Goal: Information Seeking & Learning: Learn about a topic

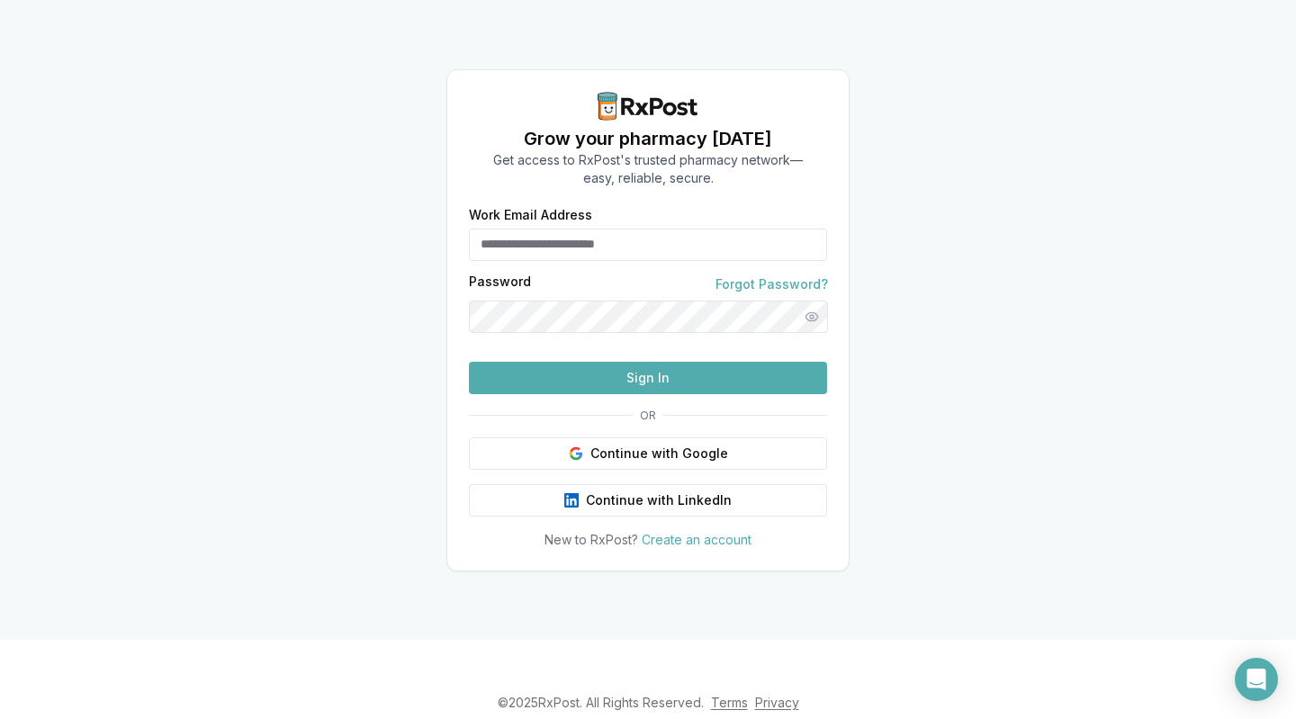
type input "**********"
click at [700, 394] on button "Sign In" at bounding box center [648, 378] width 358 height 32
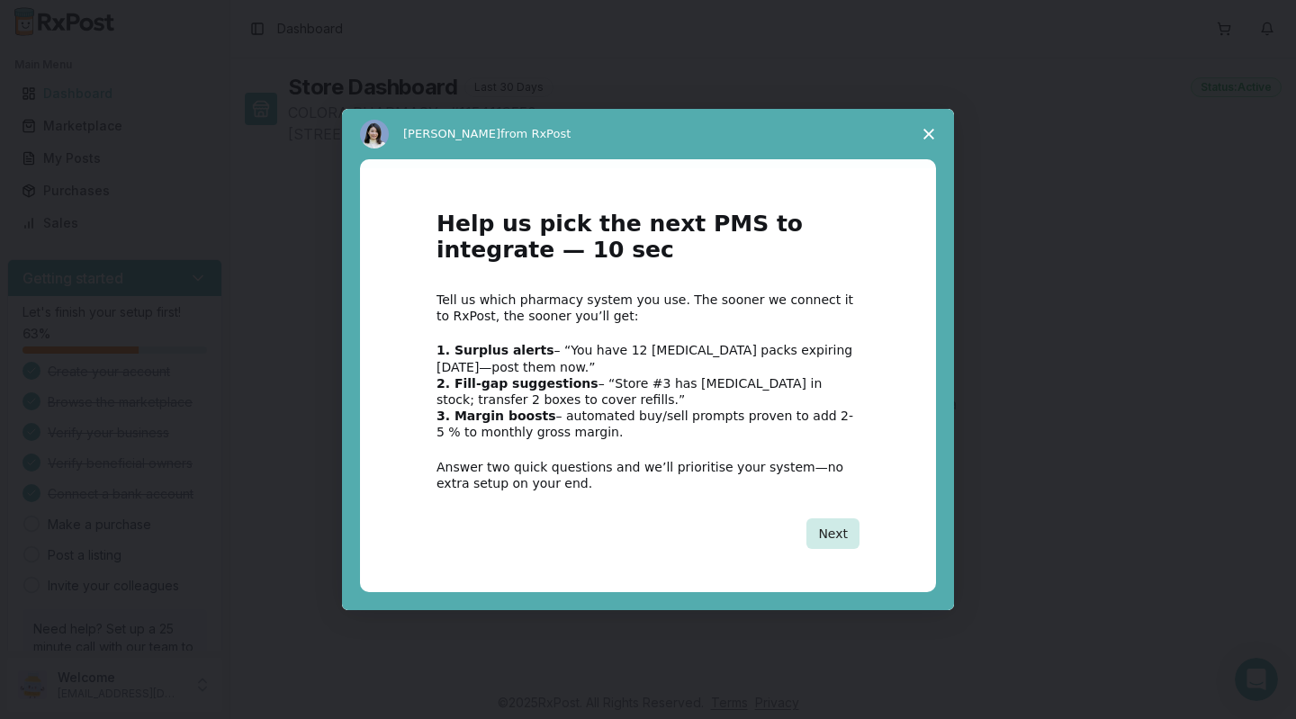
click at [846, 546] on button "Next" at bounding box center [833, 533] width 53 height 31
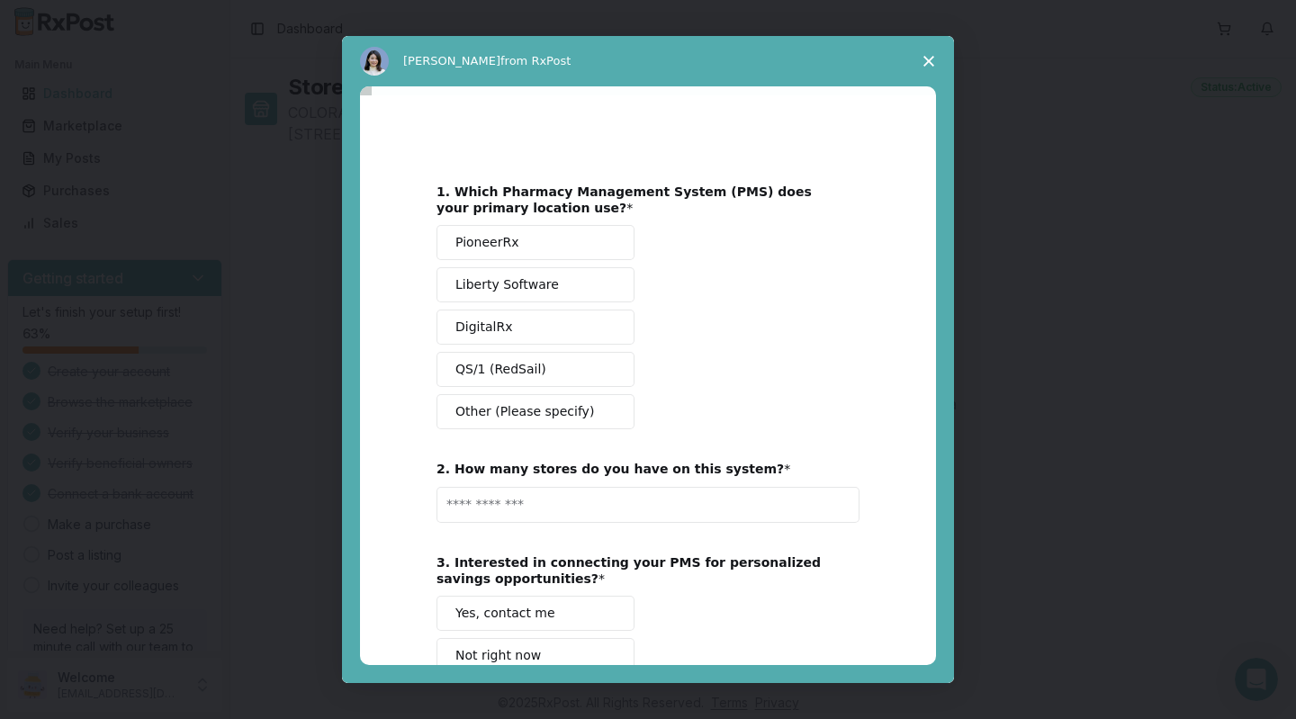
click at [567, 284] on button "Liberty Software" at bounding box center [536, 284] width 198 height 35
click at [621, 508] on input "Enter text..." at bounding box center [648, 505] width 423 height 36
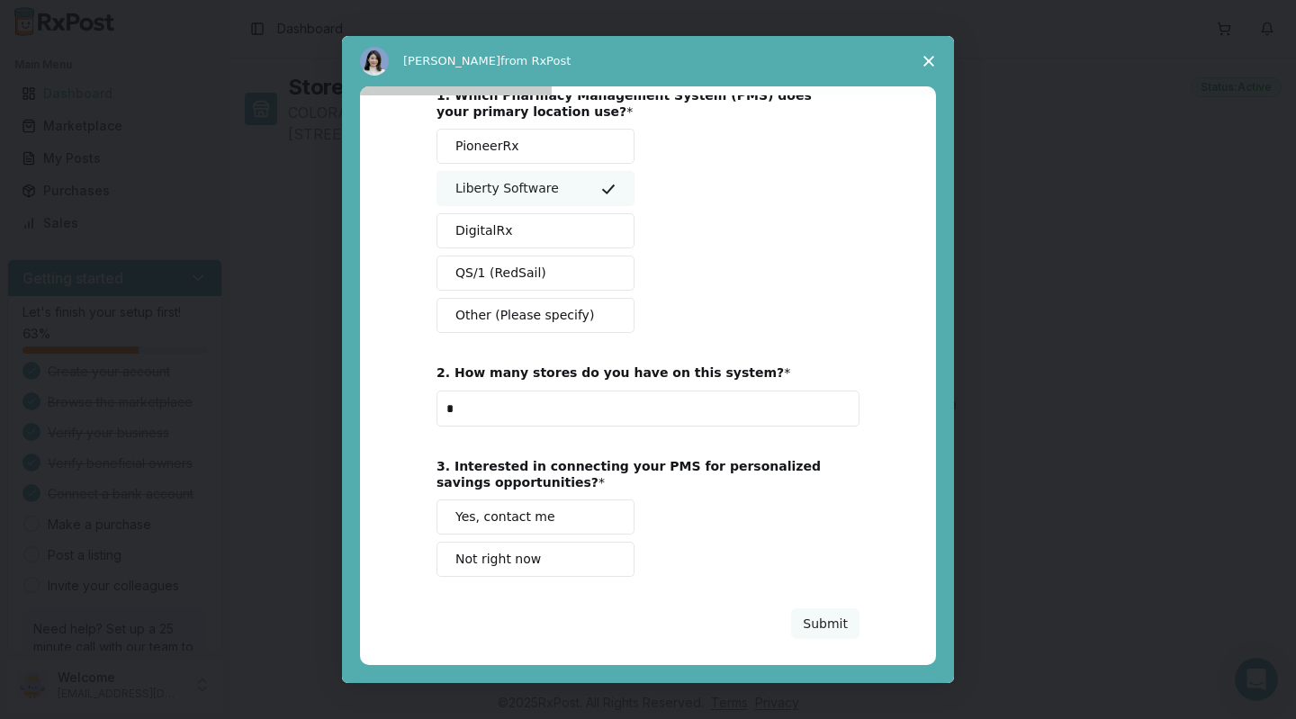
scroll to position [108, 0]
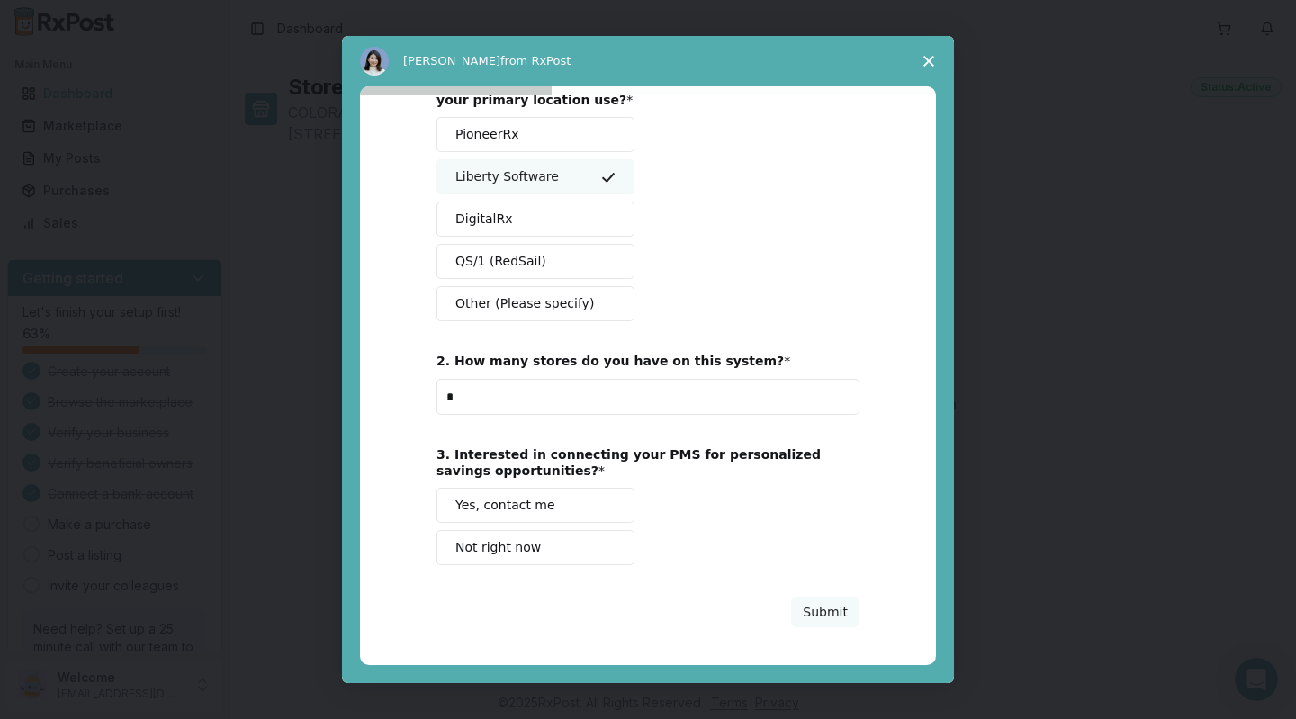
type input "*"
click at [554, 556] on button "Not right now" at bounding box center [536, 547] width 198 height 35
click at [832, 612] on button "Submit" at bounding box center [825, 612] width 68 height 31
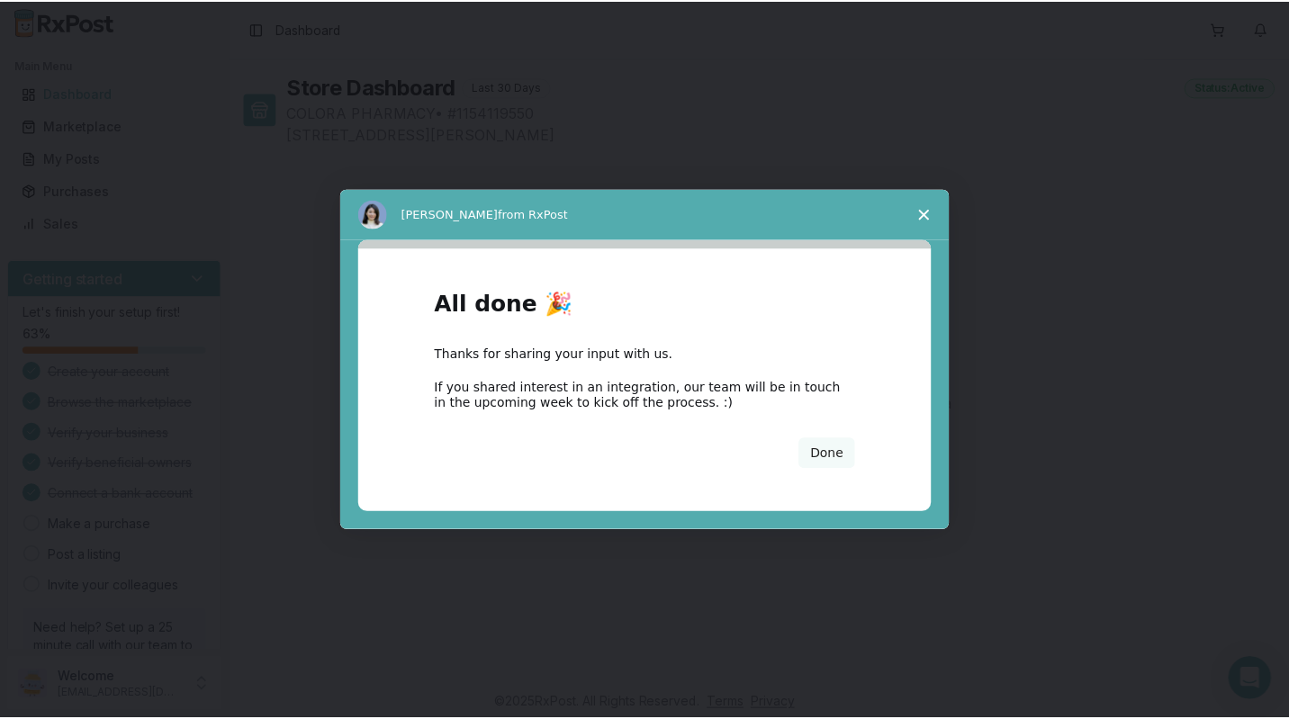
scroll to position [0, 0]
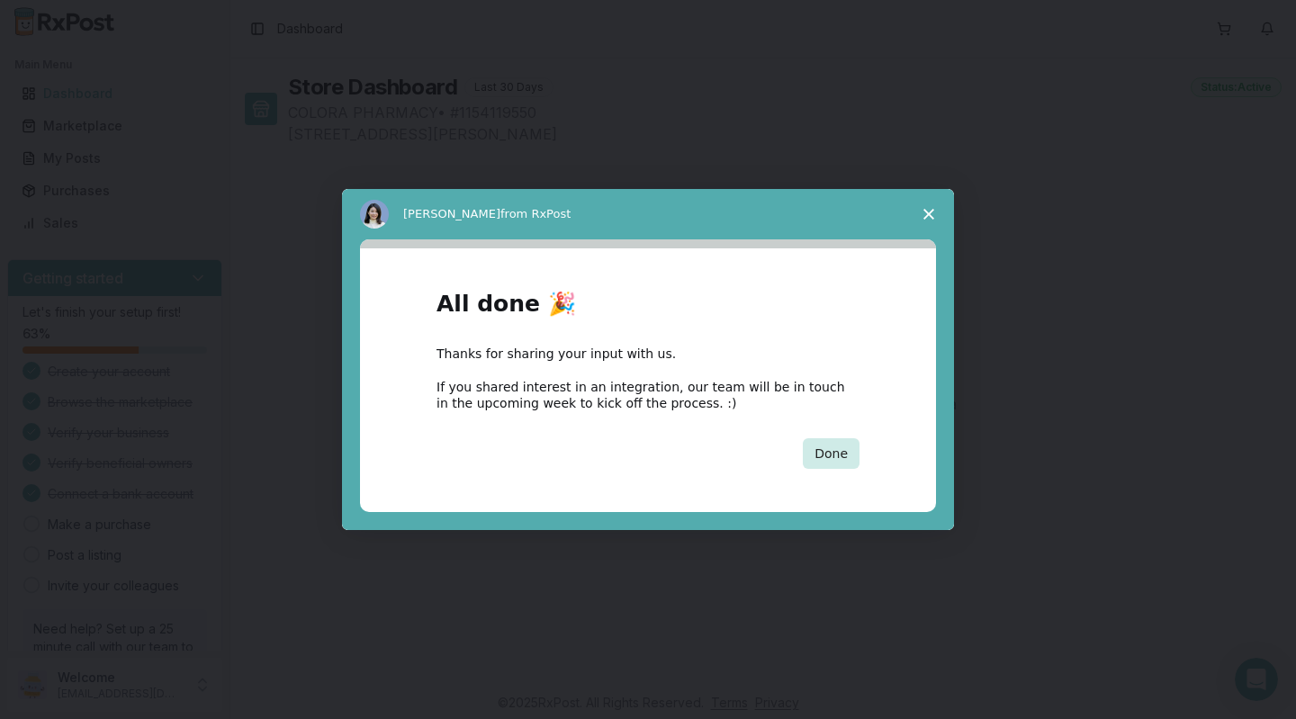
click at [834, 448] on button "Done" at bounding box center [831, 453] width 57 height 31
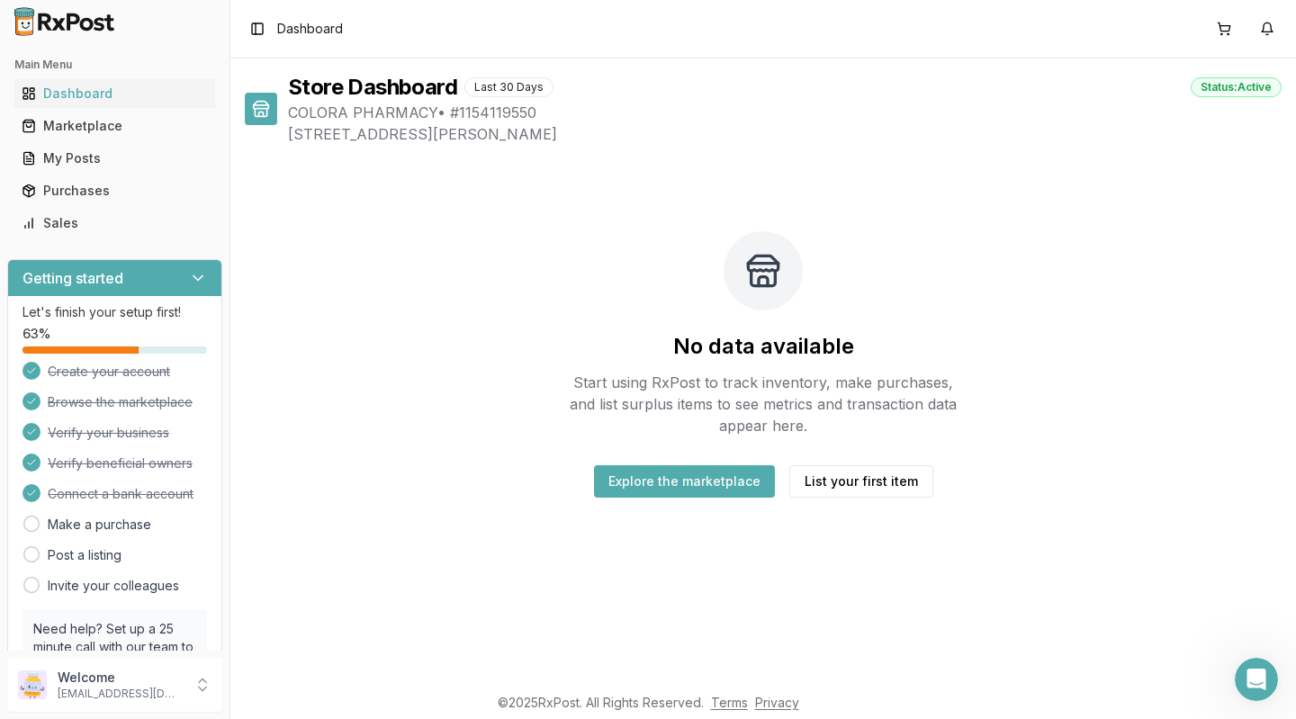
click at [683, 484] on button "Explore the marketplace" at bounding box center [684, 481] width 181 height 32
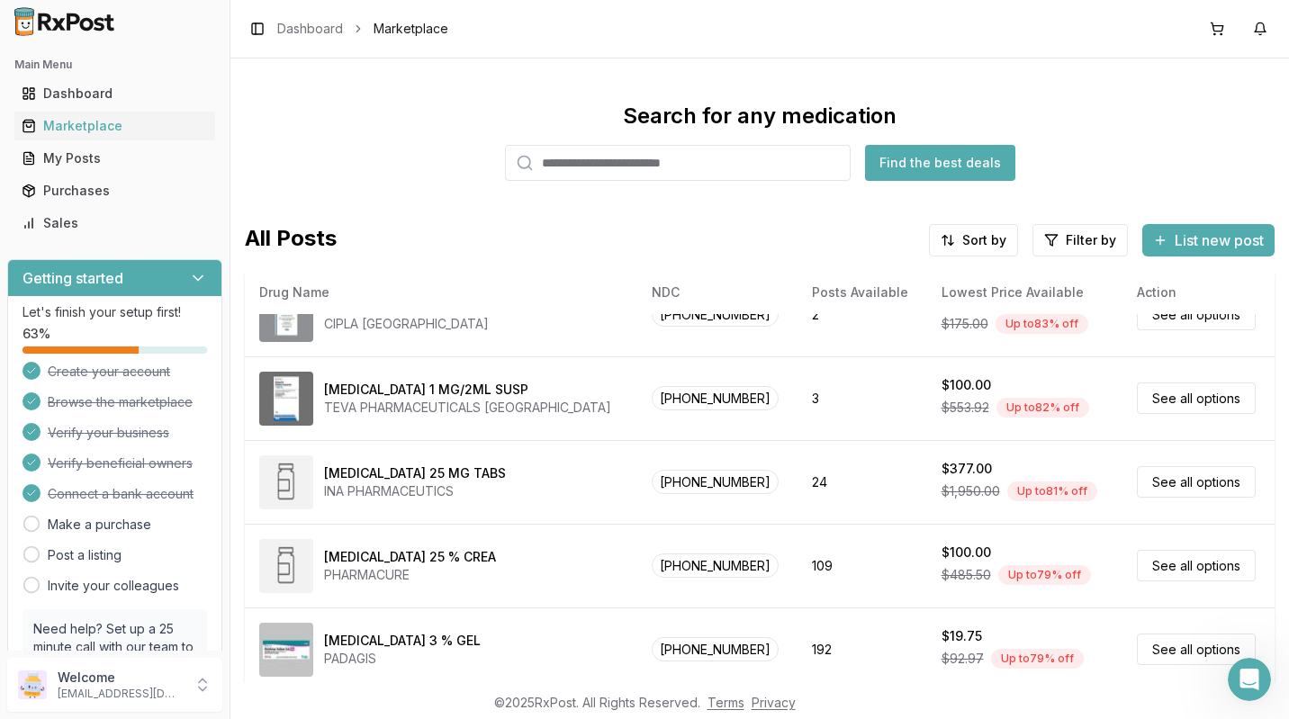
scroll to position [712, 0]
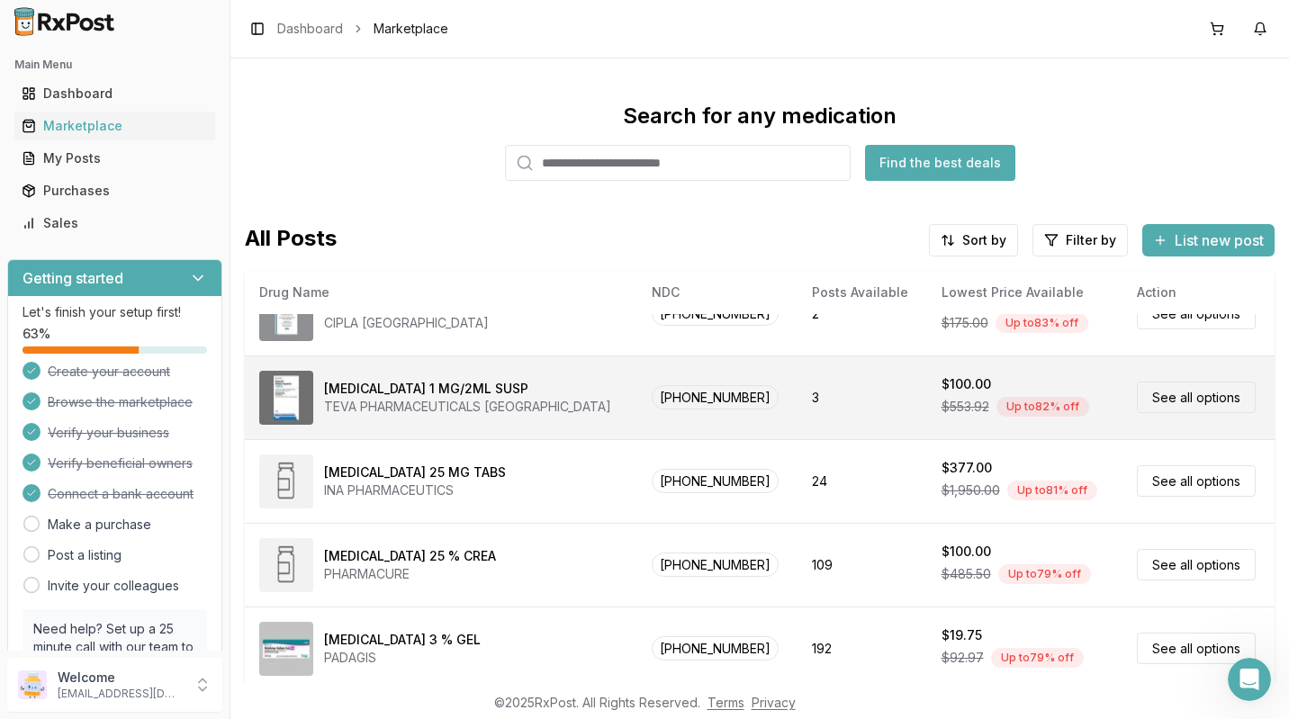
click at [279, 396] on img at bounding box center [286, 398] width 54 height 54
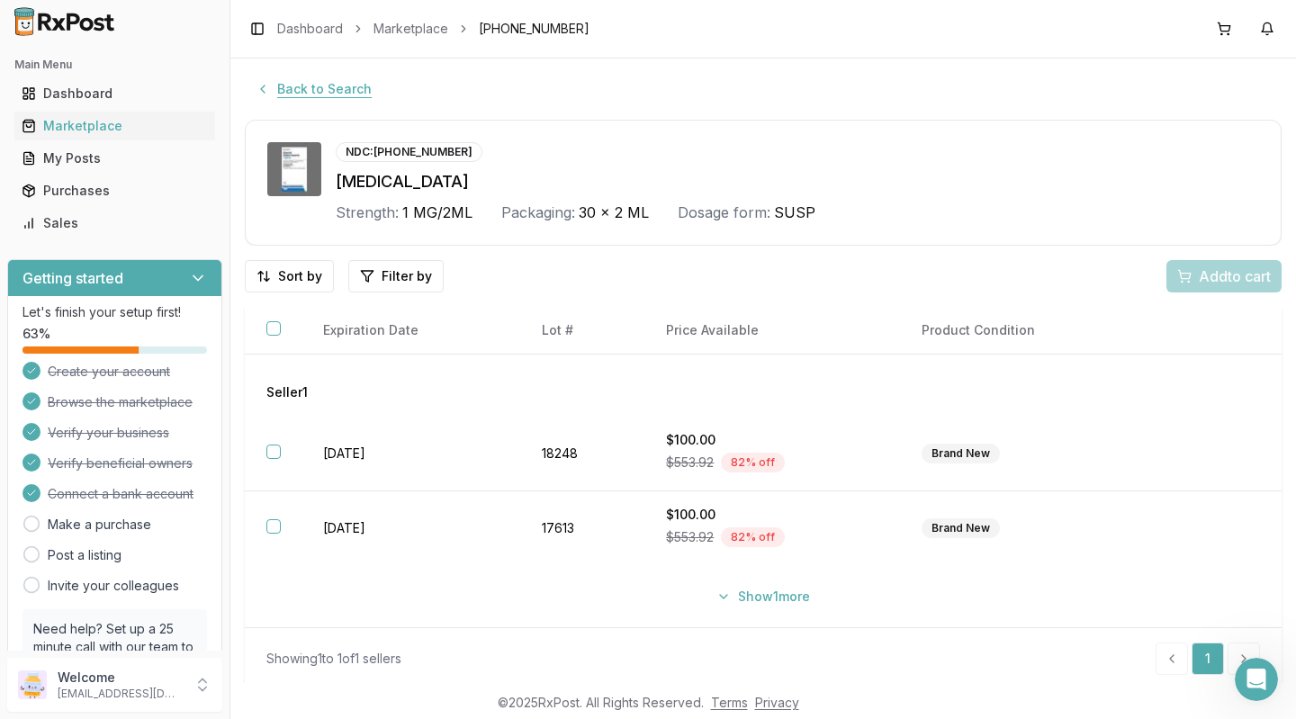
click at [249, 90] on button "Back to Search" at bounding box center [314, 89] width 138 height 32
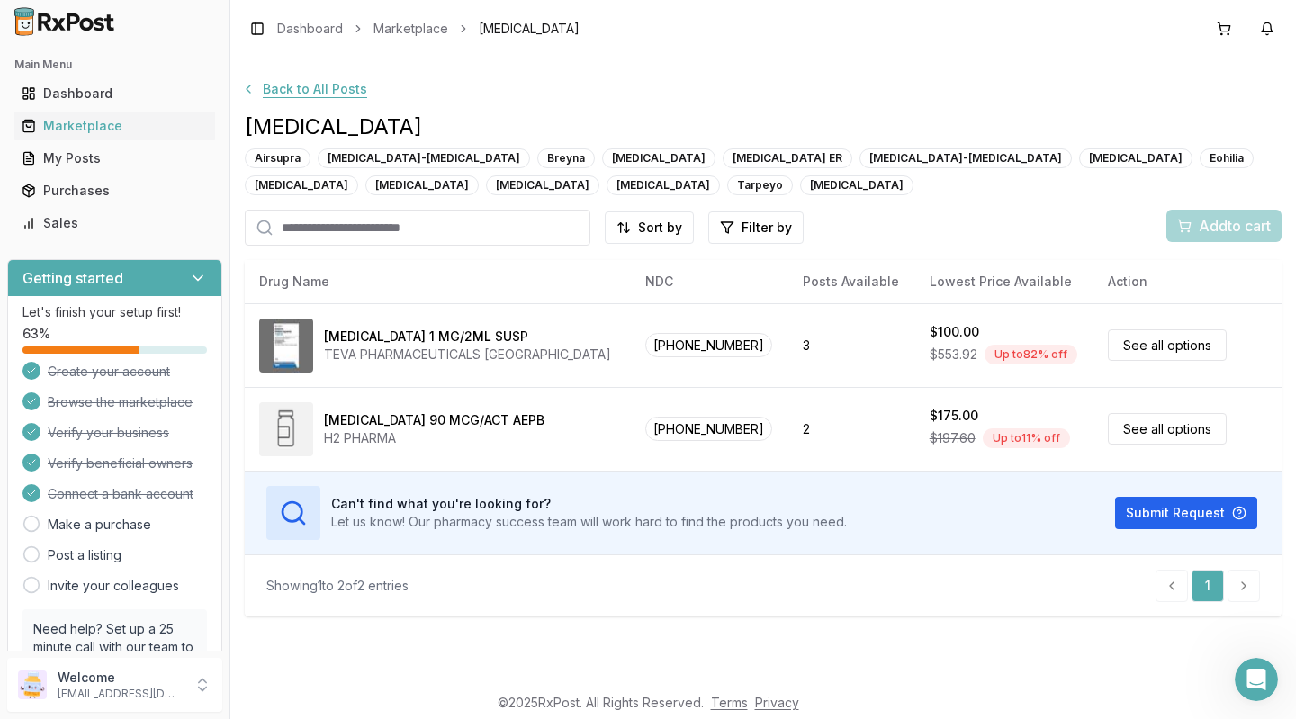
click at [252, 95] on button "Back to All Posts" at bounding box center [304, 89] width 148 height 32
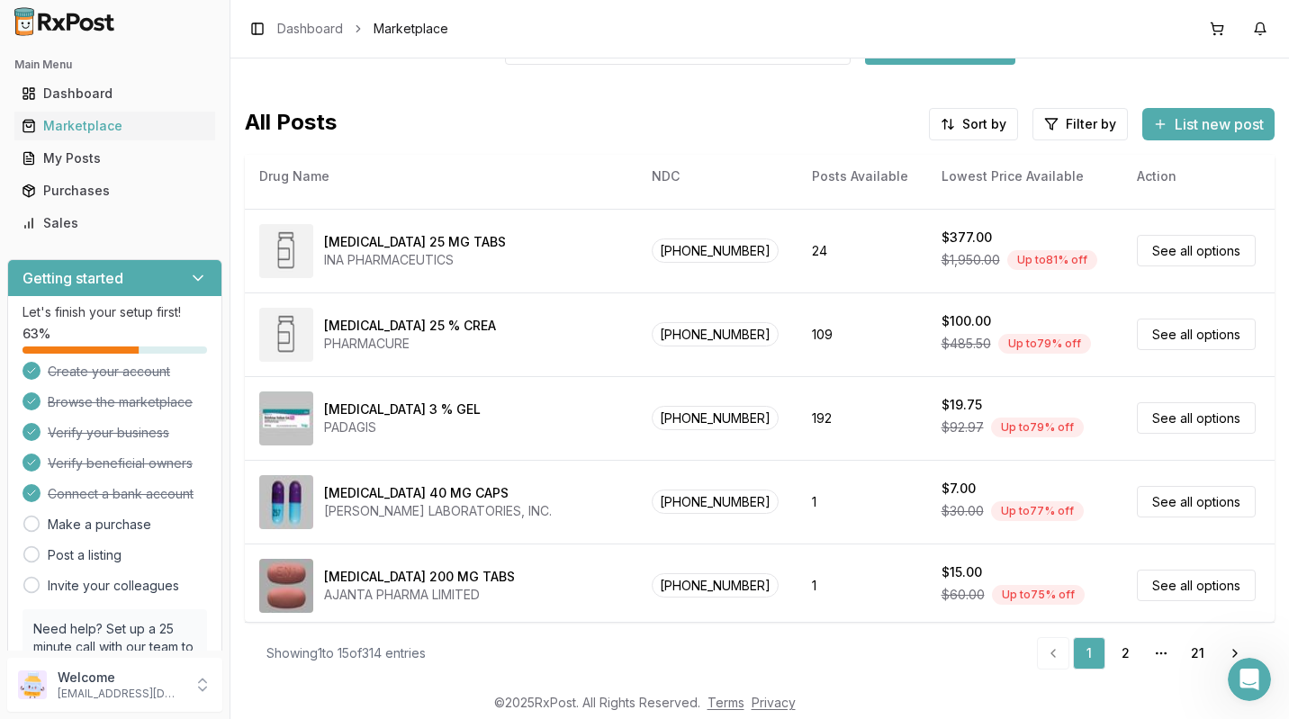
scroll to position [50, 0]
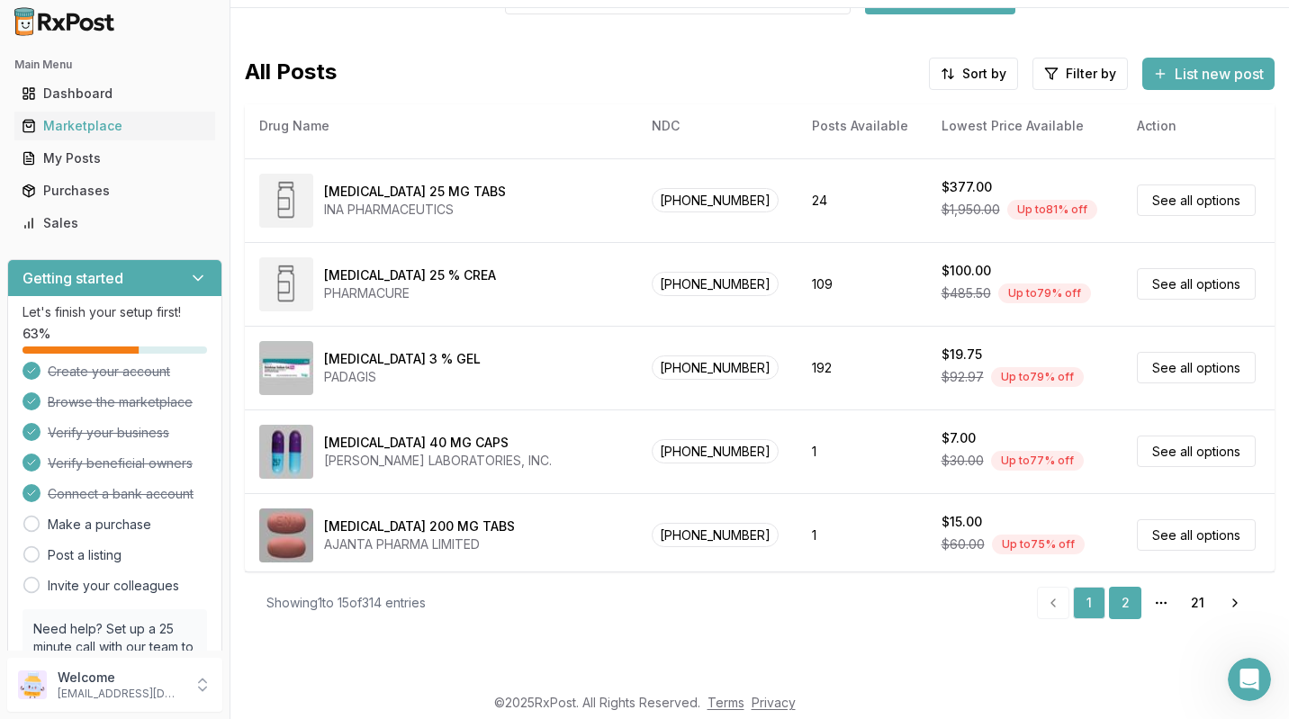
click at [1117, 610] on link "2" at bounding box center [1125, 603] width 32 height 32
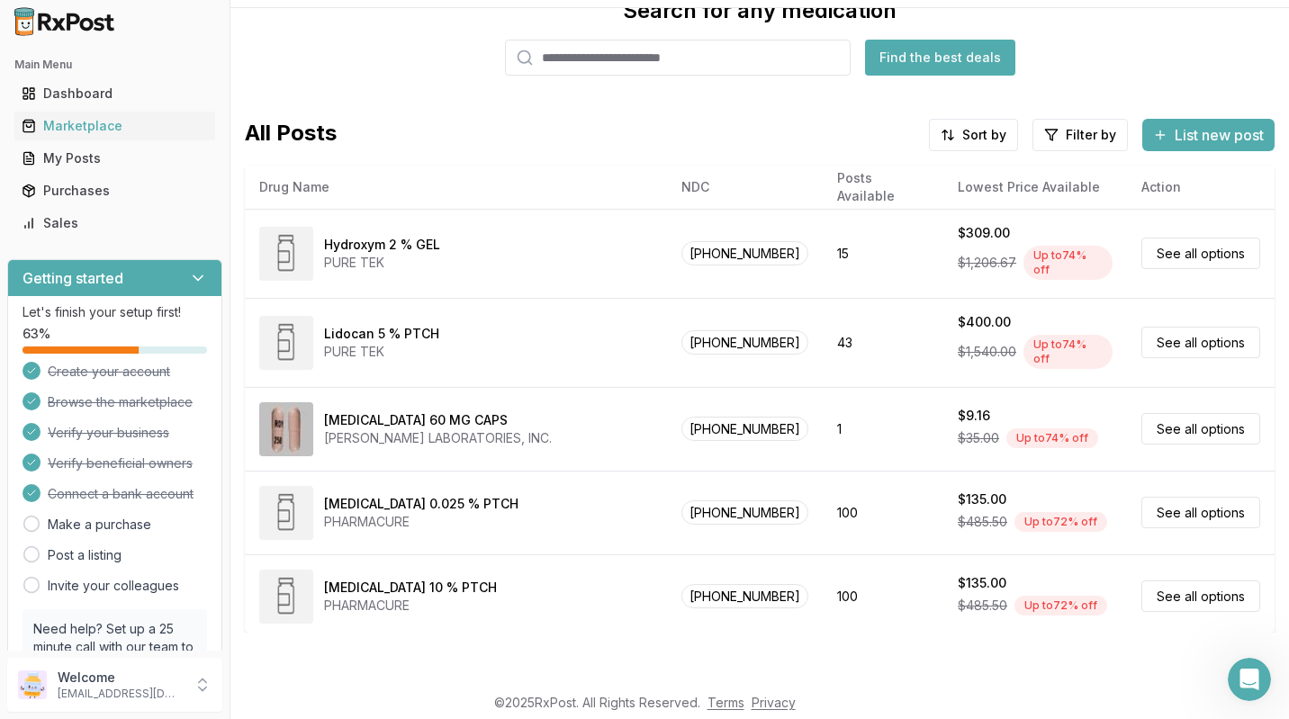
scroll to position [53, 0]
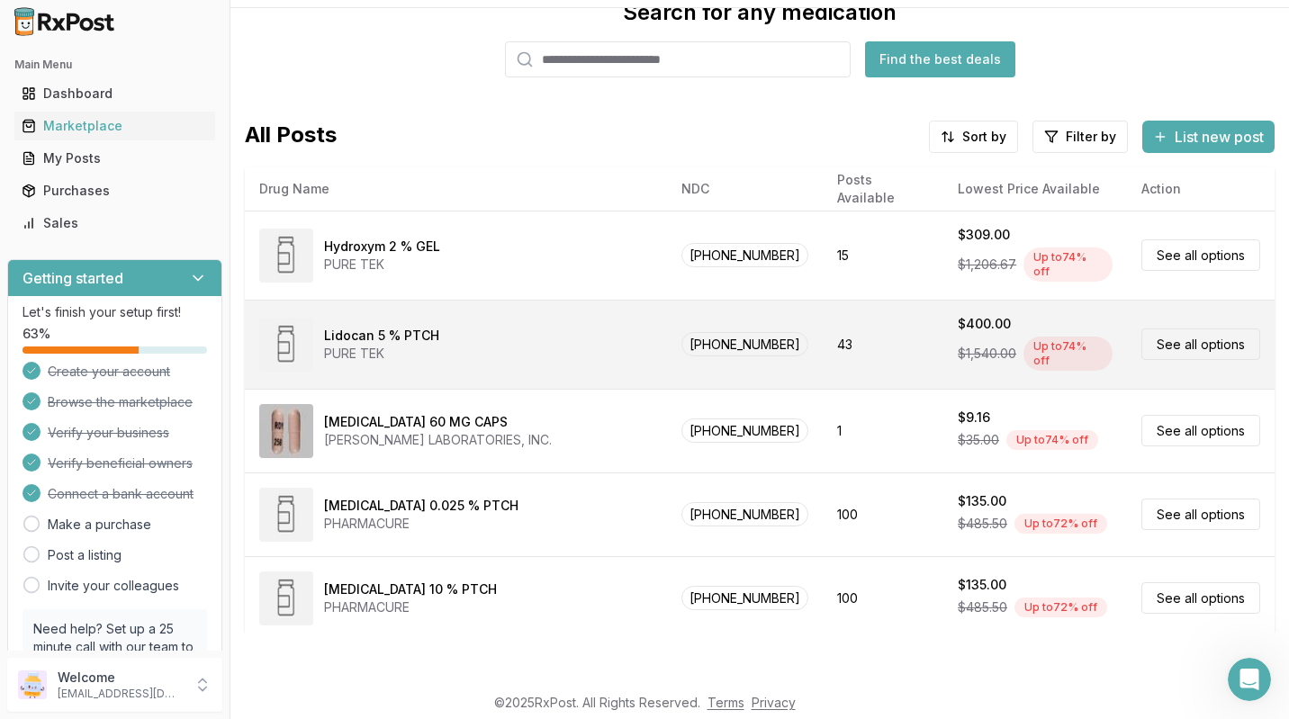
click at [1165, 337] on link "See all options" at bounding box center [1200, 345] width 119 height 32
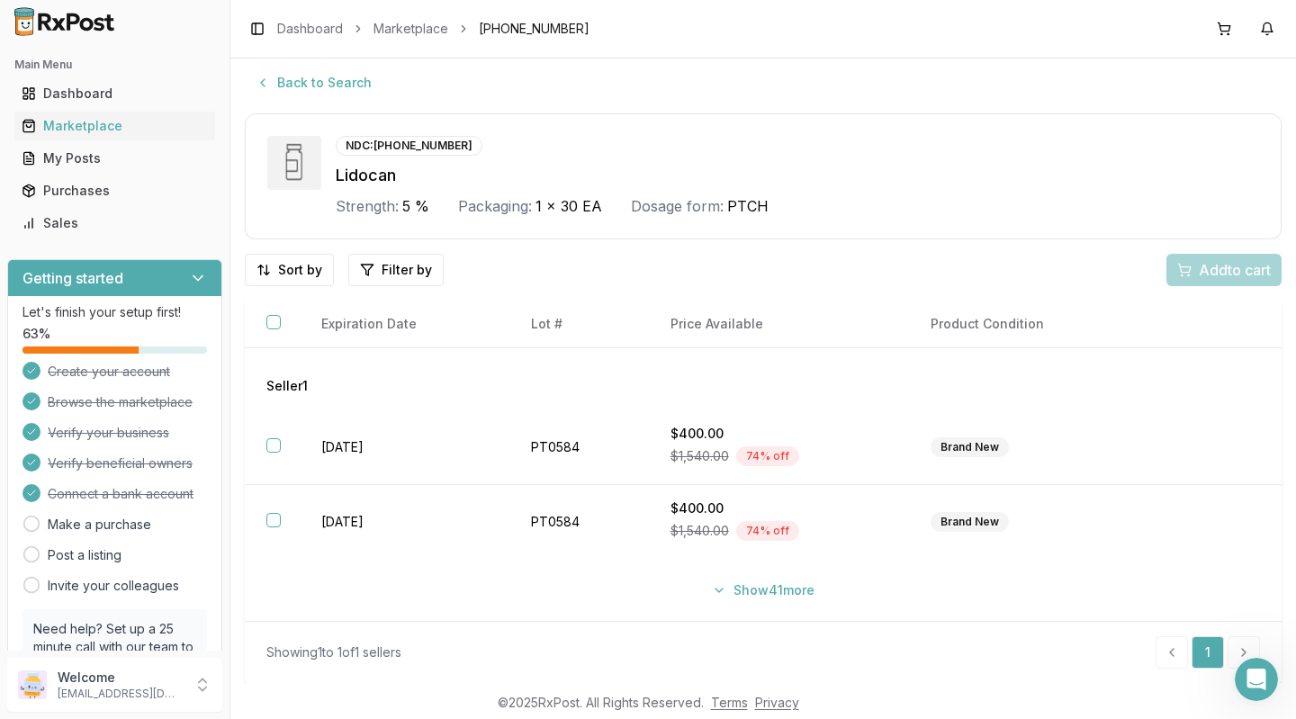
scroll to position [2, 0]
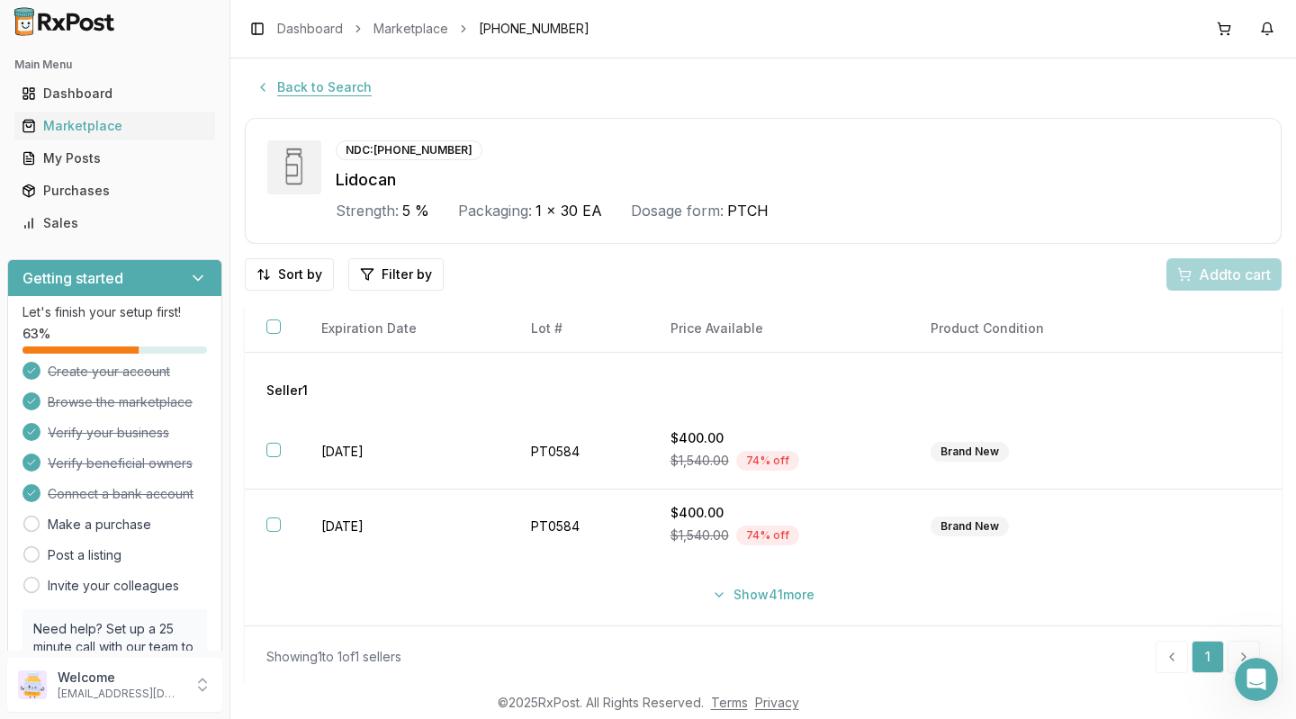
click at [277, 92] on button "Back to Search" at bounding box center [314, 87] width 138 height 32
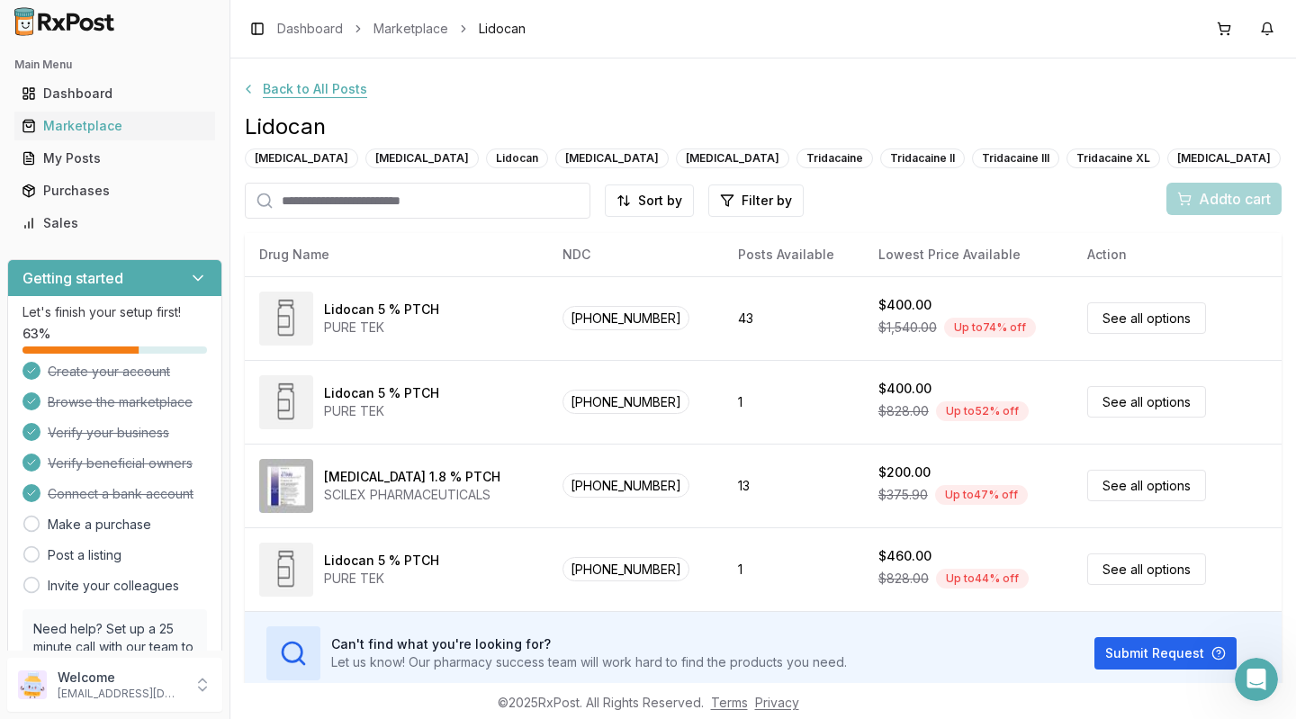
click at [248, 83] on button "Back to All Posts" at bounding box center [304, 89] width 148 height 32
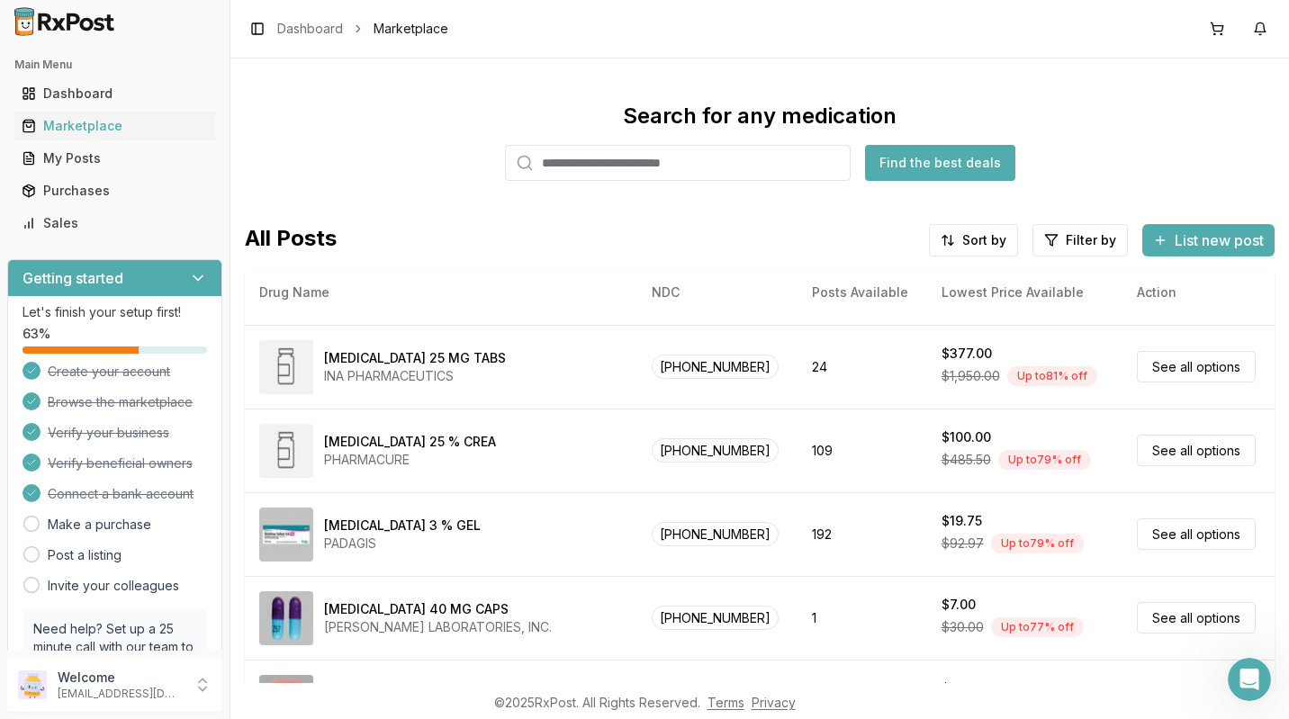
scroll to position [116, 0]
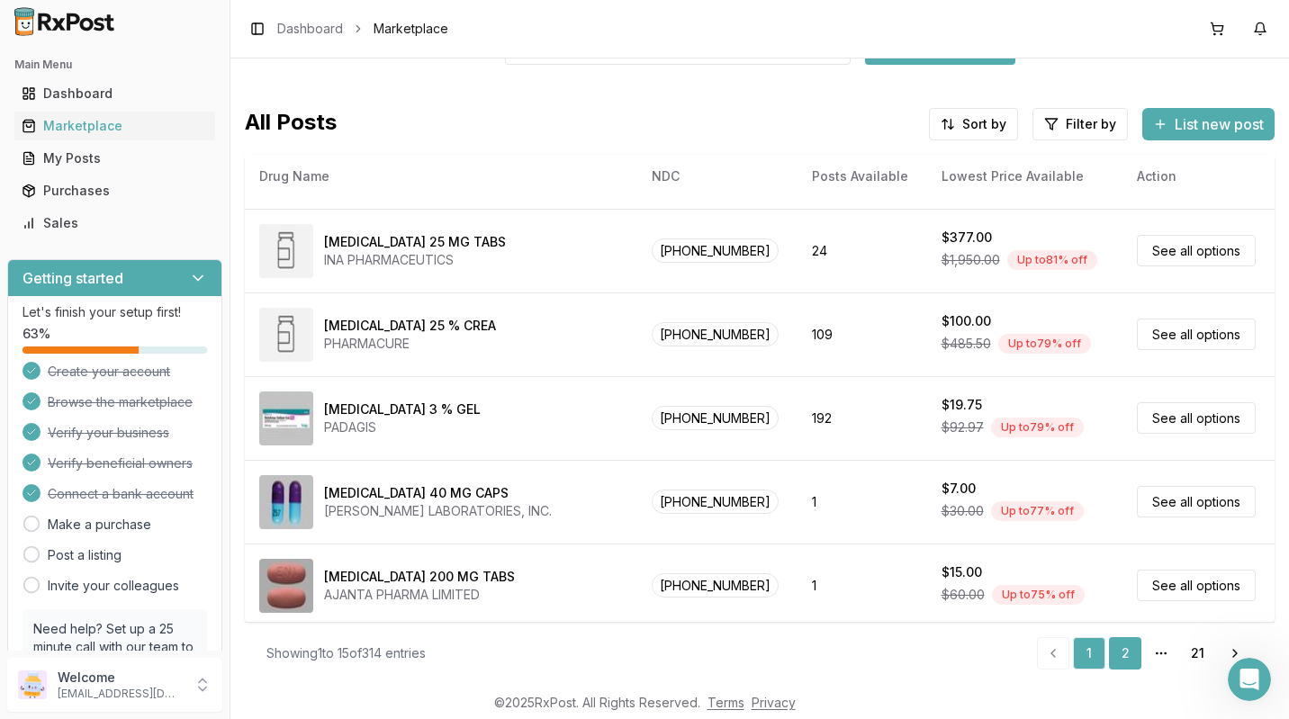
click at [1131, 657] on link "2" at bounding box center [1125, 653] width 32 height 32
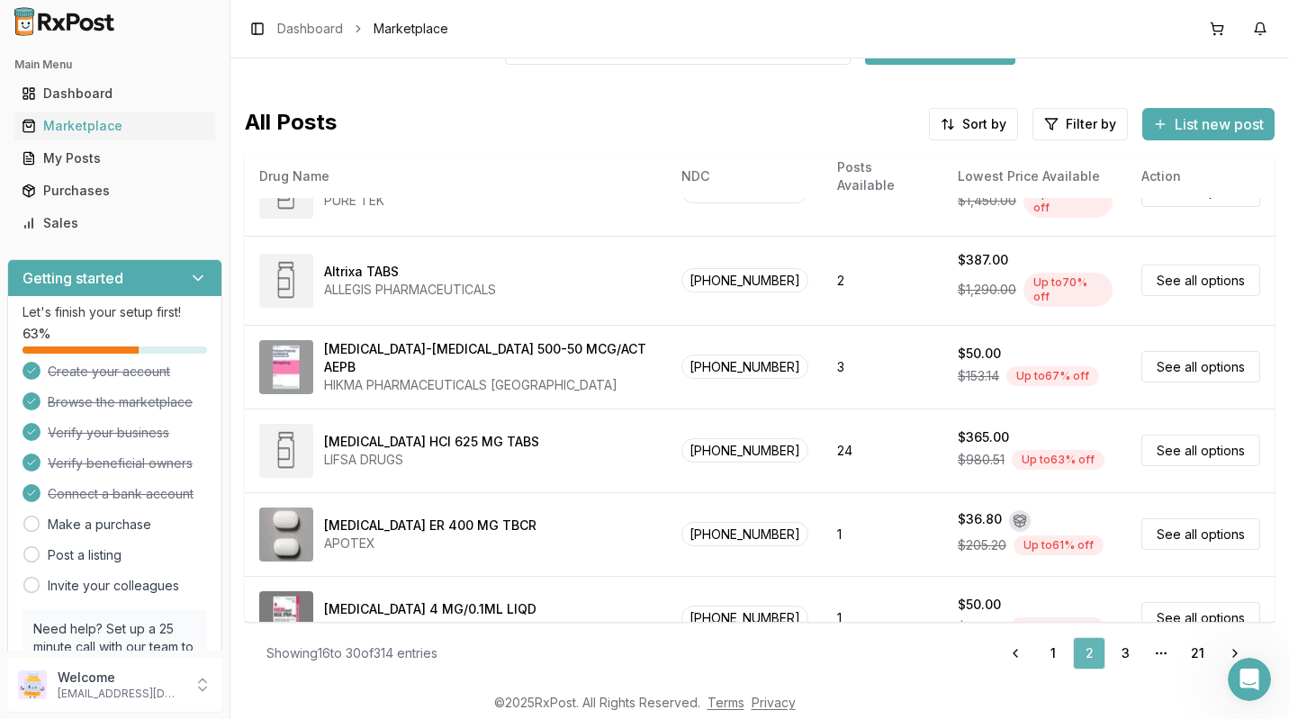
scroll to position [50, 0]
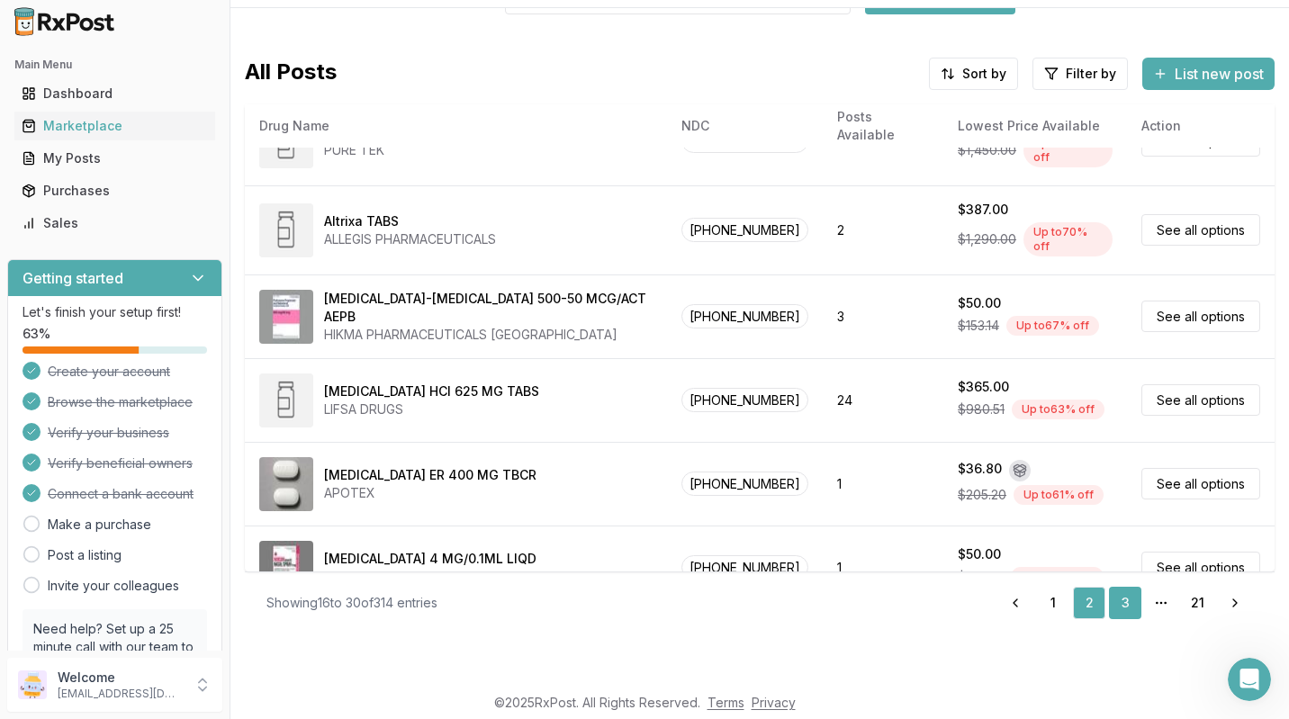
click at [1118, 602] on link "3" at bounding box center [1125, 603] width 32 height 32
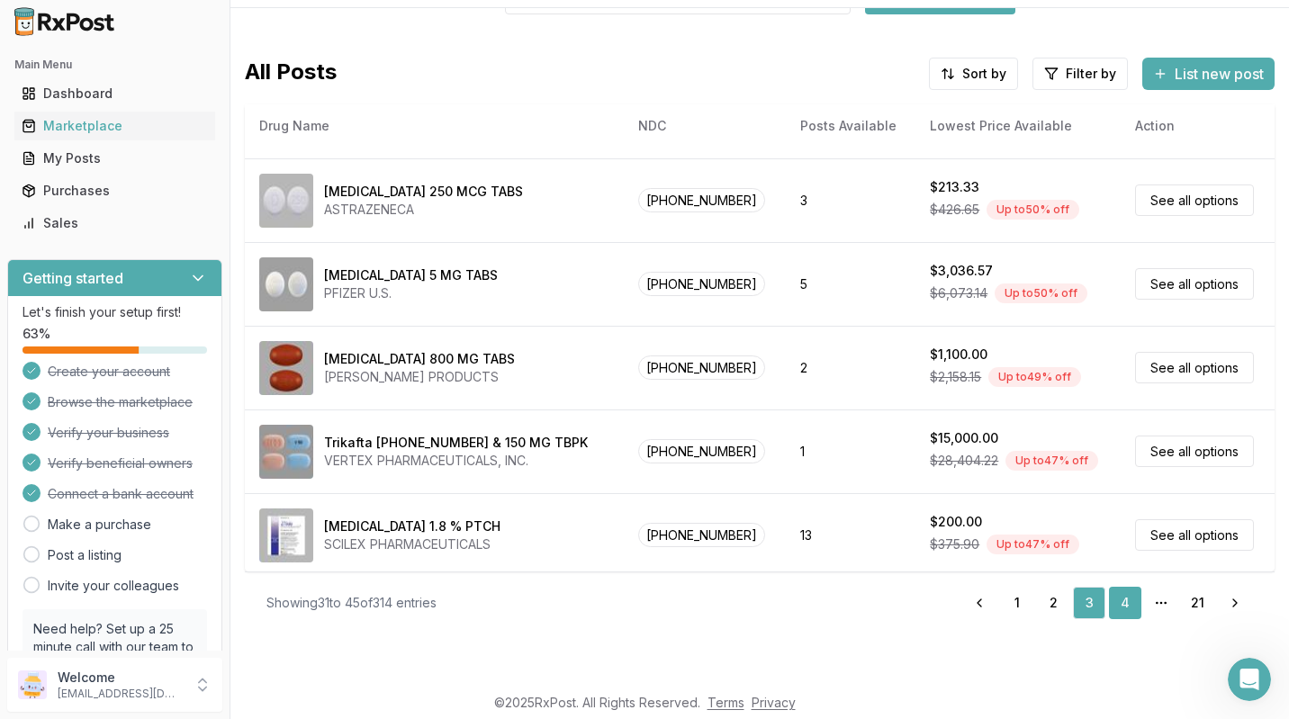
click at [1118, 603] on link "4" at bounding box center [1125, 603] width 32 height 32
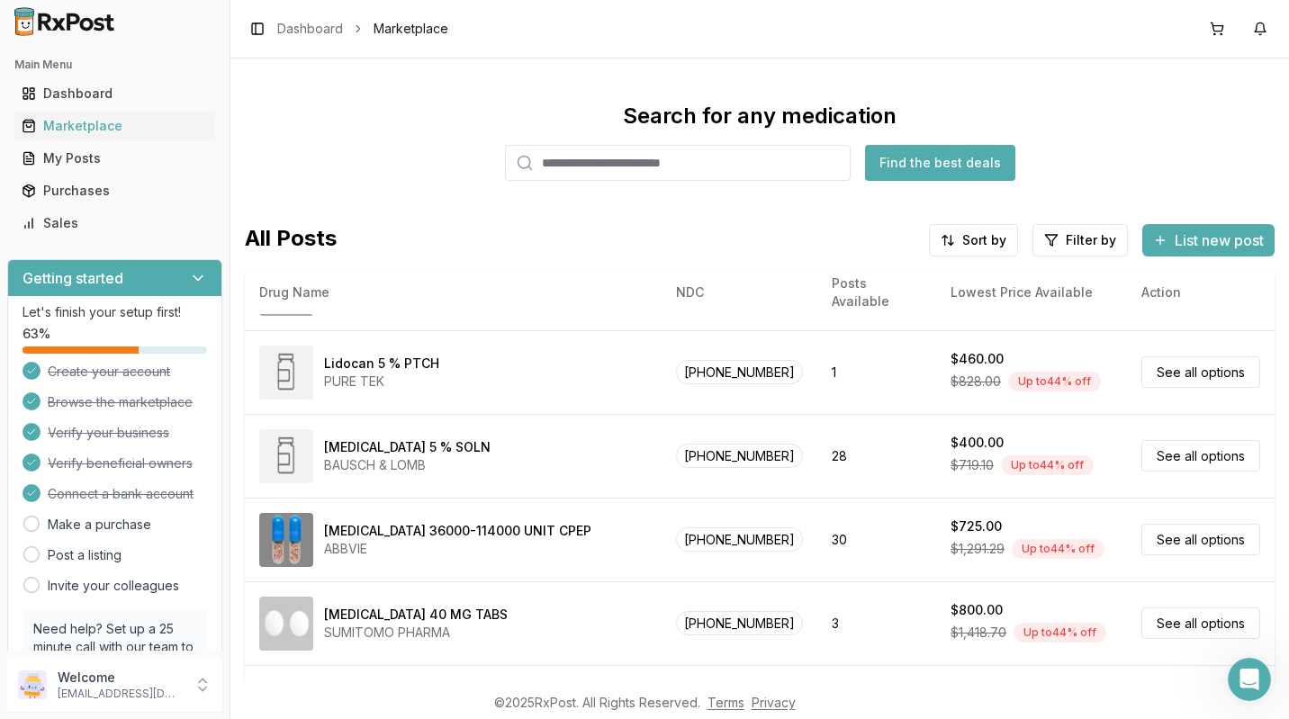
scroll to position [116, 0]
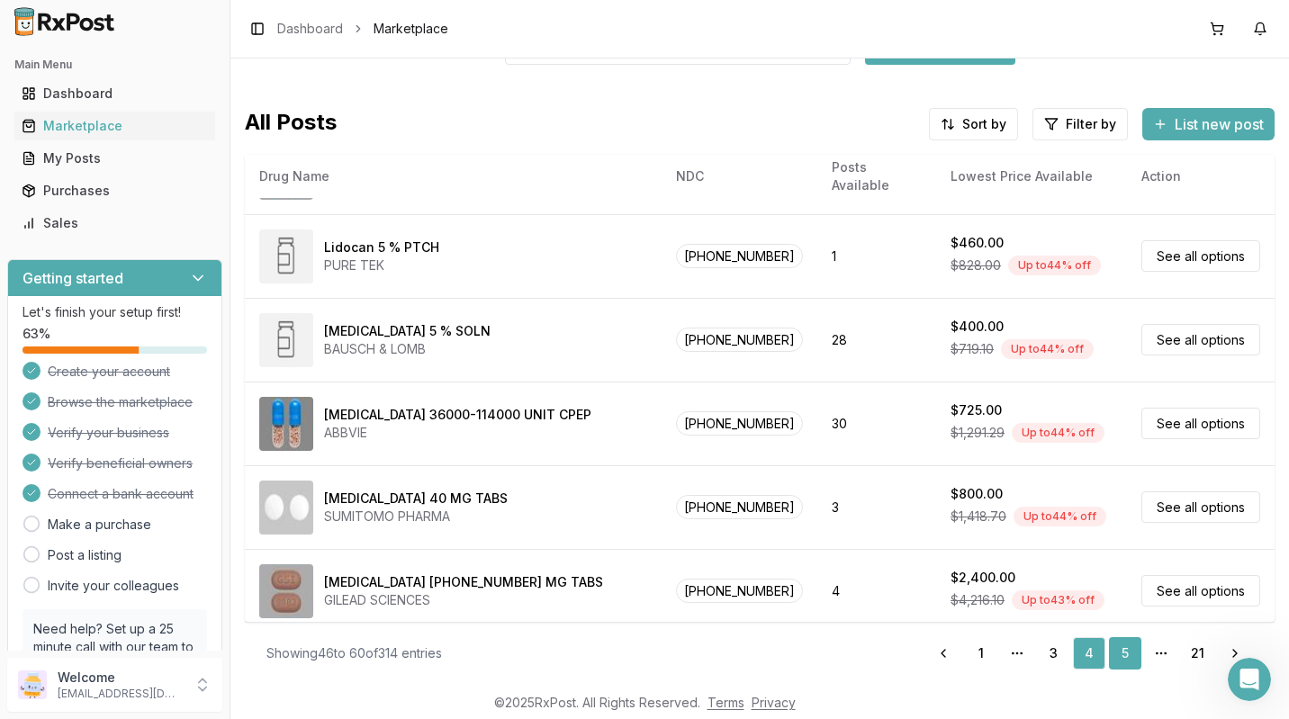
click at [1118, 653] on link "5" at bounding box center [1125, 653] width 32 height 32
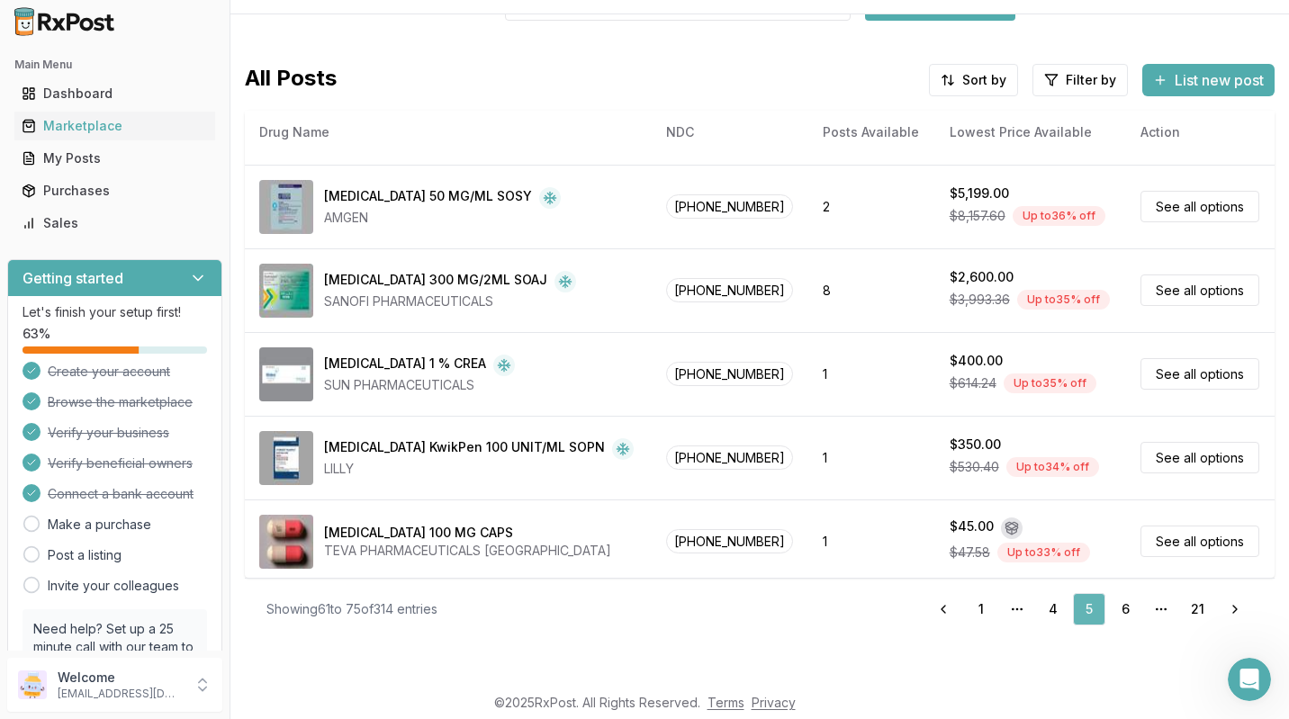
scroll to position [50, 0]
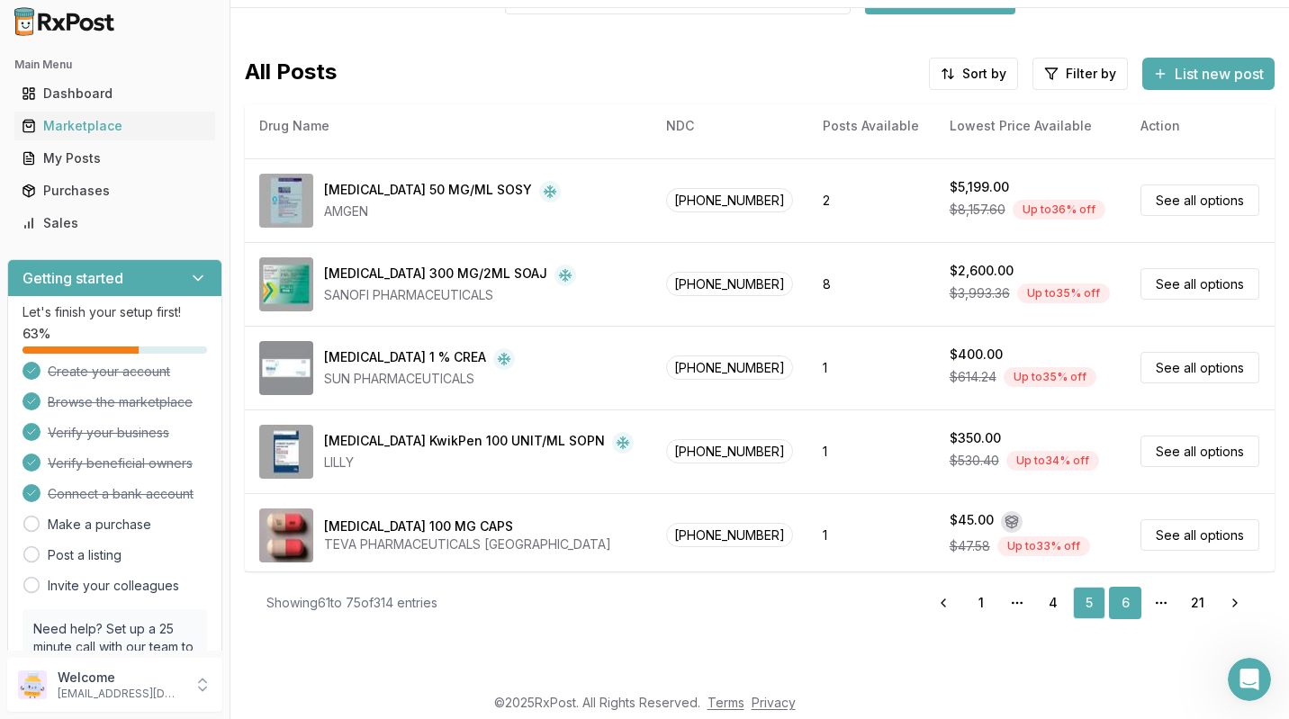
click at [1116, 607] on link "6" at bounding box center [1125, 603] width 32 height 32
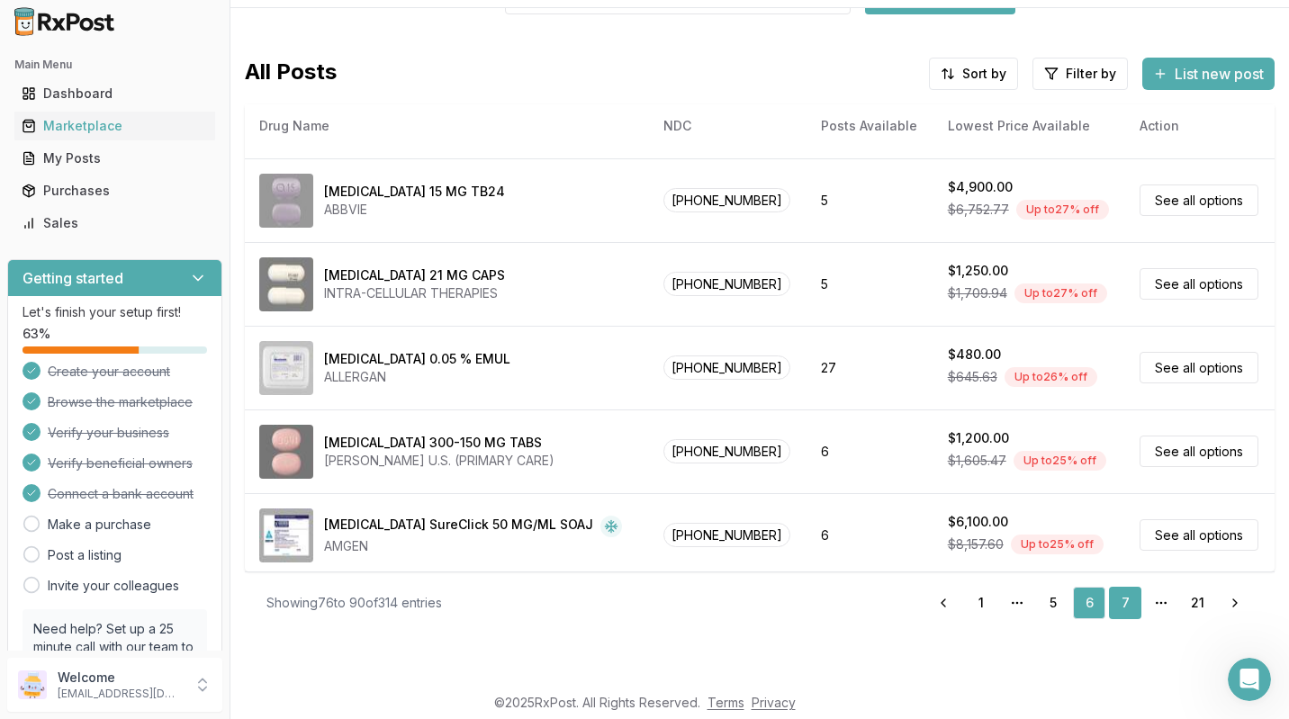
click at [1118, 602] on link "7" at bounding box center [1125, 603] width 32 height 32
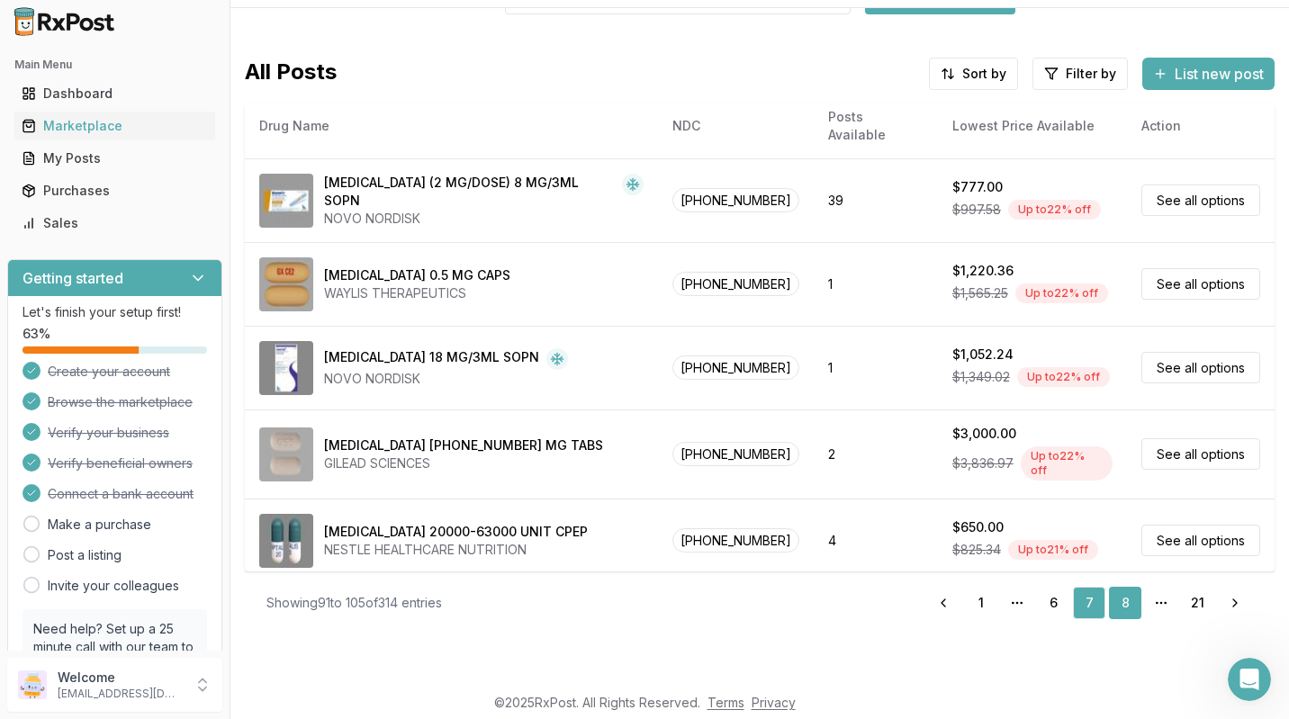
click at [1118, 602] on link "8" at bounding box center [1125, 603] width 32 height 32
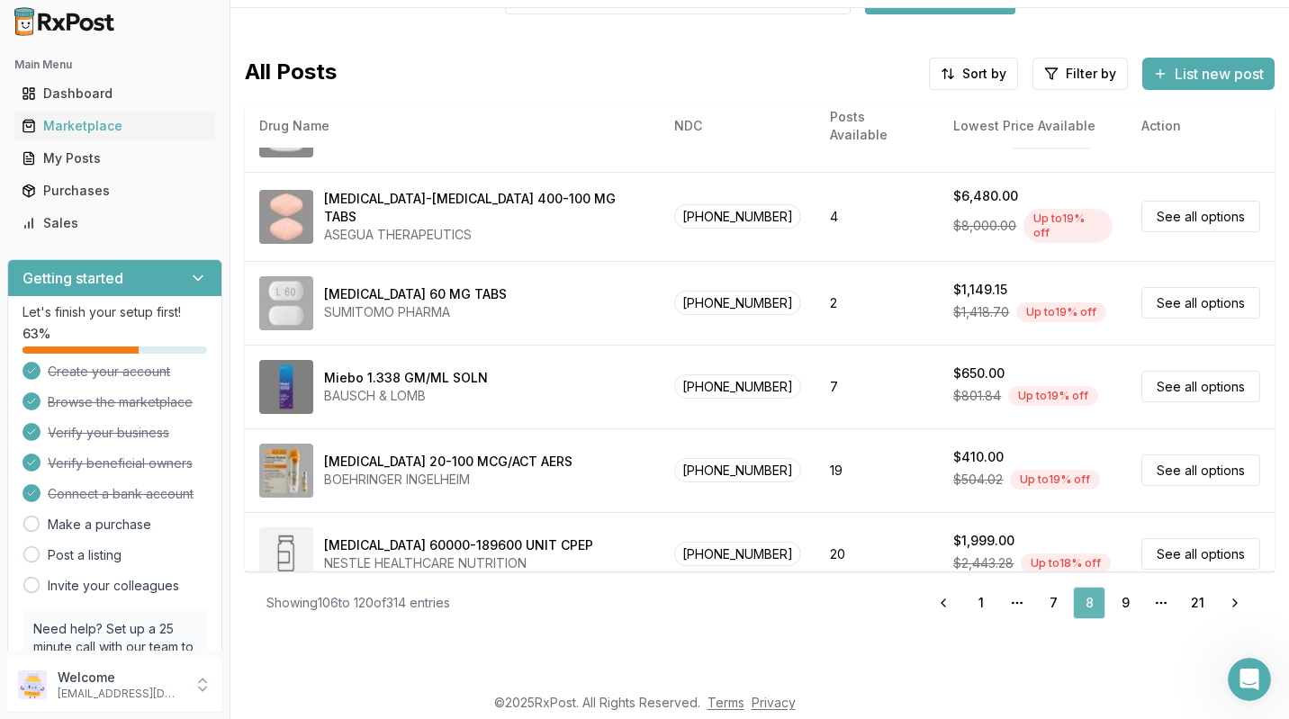
scroll to position [826, 0]
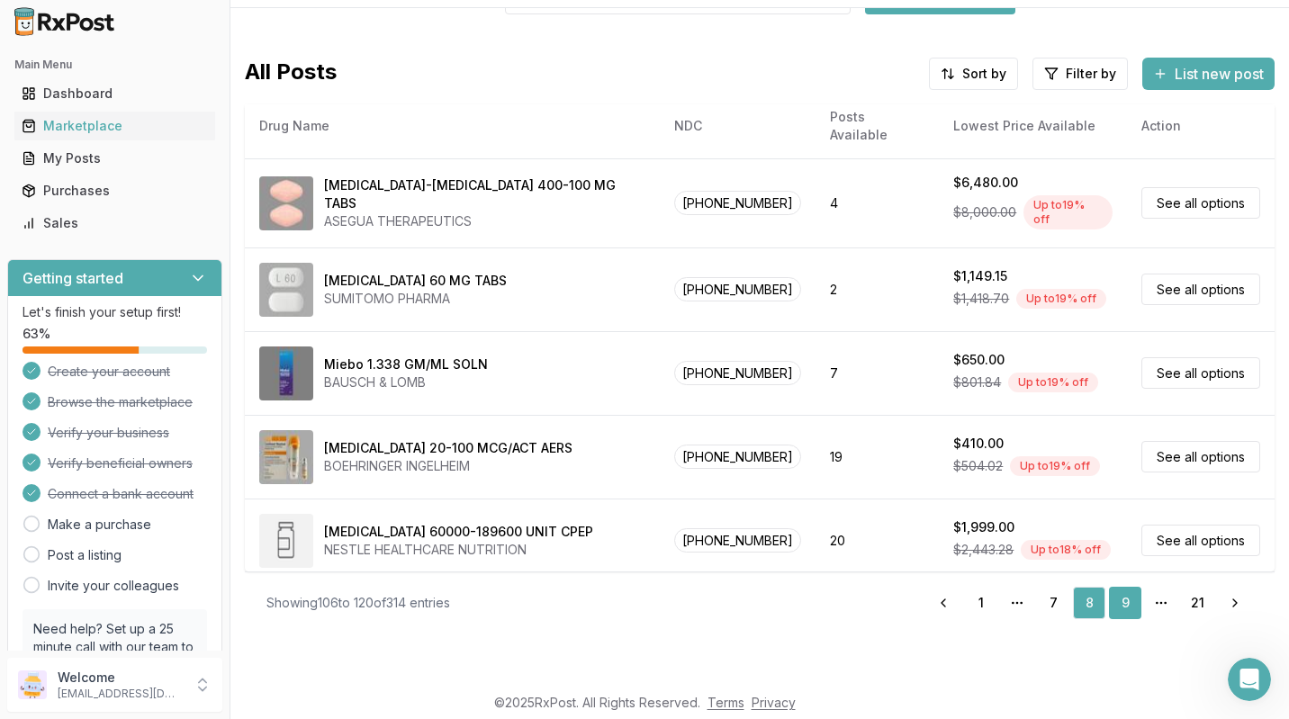
click at [1118, 602] on link "9" at bounding box center [1125, 603] width 32 height 32
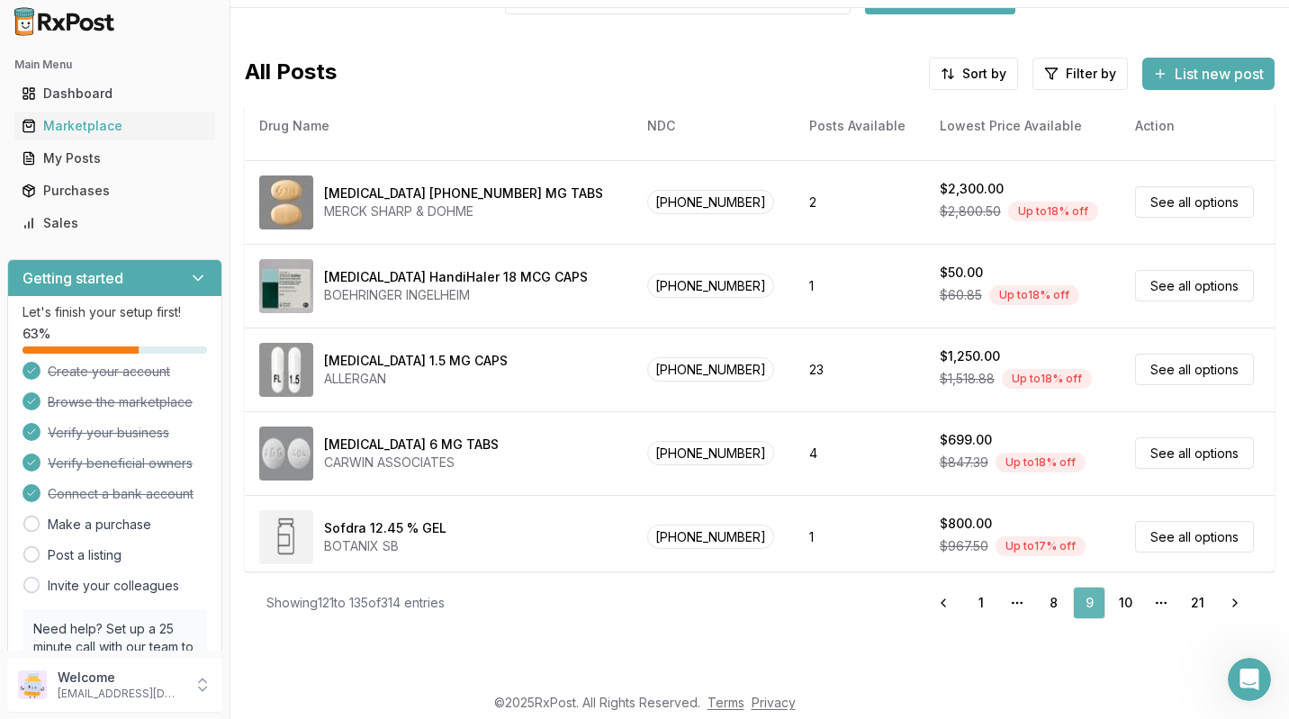
scroll to position [153, 0]
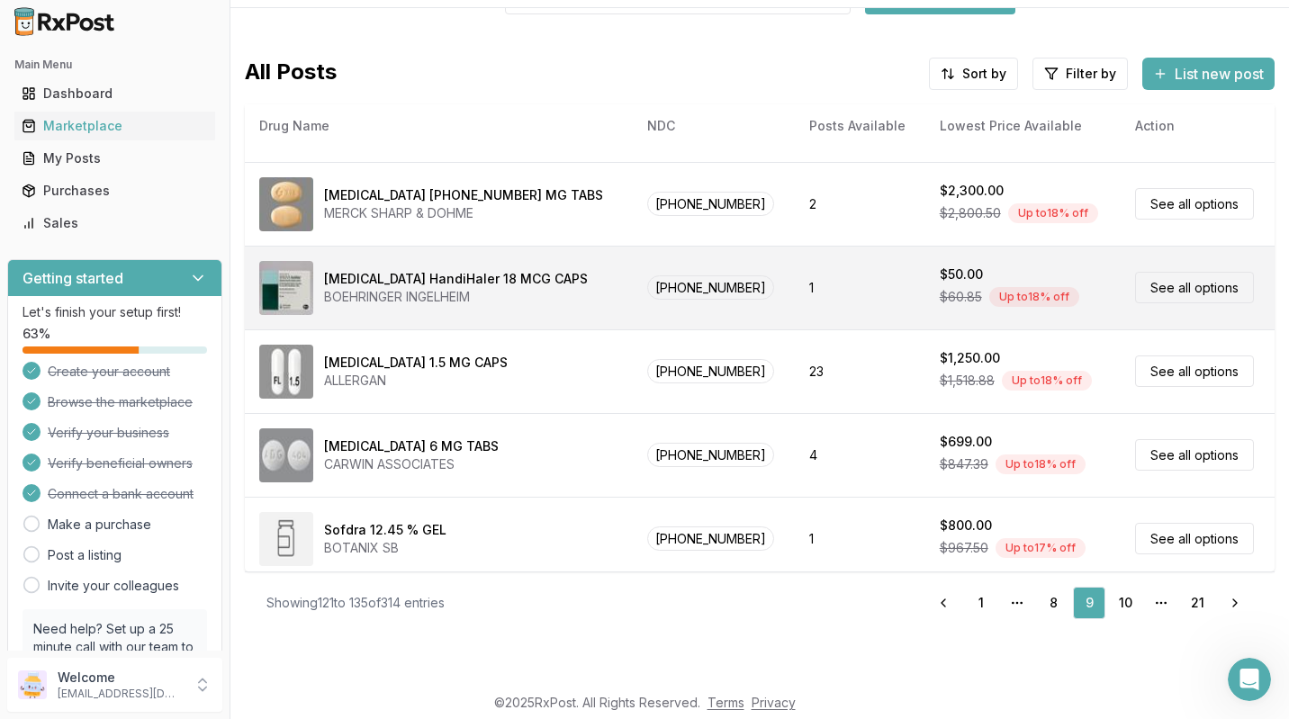
click at [281, 293] on img at bounding box center [286, 288] width 54 height 54
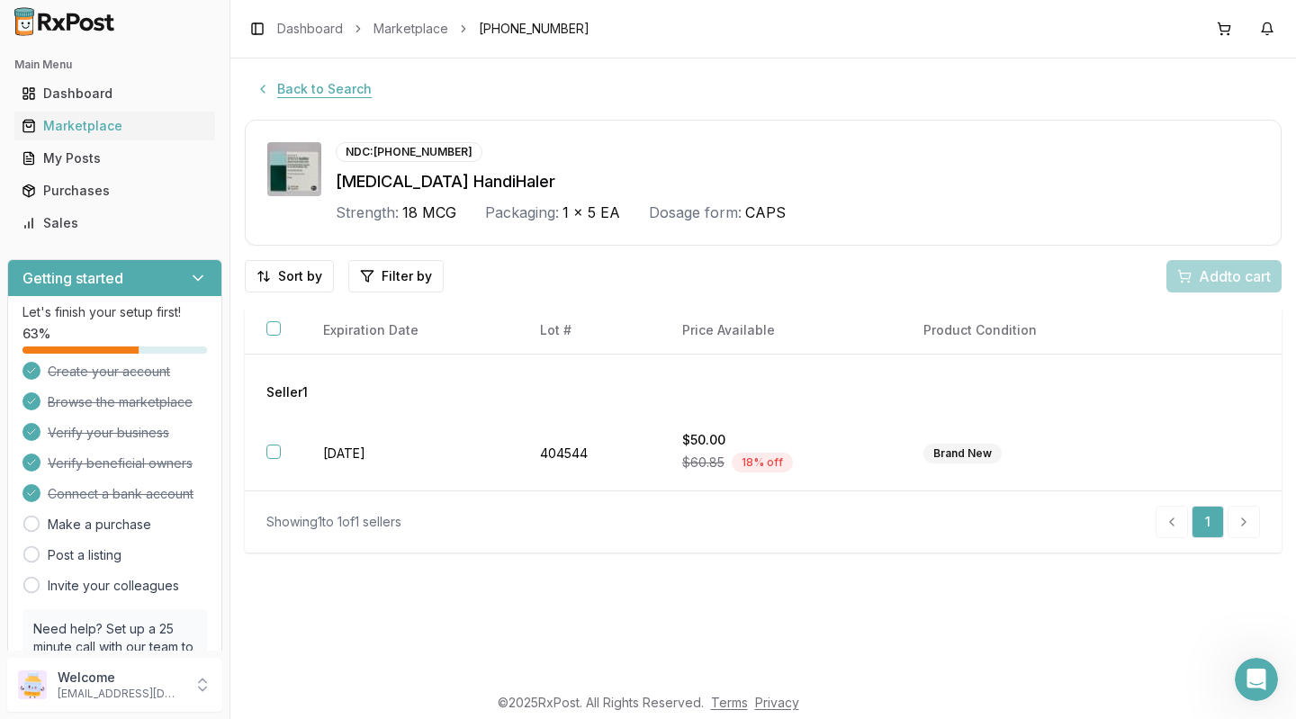
click at [266, 90] on button "Back to Search" at bounding box center [314, 89] width 138 height 32
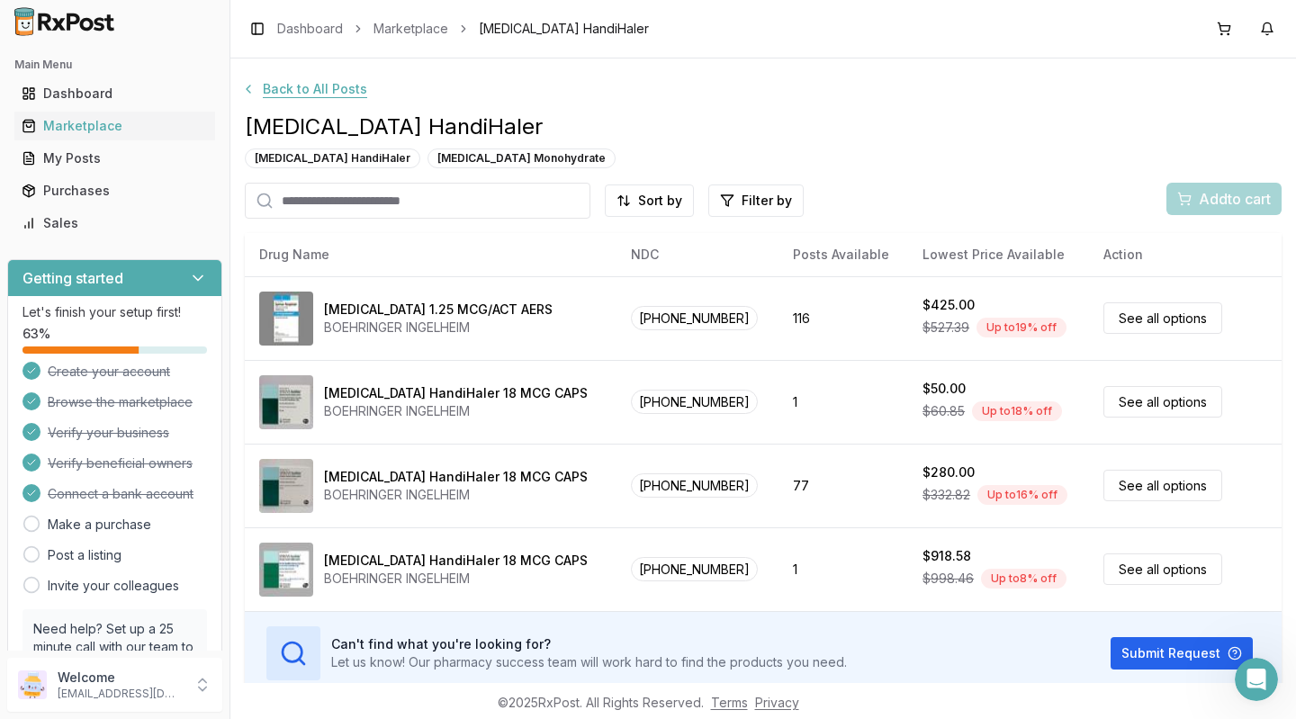
click at [270, 94] on button "Back to All Posts" at bounding box center [304, 89] width 148 height 32
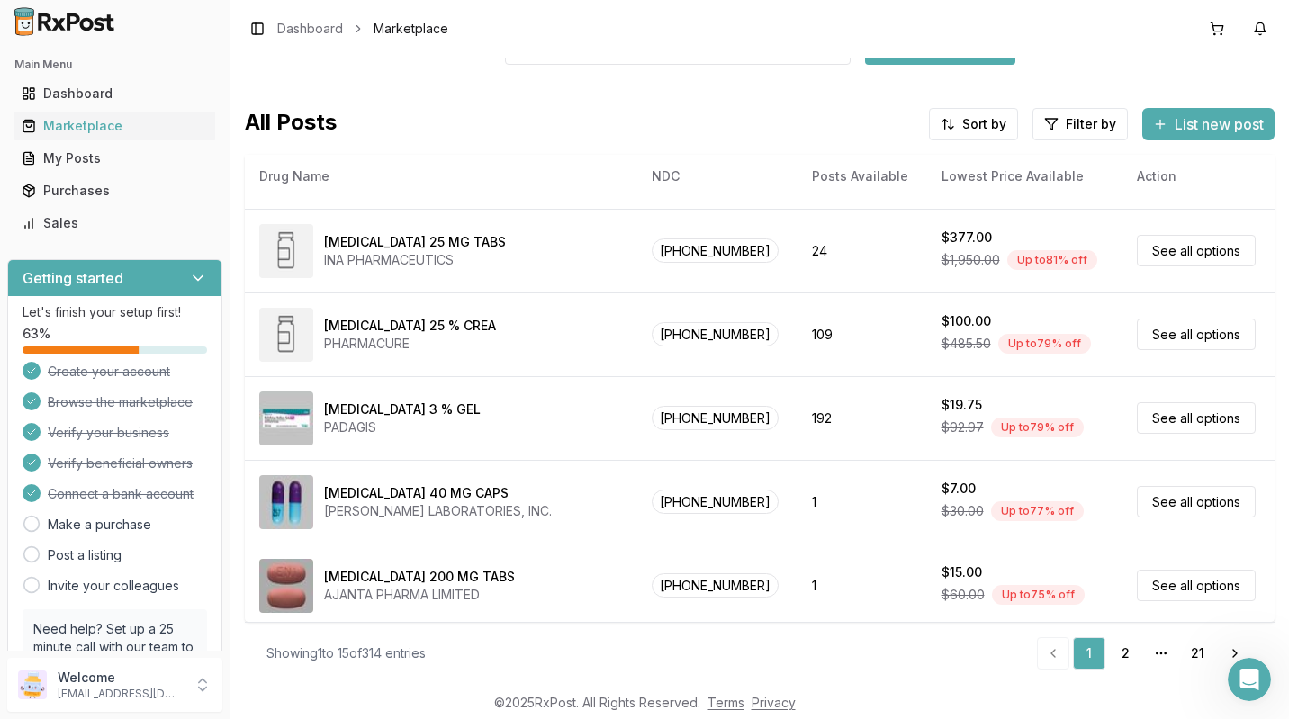
scroll to position [50, 0]
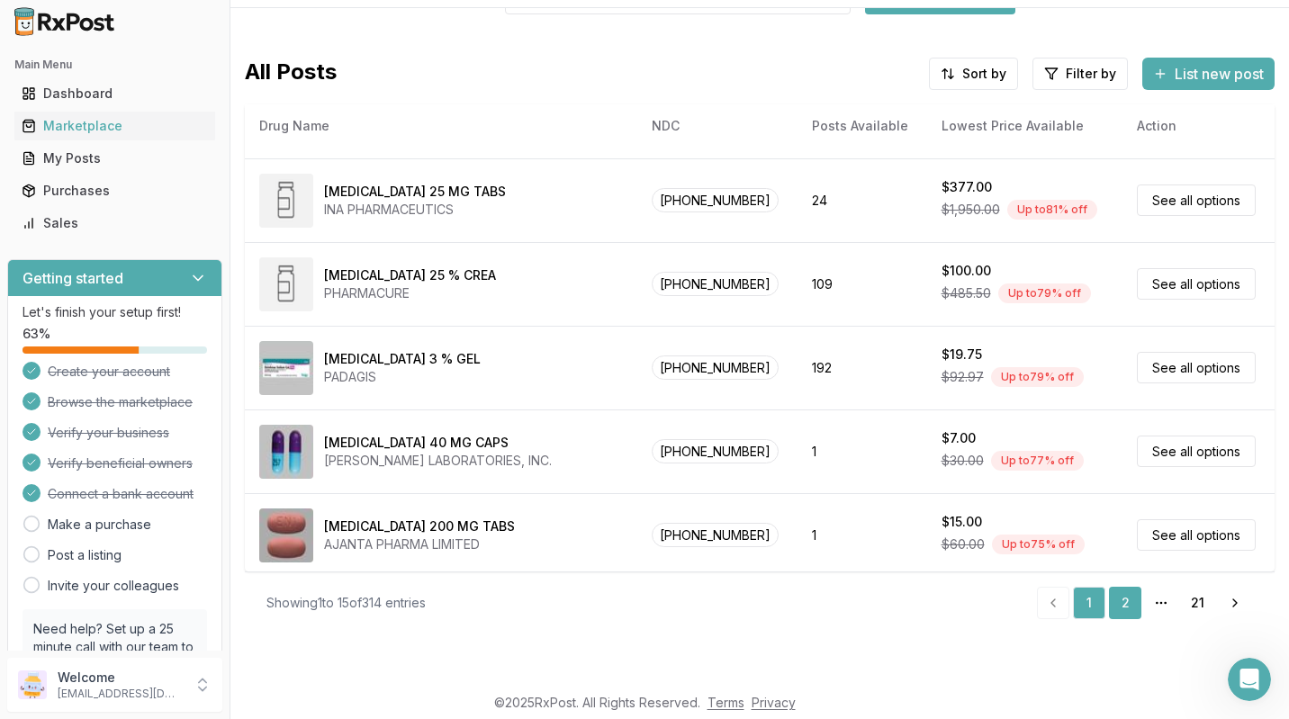
click at [1118, 602] on link "2" at bounding box center [1125, 603] width 32 height 32
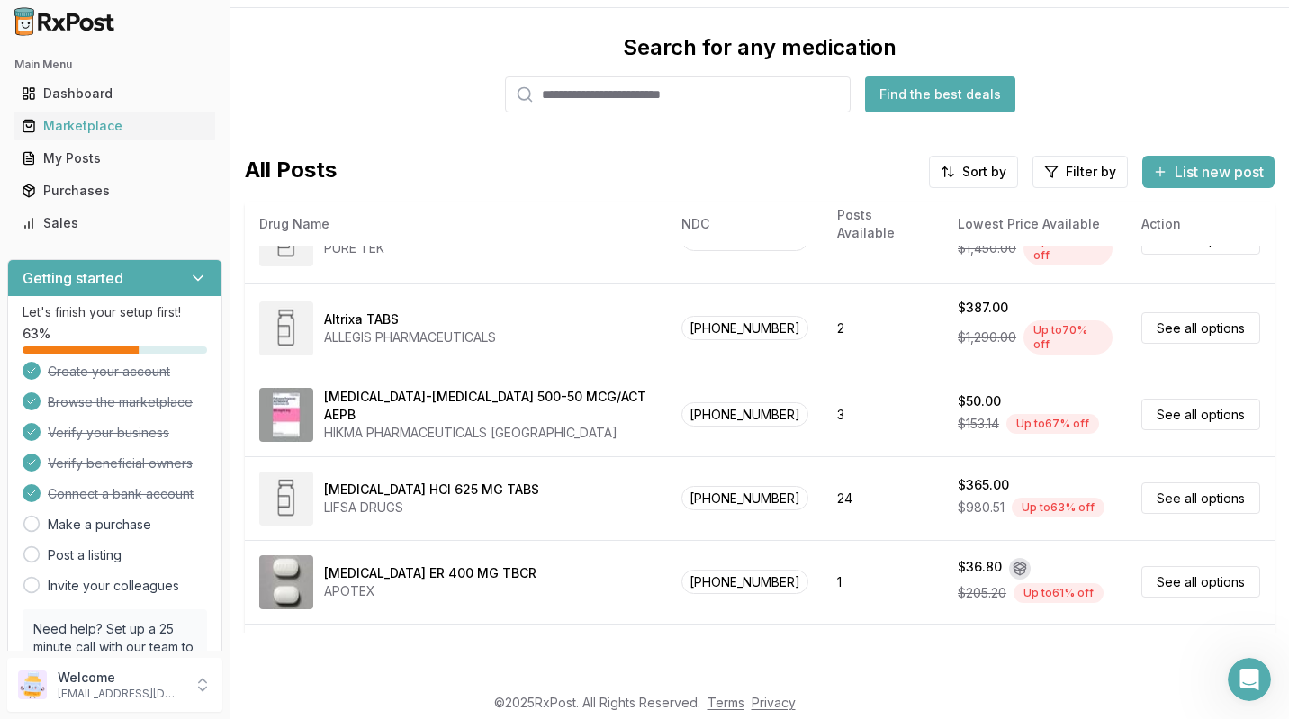
scroll to position [116, 0]
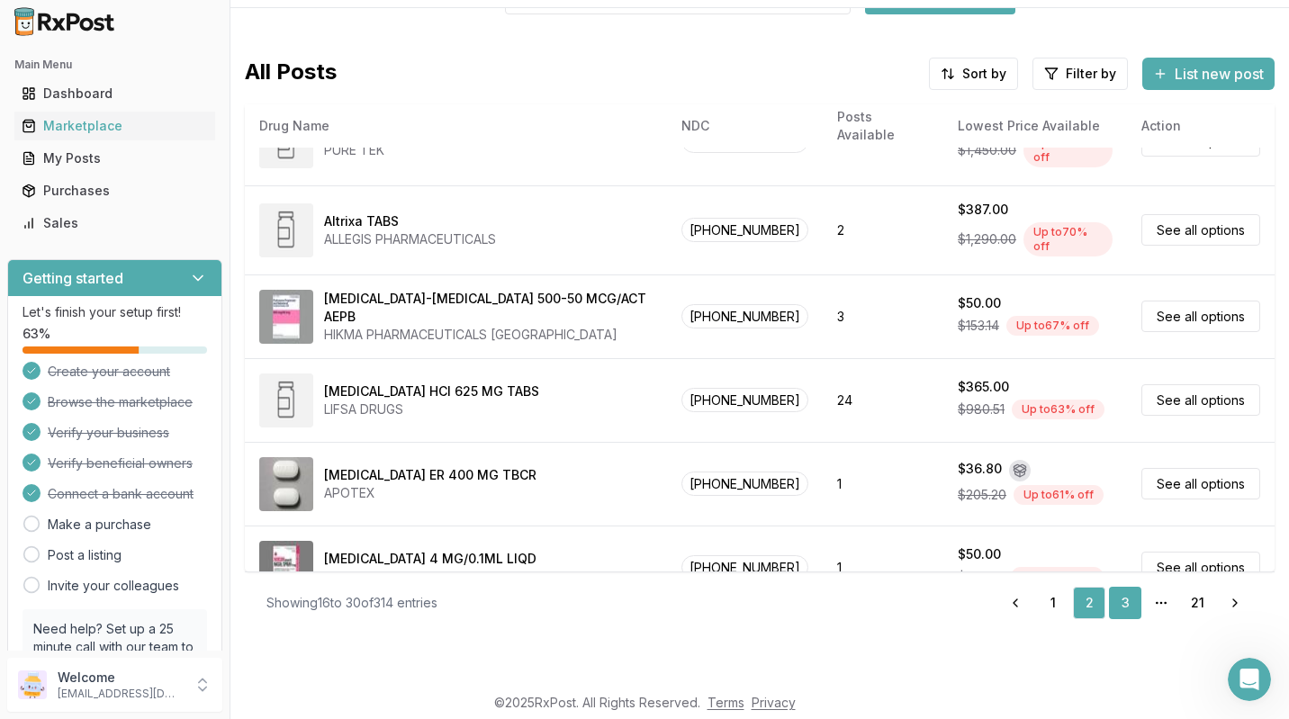
click at [1113, 590] on link "3" at bounding box center [1125, 603] width 32 height 32
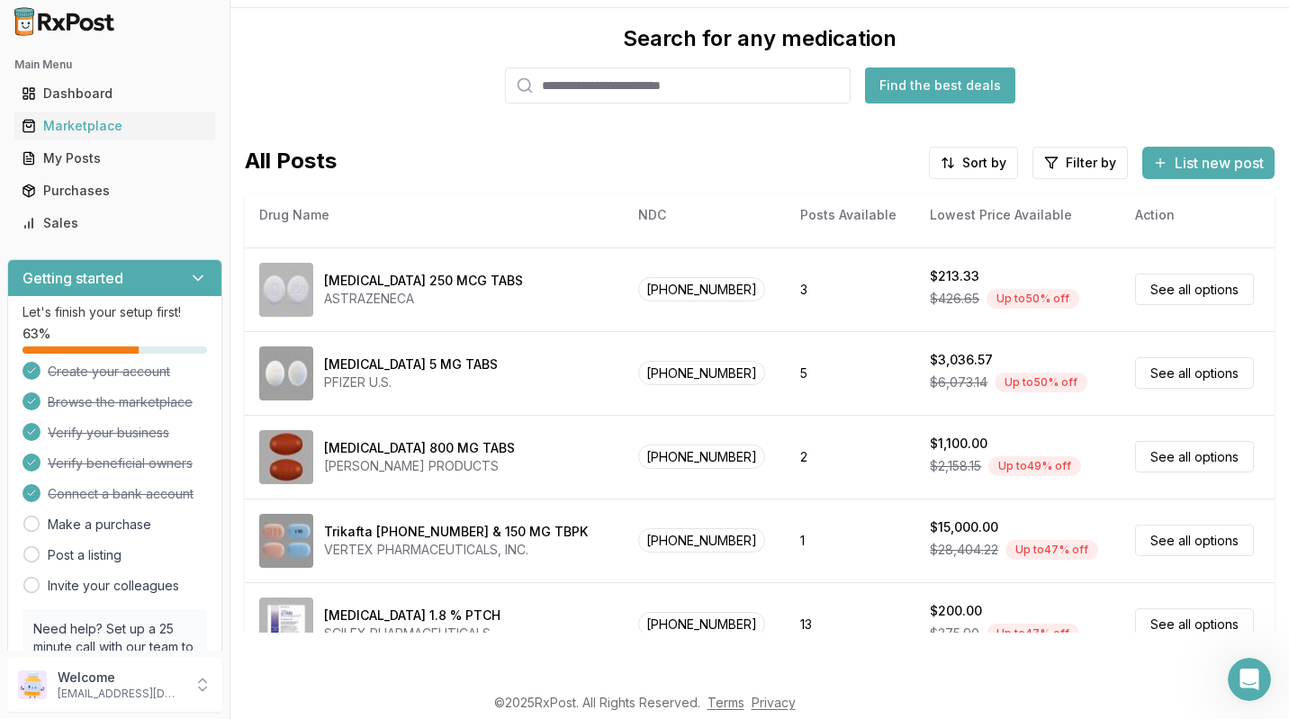
scroll to position [116, 0]
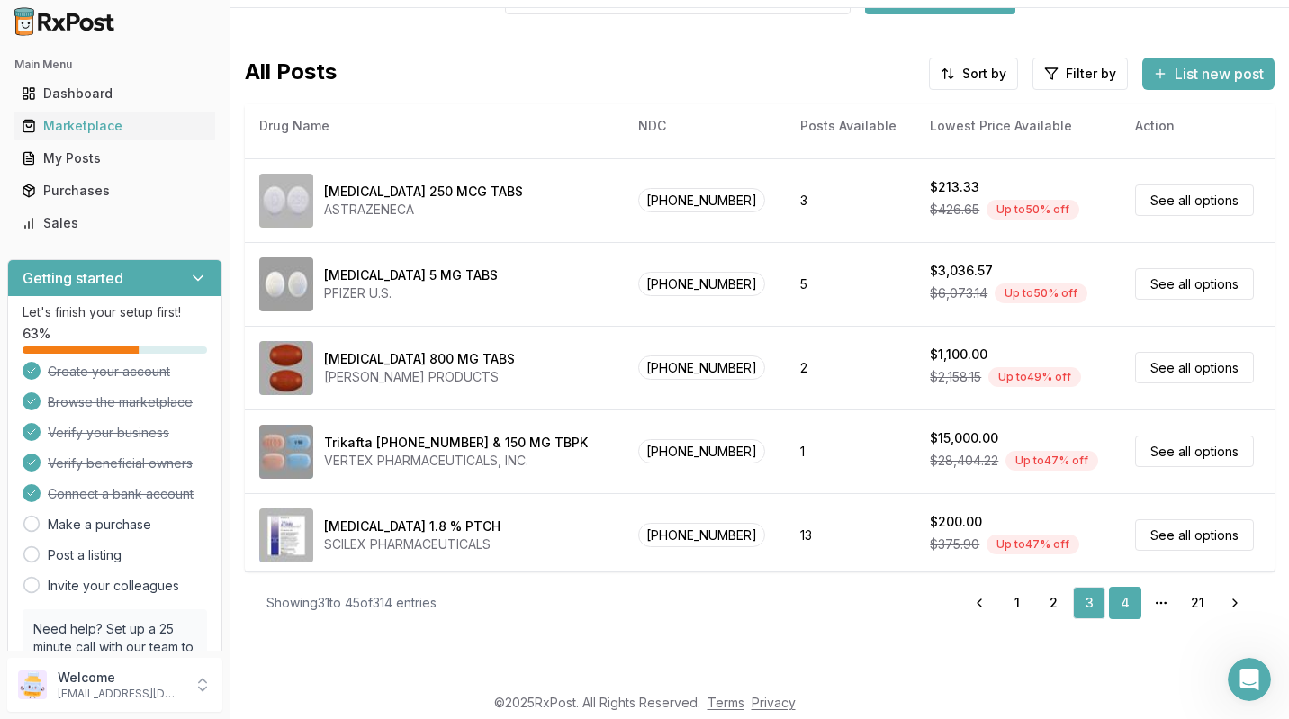
click at [1118, 605] on link "4" at bounding box center [1125, 603] width 32 height 32
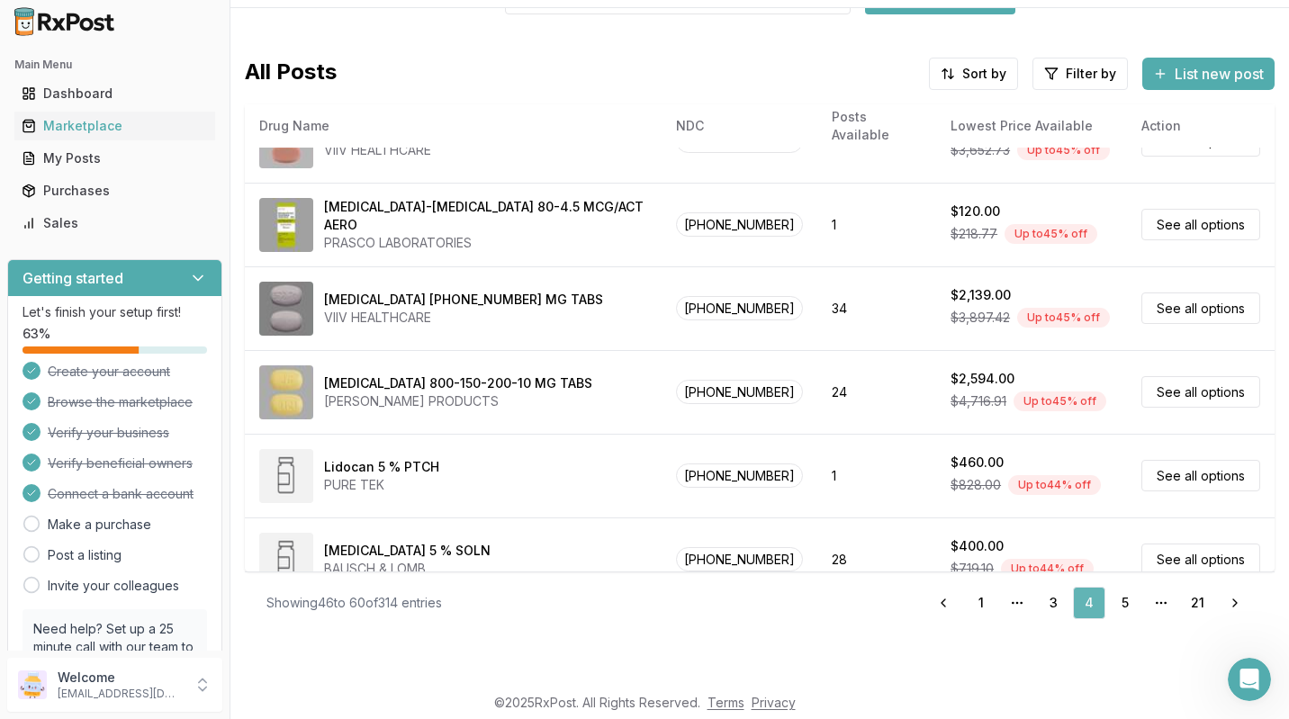
scroll to position [560, 0]
click at [1118, 602] on link "5" at bounding box center [1125, 603] width 32 height 32
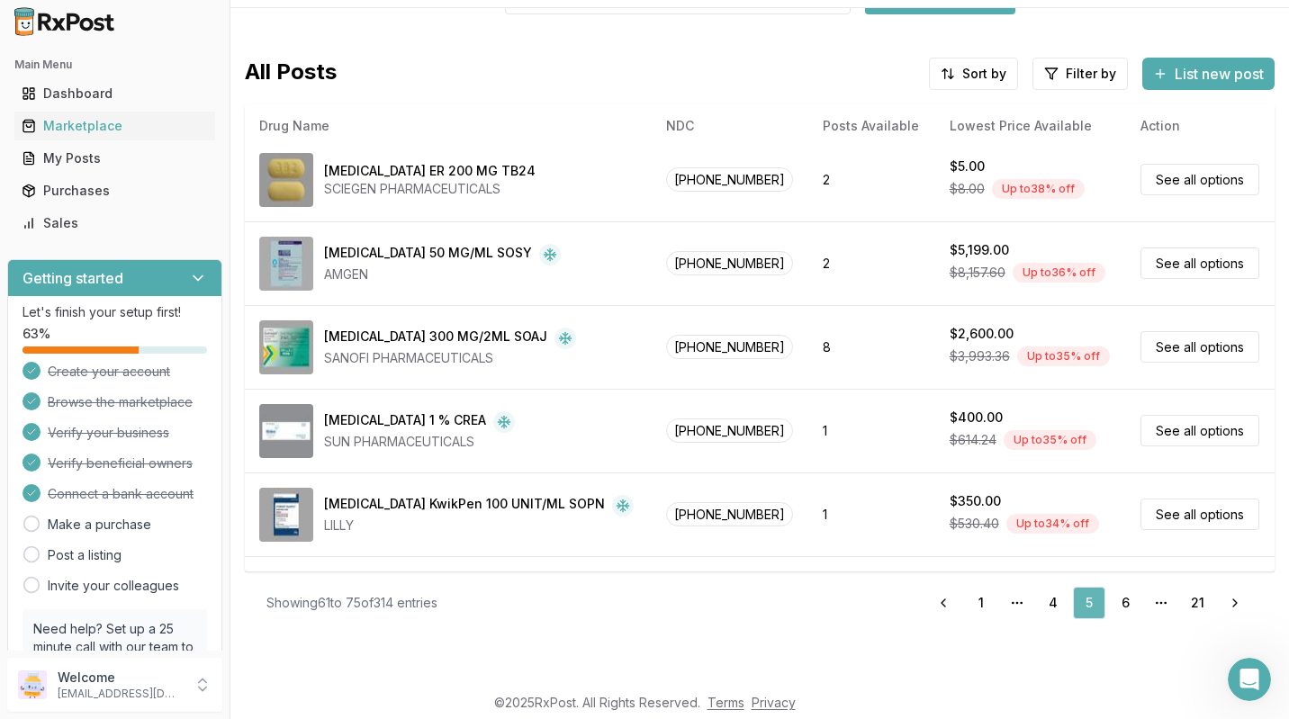
scroll to position [826, 0]
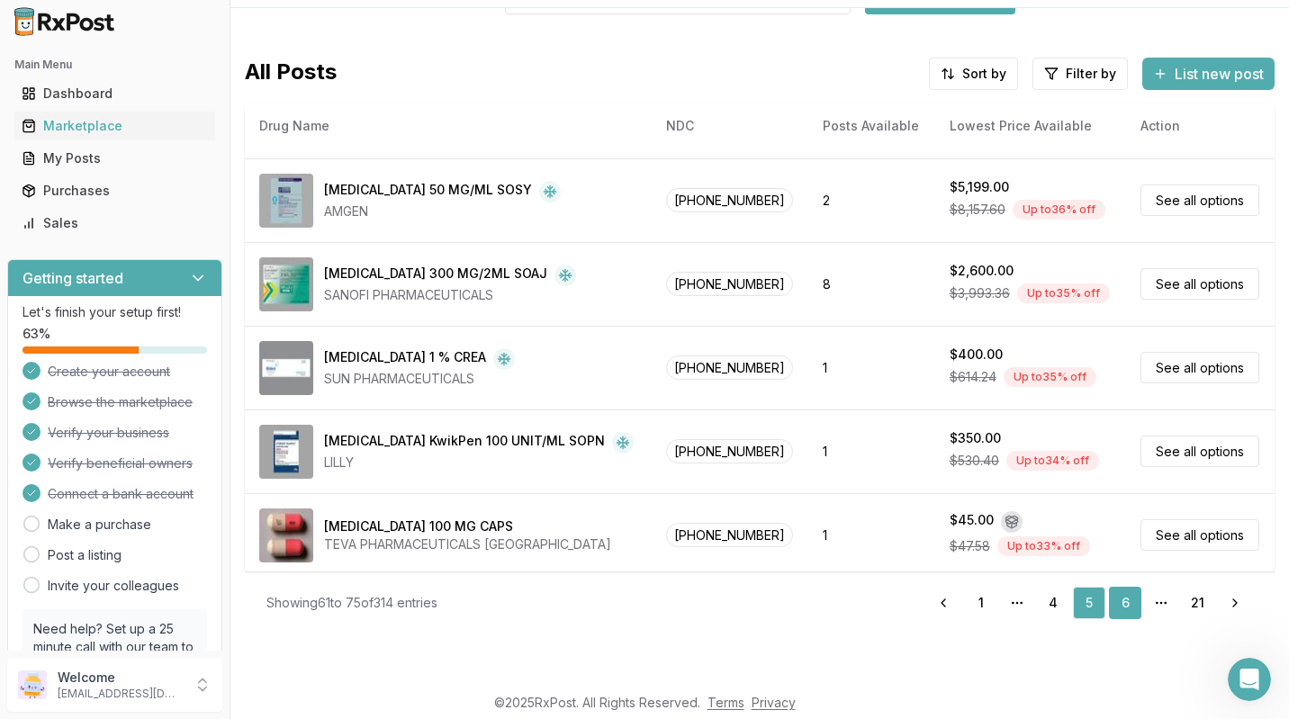
click at [1118, 602] on link "6" at bounding box center [1125, 603] width 32 height 32
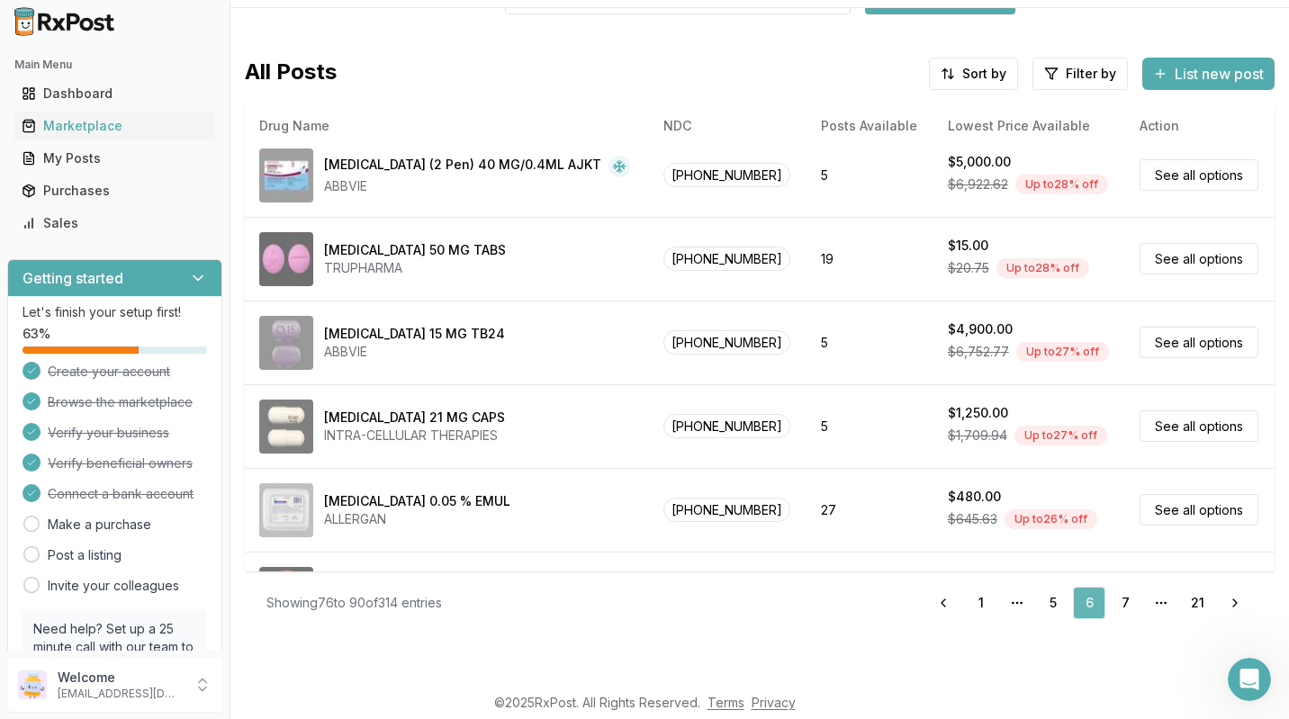
scroll to position [826, 0]
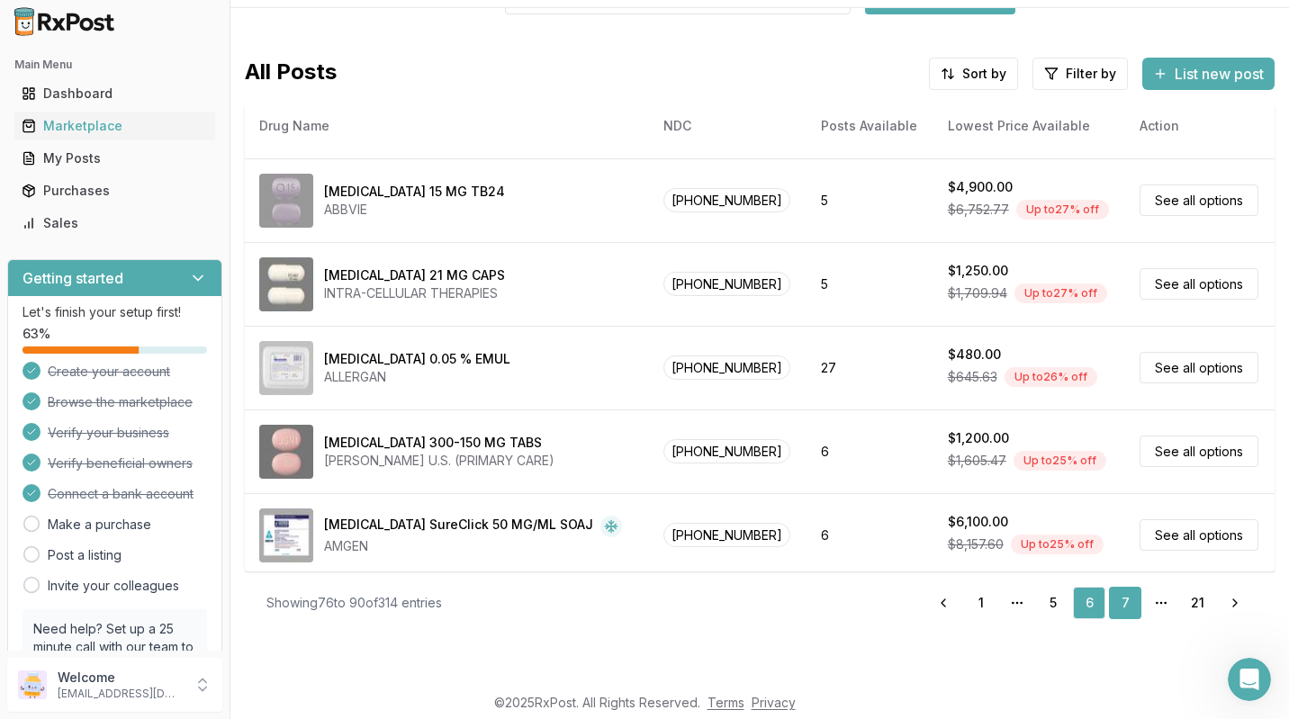
click at [1120, 605] on link "7" at bounding box center [1125, 603] width 32 height 32
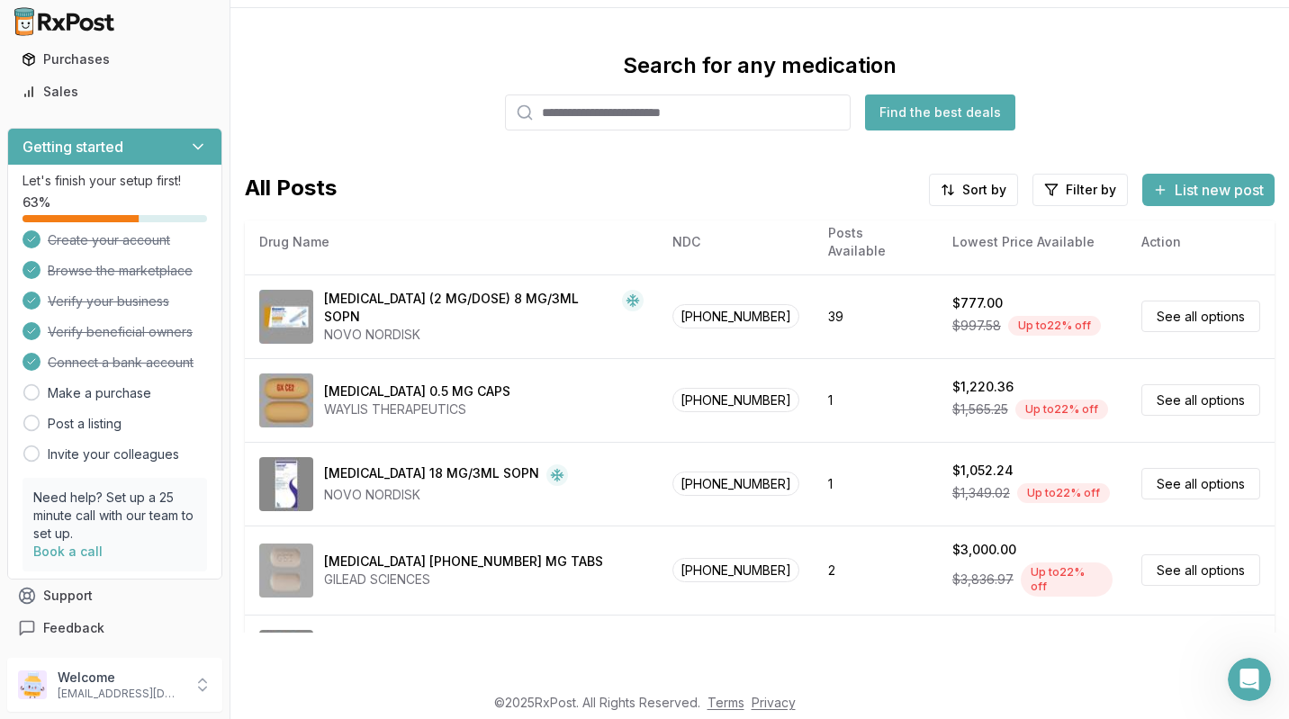
scroll to position [116, 0]
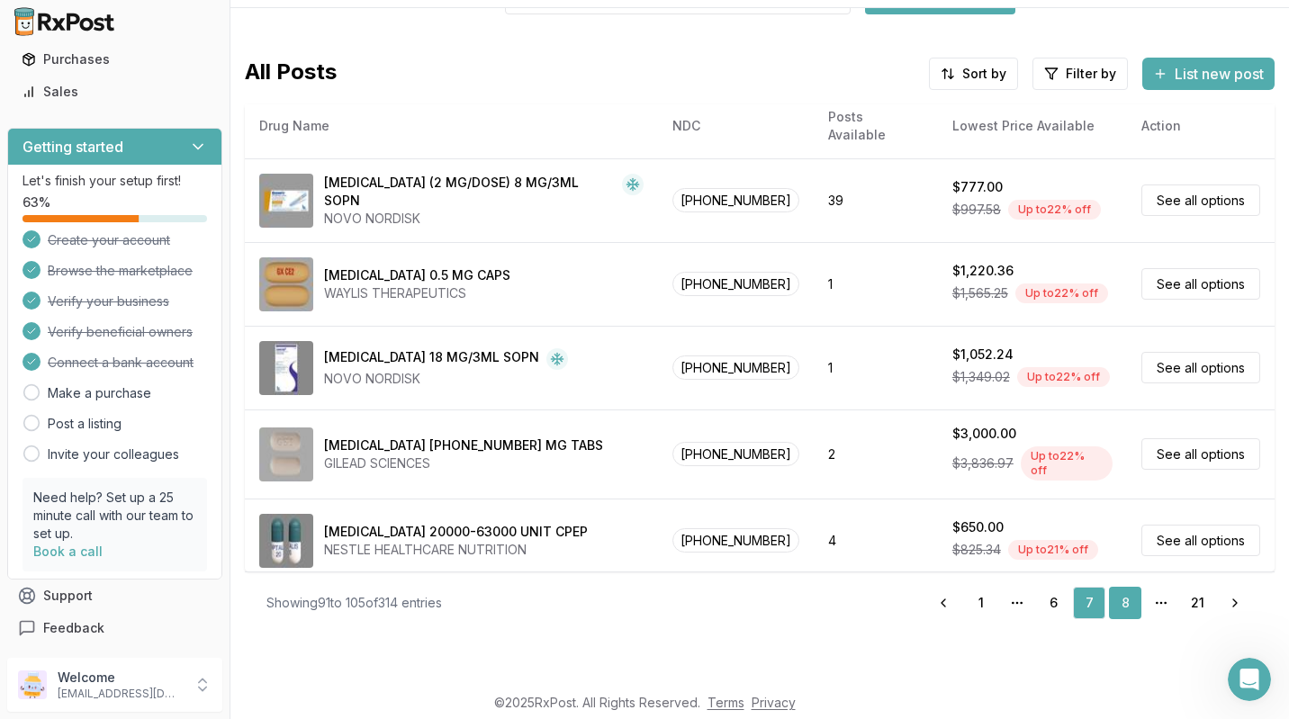
click at [1118, 602] on link "8" at bounding box center [1125, 603] width 32 height 32
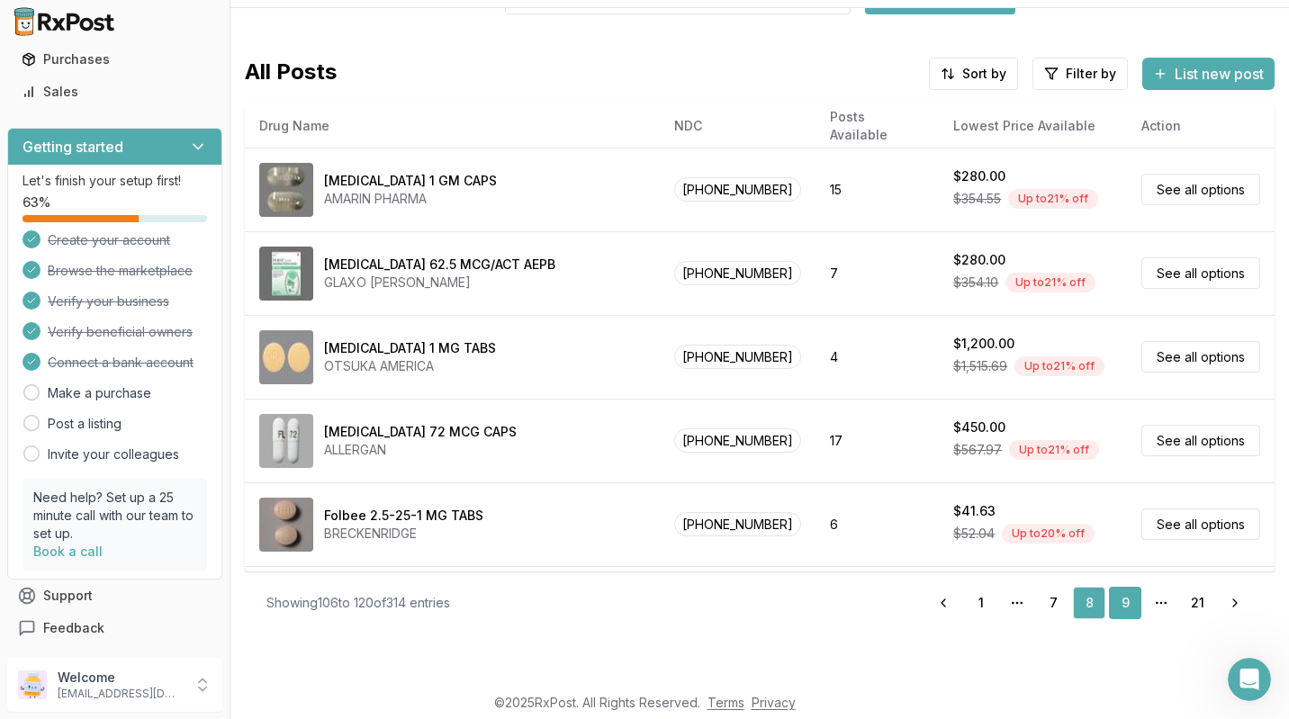
click at [1118, 596] on link "9" at bounding box center [1125, 603] width 32 height 32
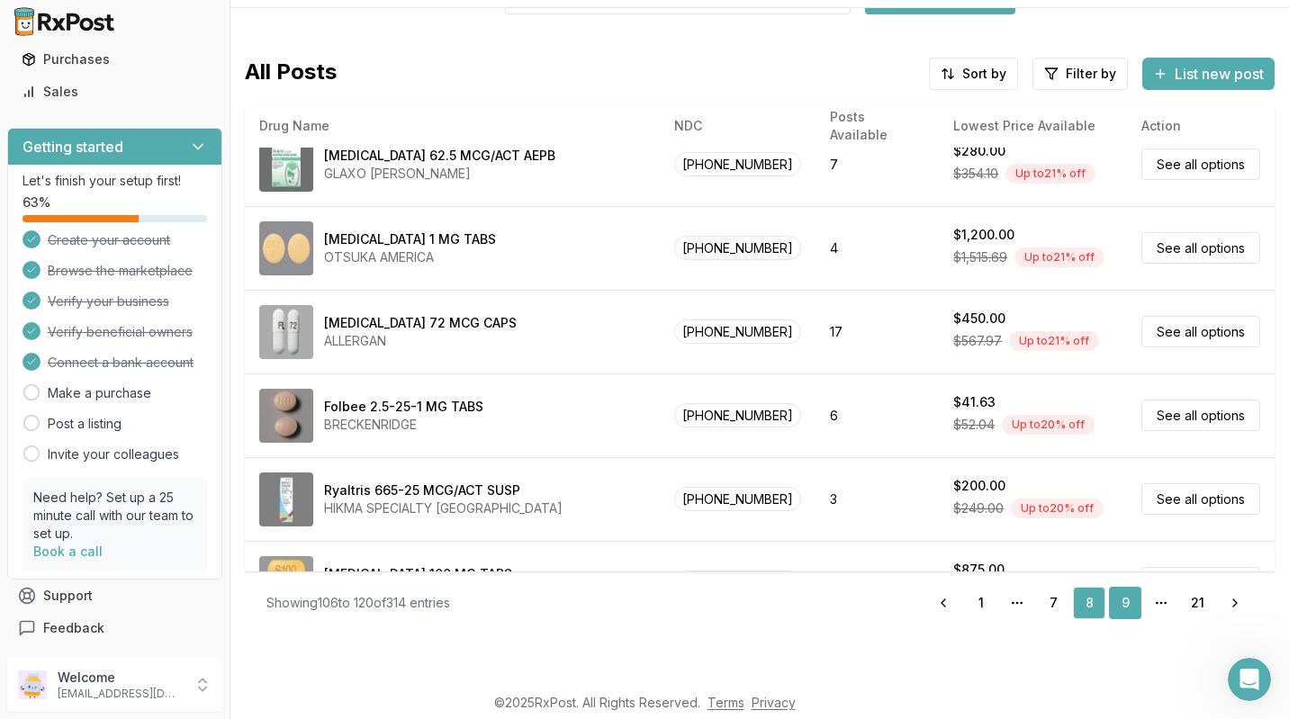
scroll to position [121, 0]
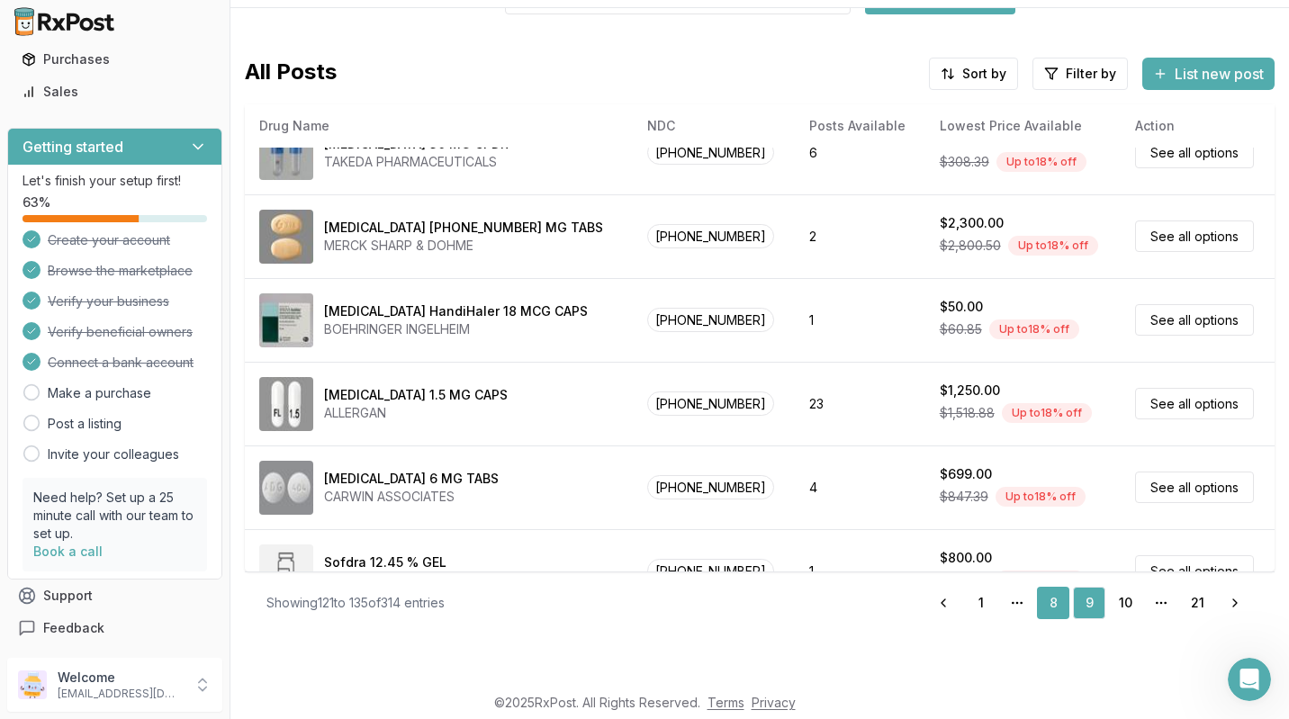
click at [1043, 608] on link "8" at bounding box center [1053, 603] width 32 height 32
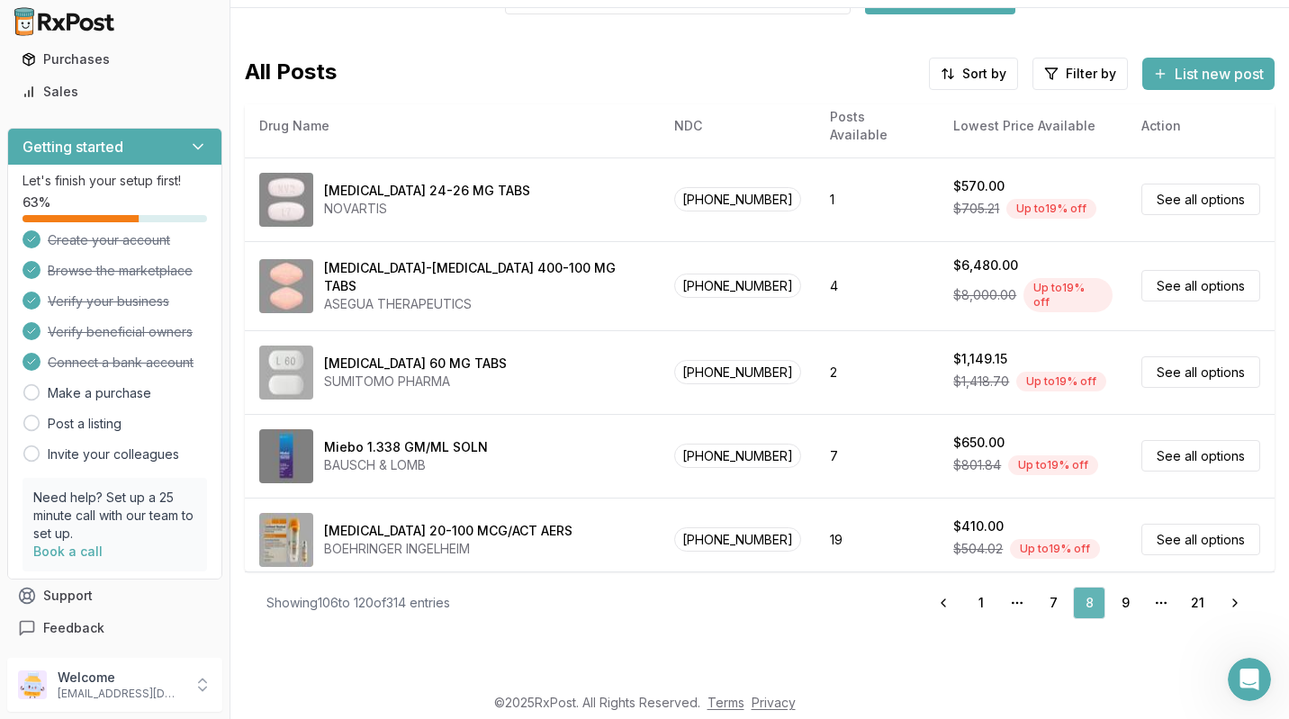
scroll to position [826, 0]
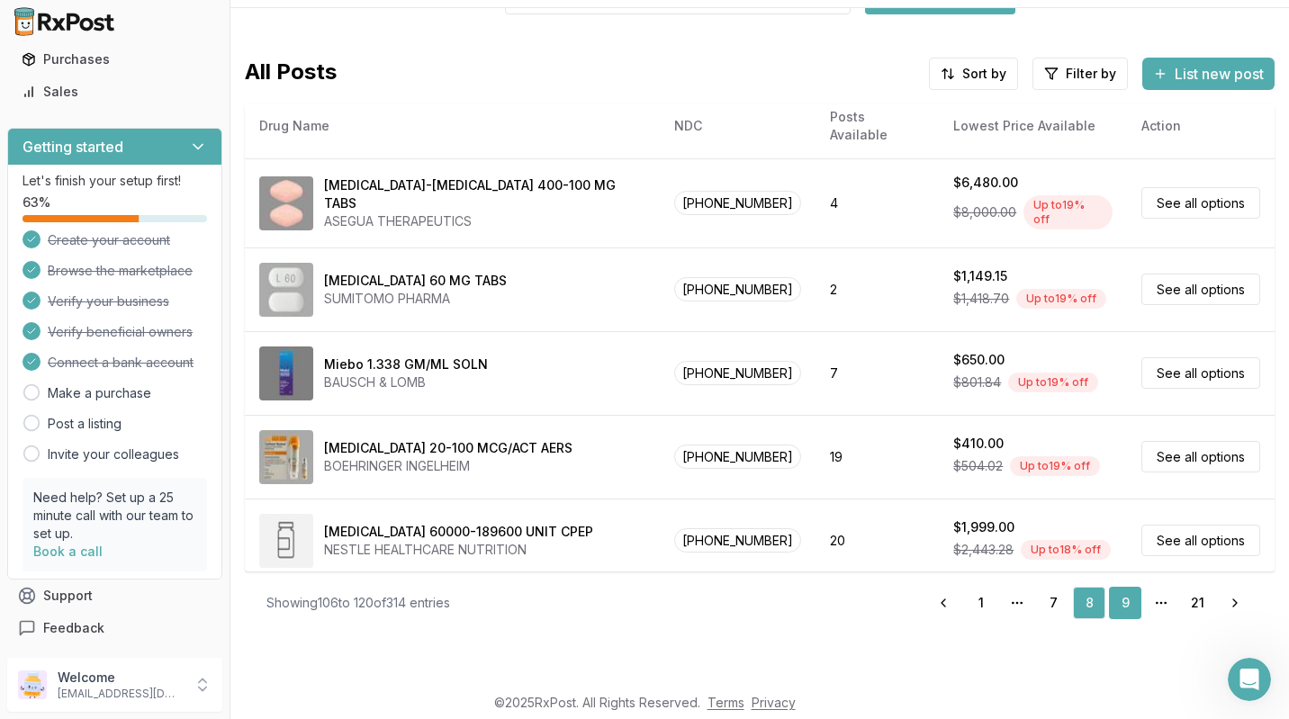
click at [1118, 602] on link "9" at bounding box center [1125, 603] width 32 height 32
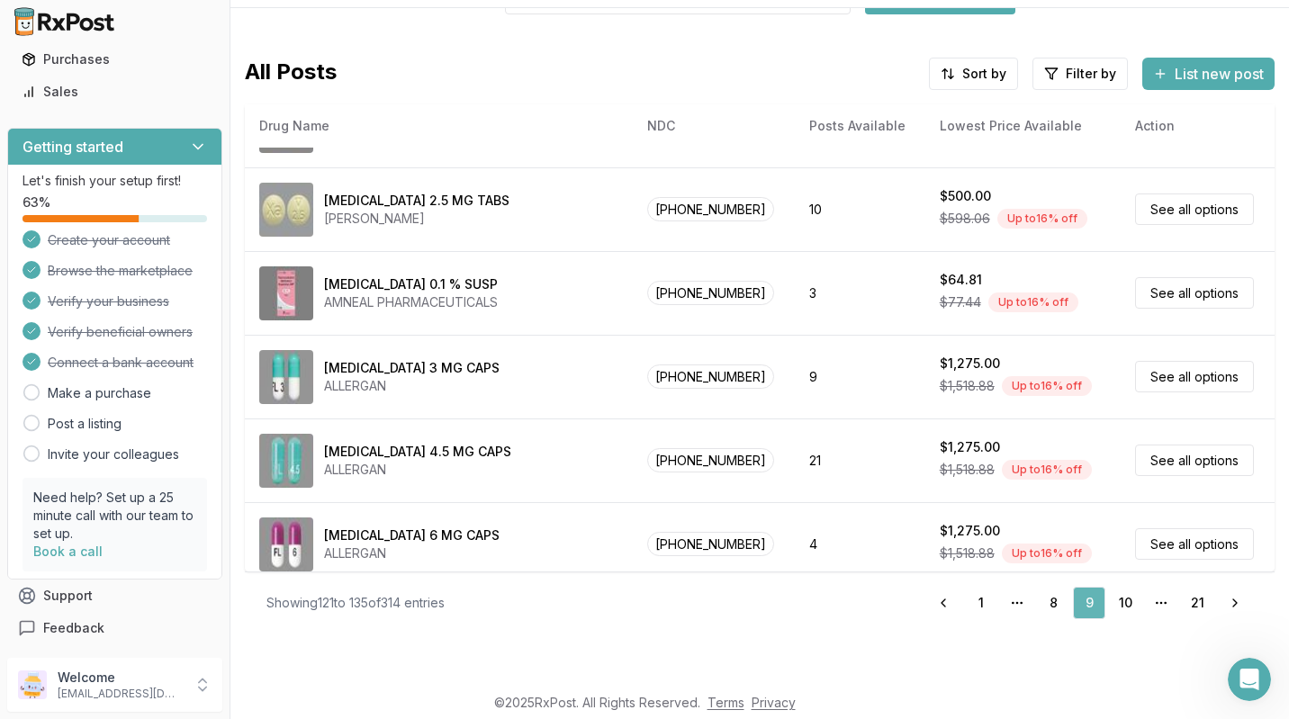
scroll to position [823, 0]
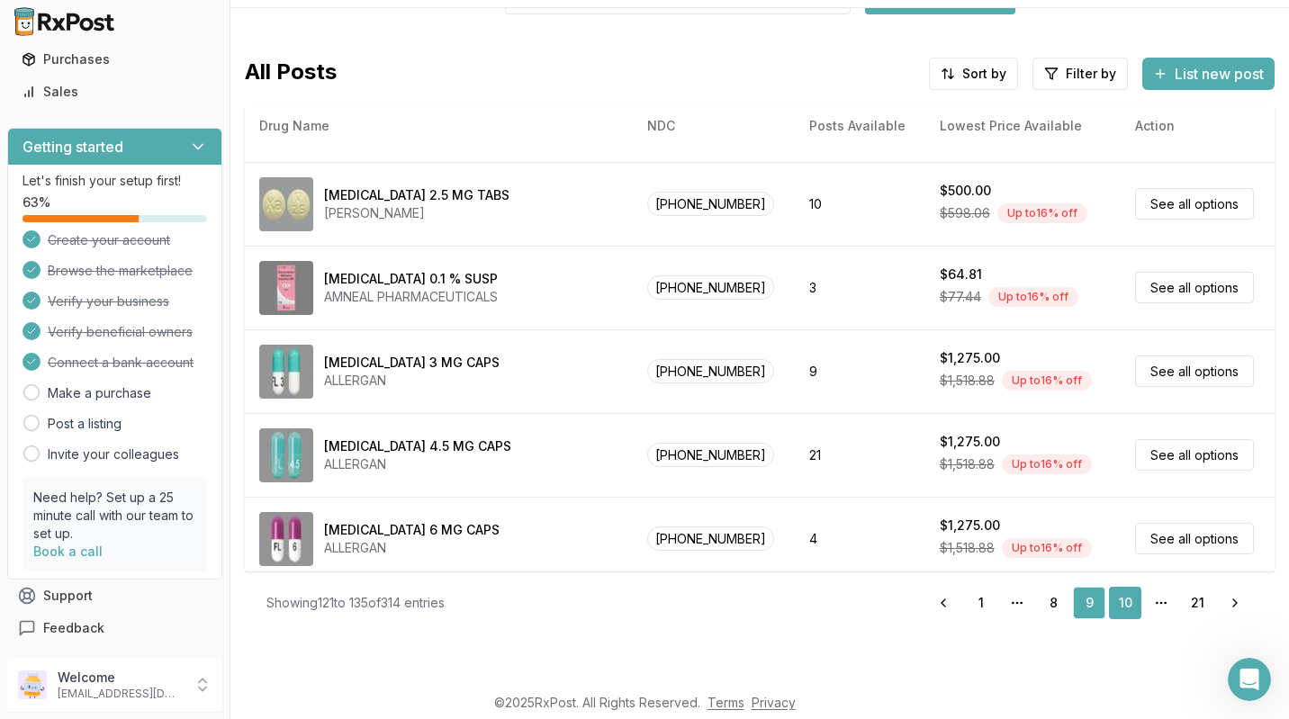
click at [1118, 603] on link "10" at bounding box center [1125, 603] width 32 height 32
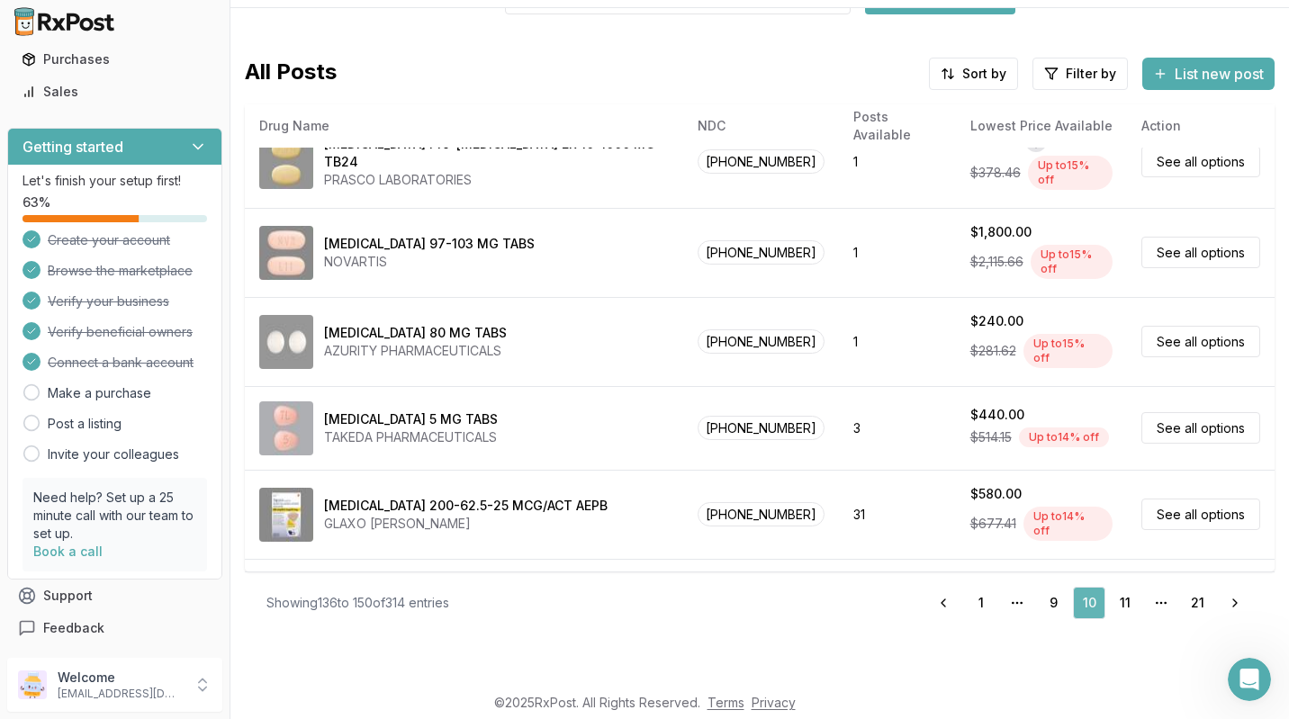
scroll to position [826, 0]
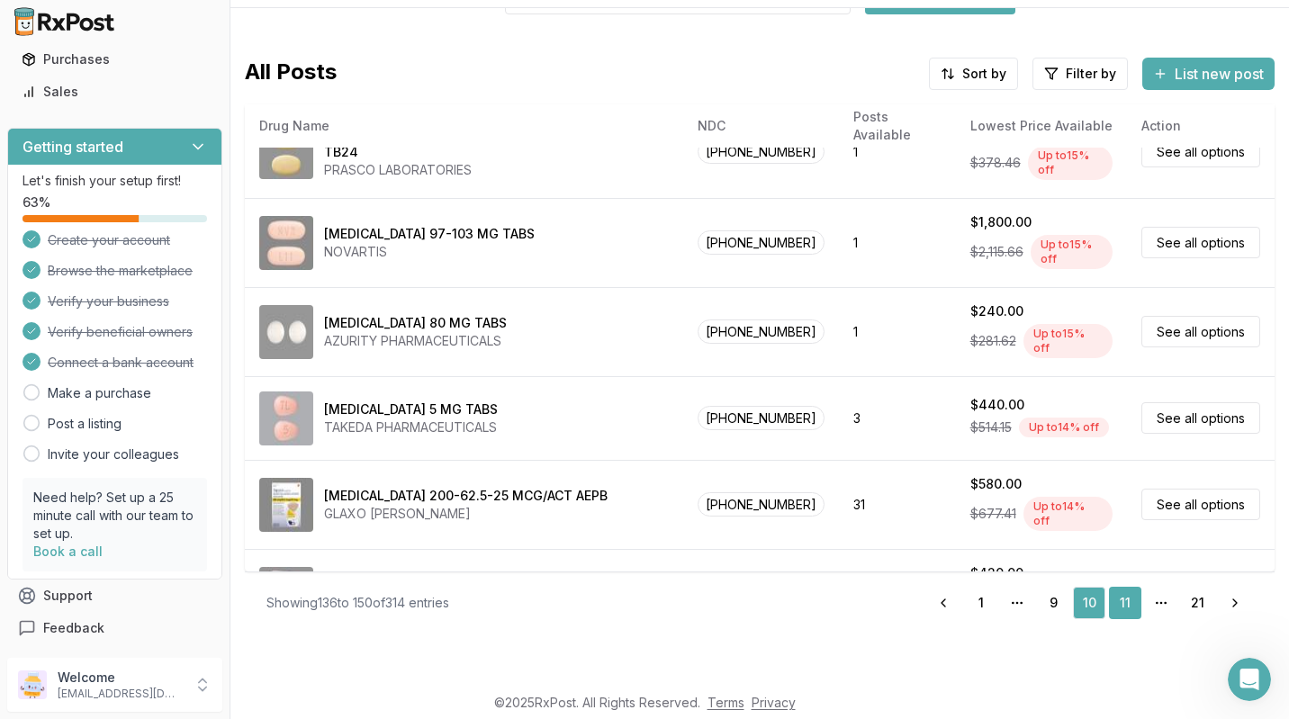
click at [1129, 610] on link "11" at bounding box center [1125, 603] width 32 height 32
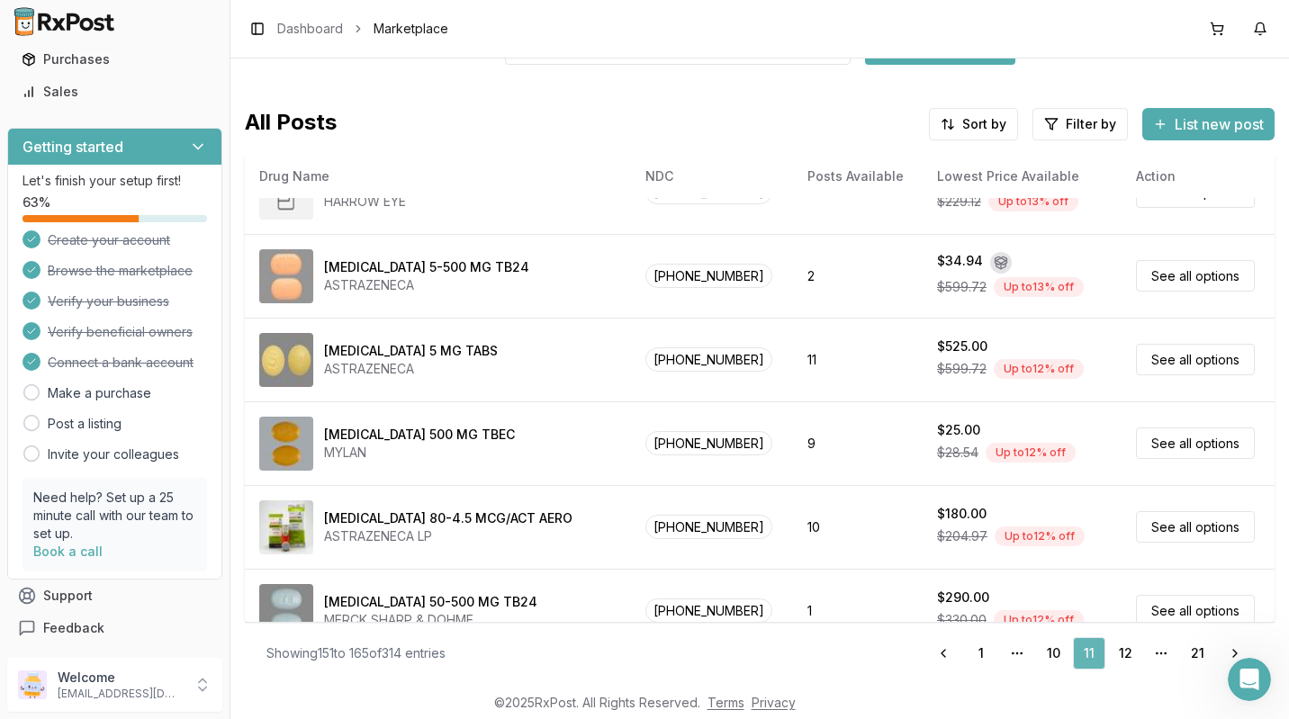
scroll to position [826, 0]
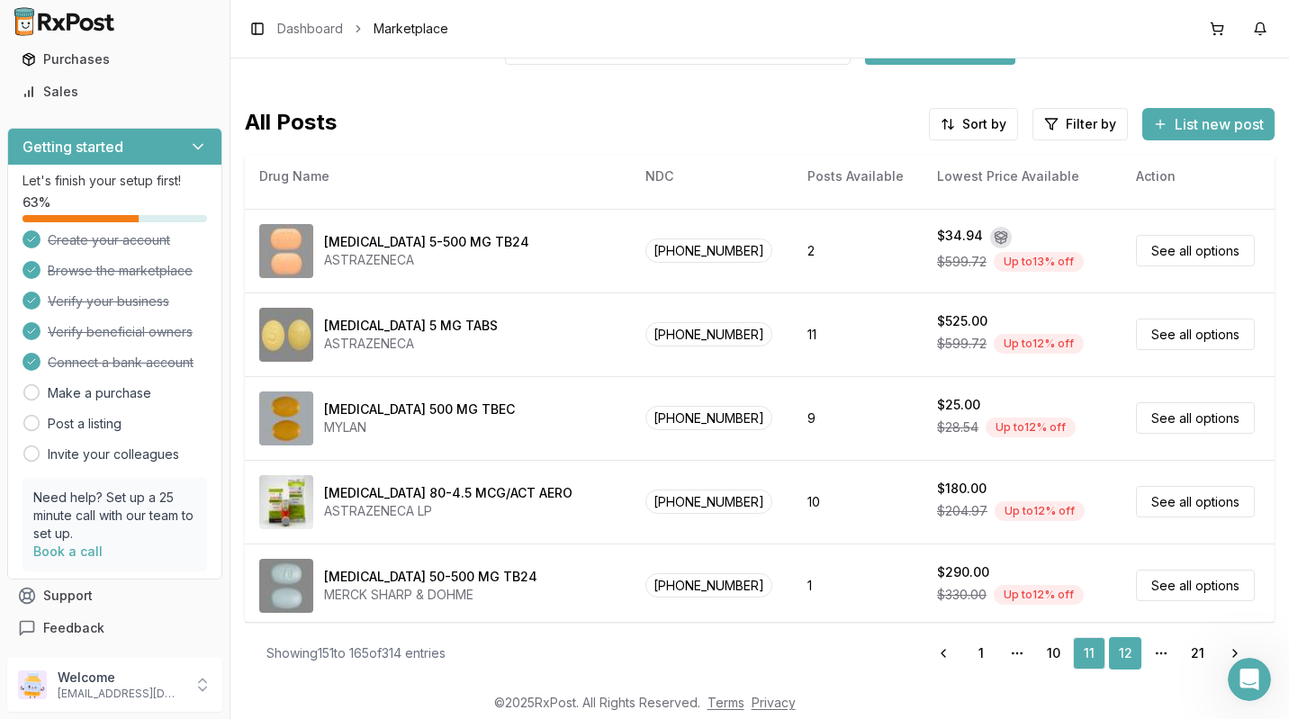
click at [1113, 658] on link "12" at bounding box center [1125, 653] width 32 height 32
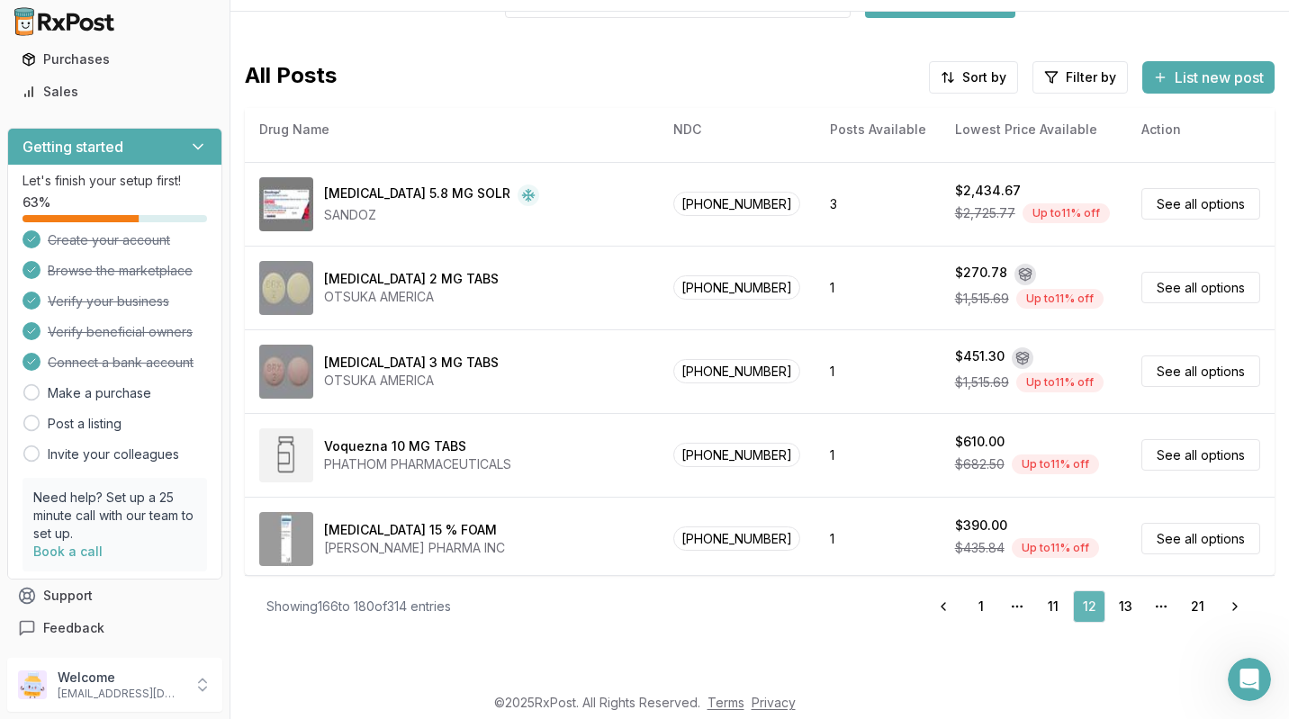
scroll to position [50, 0]
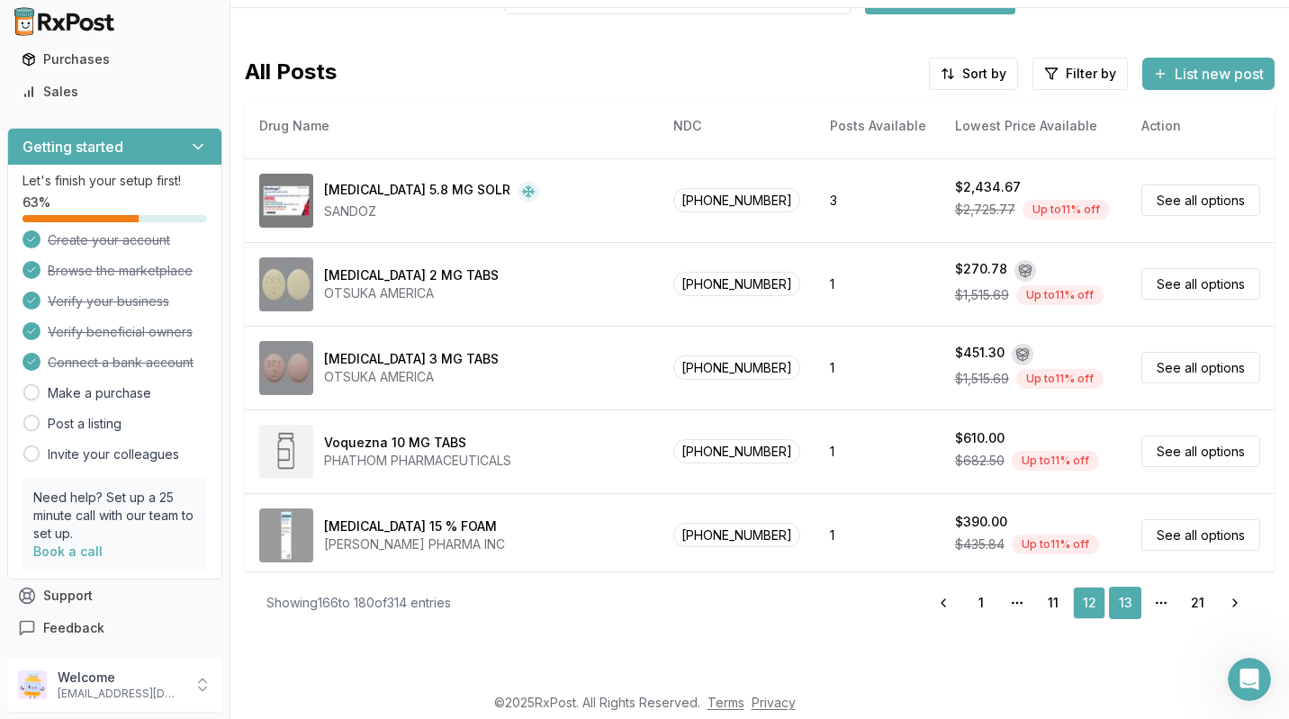
click at [1123, 604] on link "13" at bounding box center [1125, 603] width 32 height 32
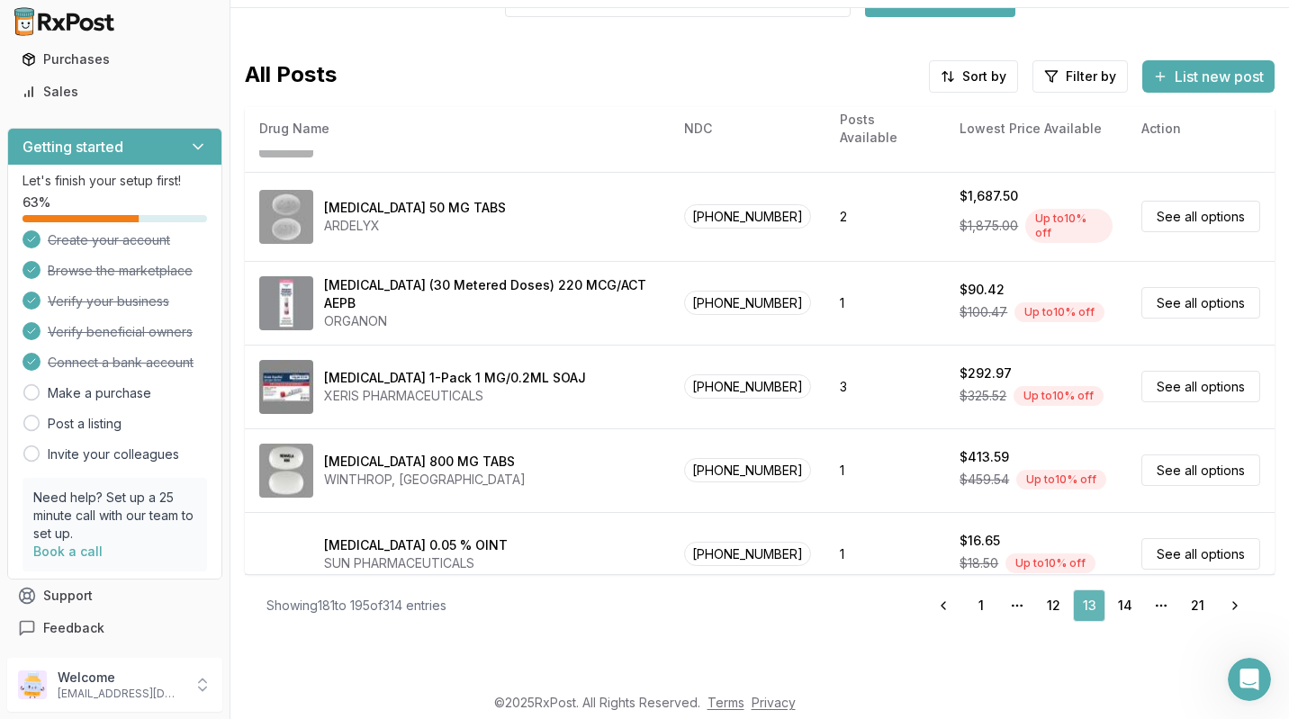
scroll to position [116, 0]
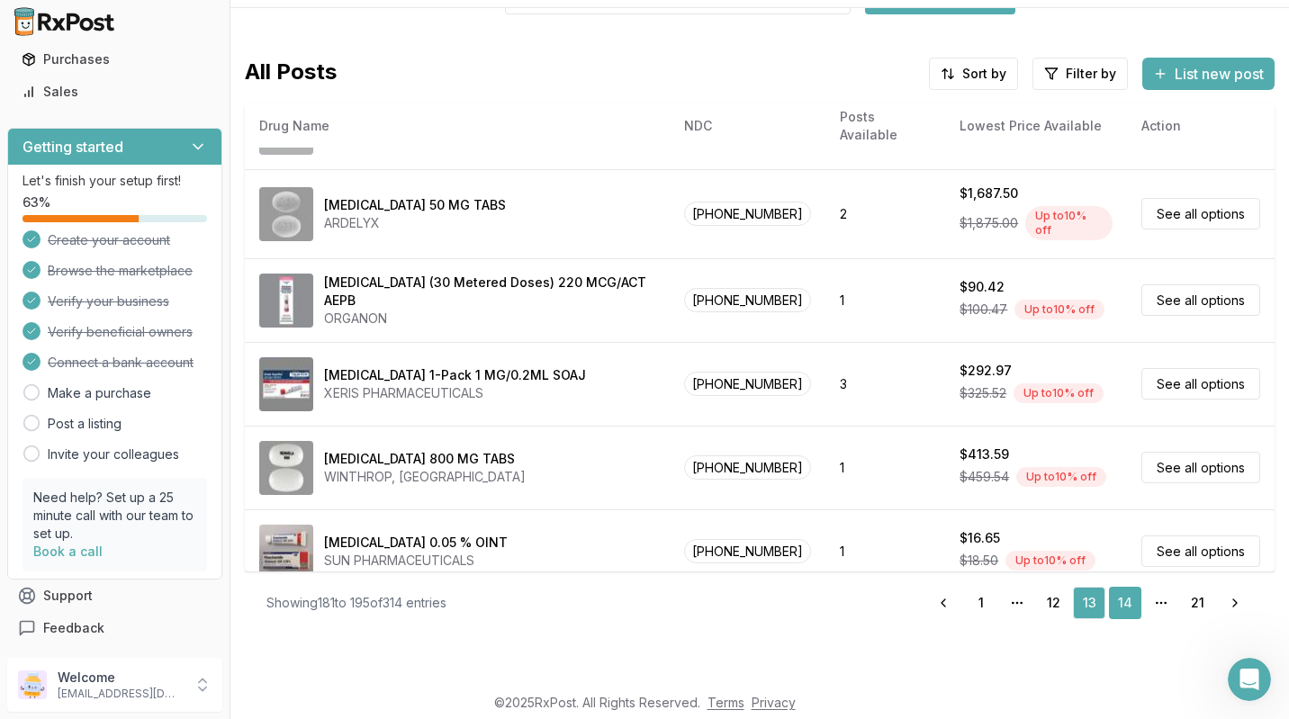
click at [1118, 610] on link "14" at bounding box center [1125, 603] width 32 height 32
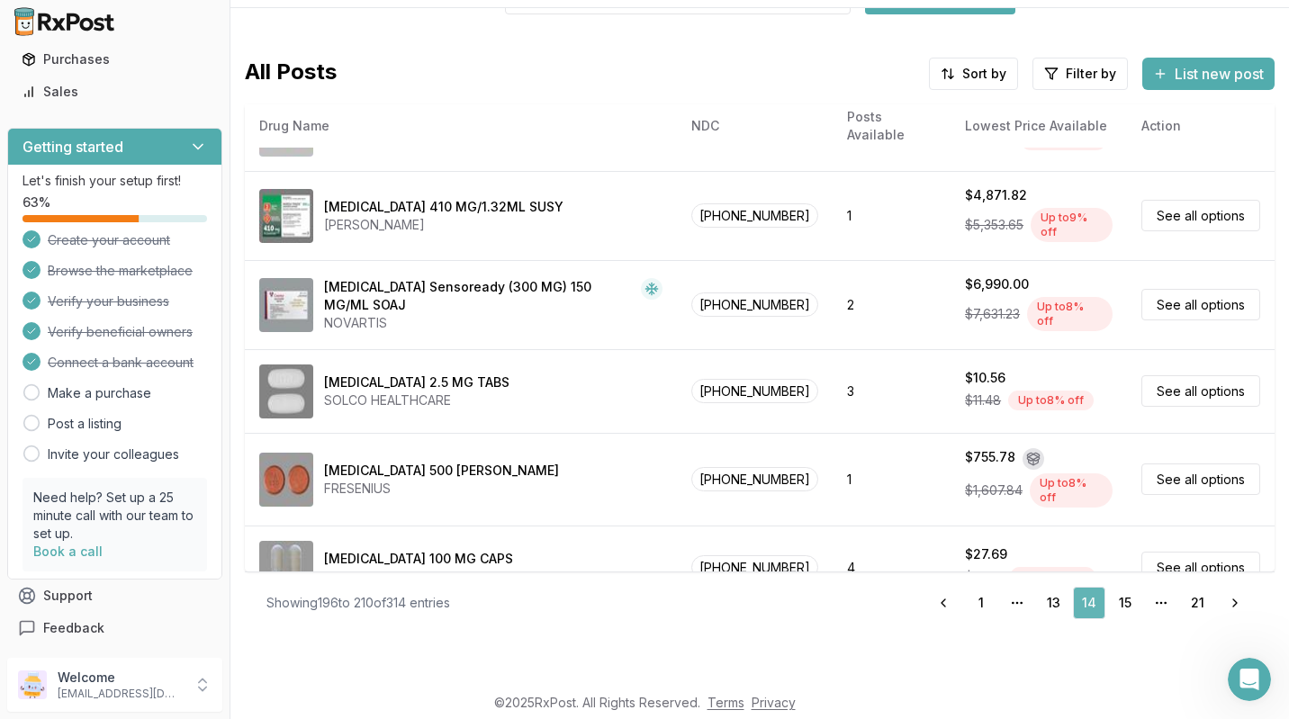
scroll to position [614, 0]
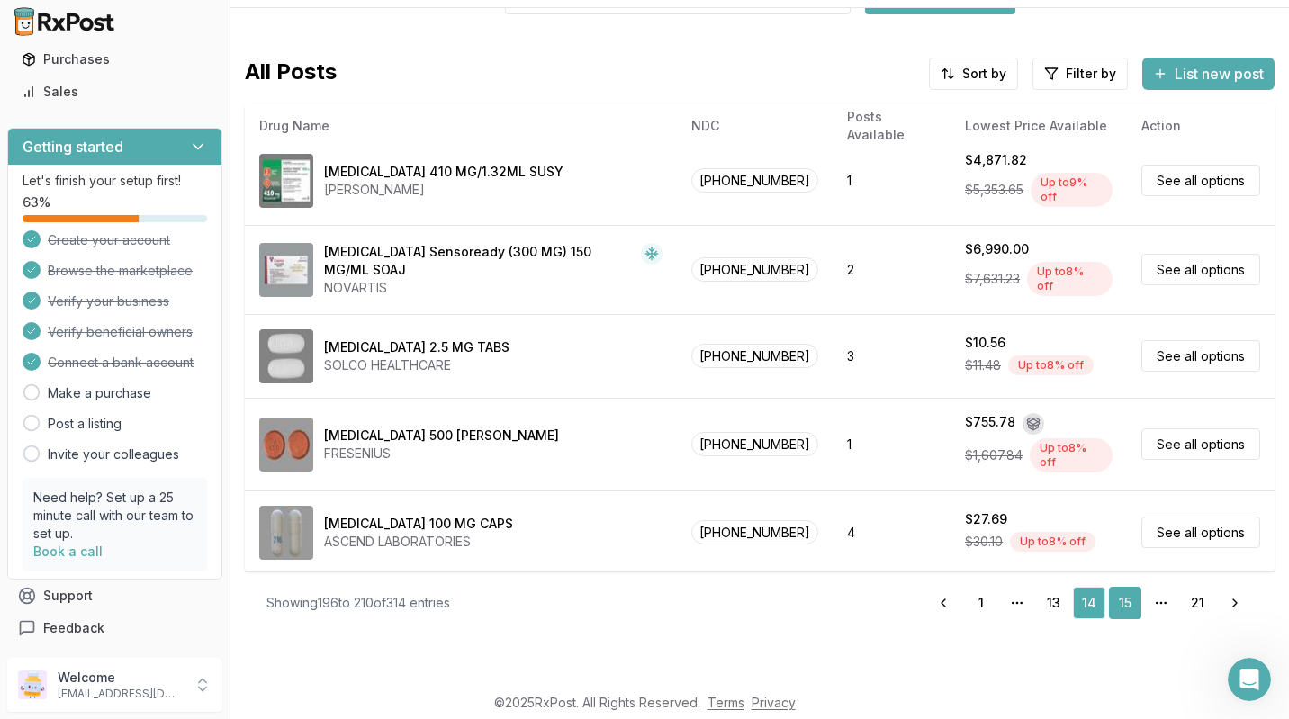
click at [1113, 607] on link "15" at bounding box center [1125, 603] width 32 height 32
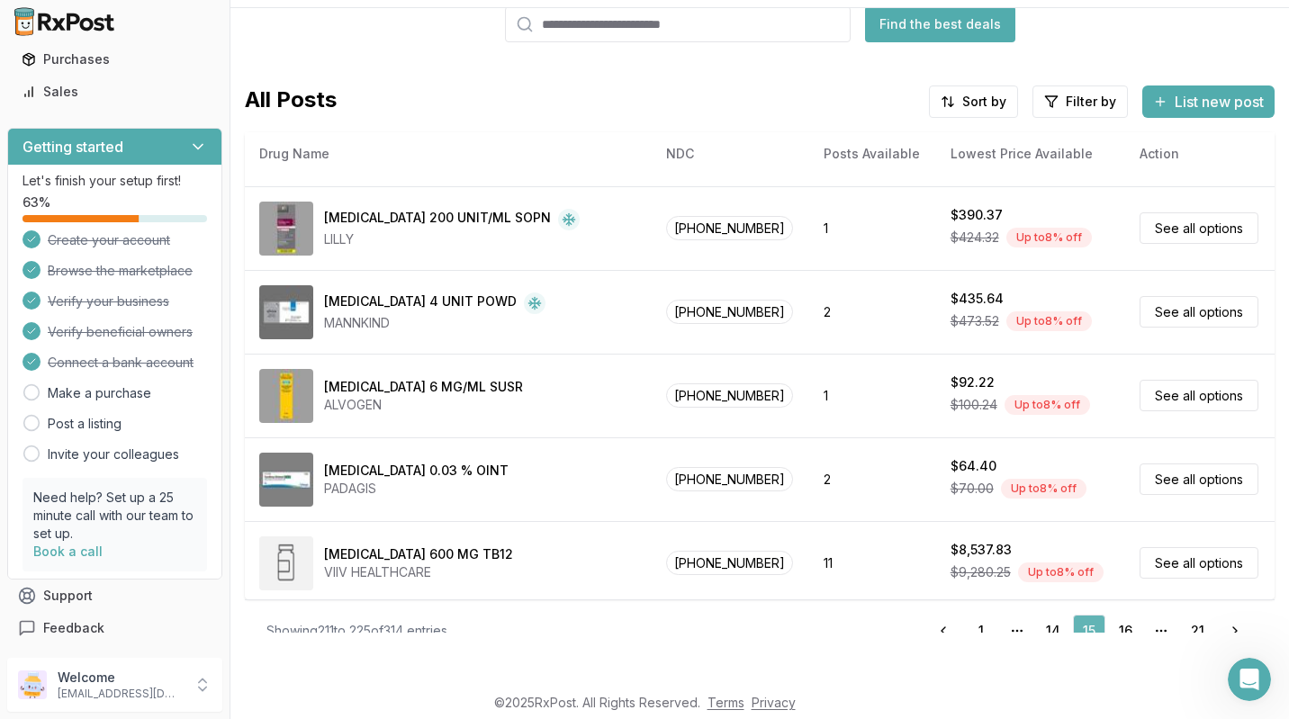
scroll to position [116, 0]
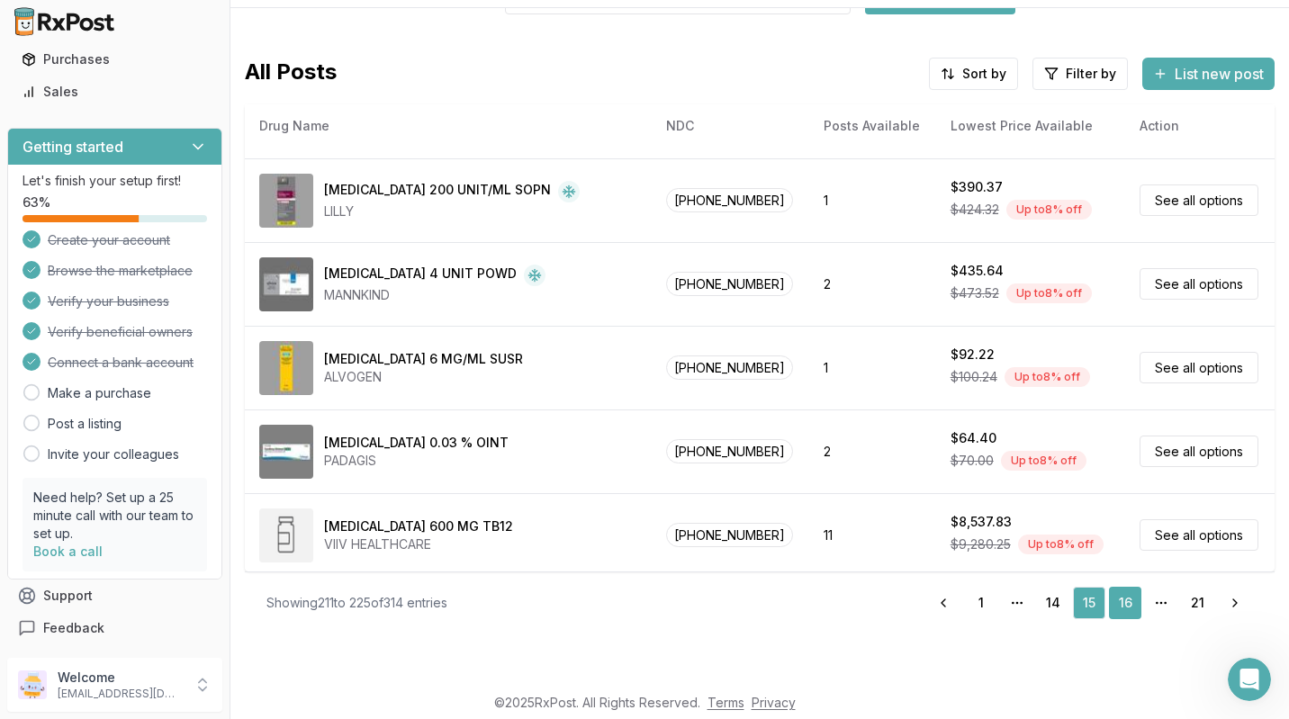
click at [1118, 602] on link "16" at bounding box center [1125, 603] width 32 height 32
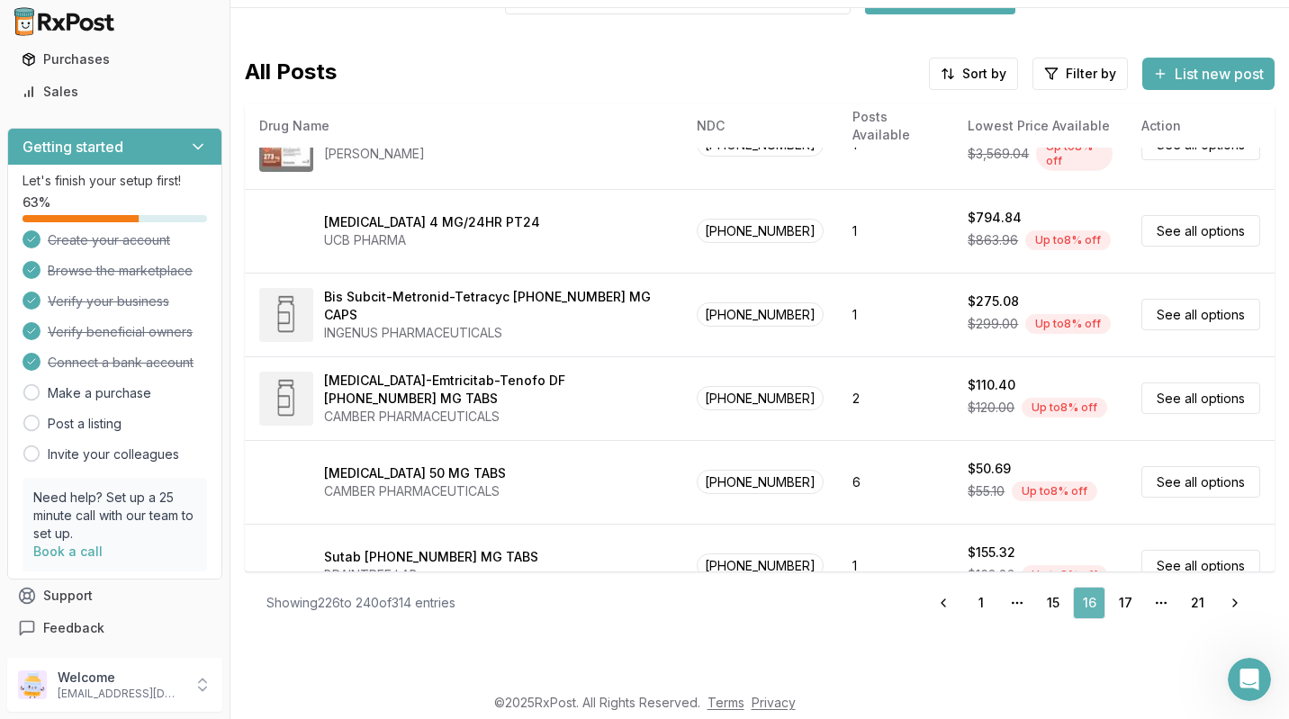
scroll to position [836, 0]
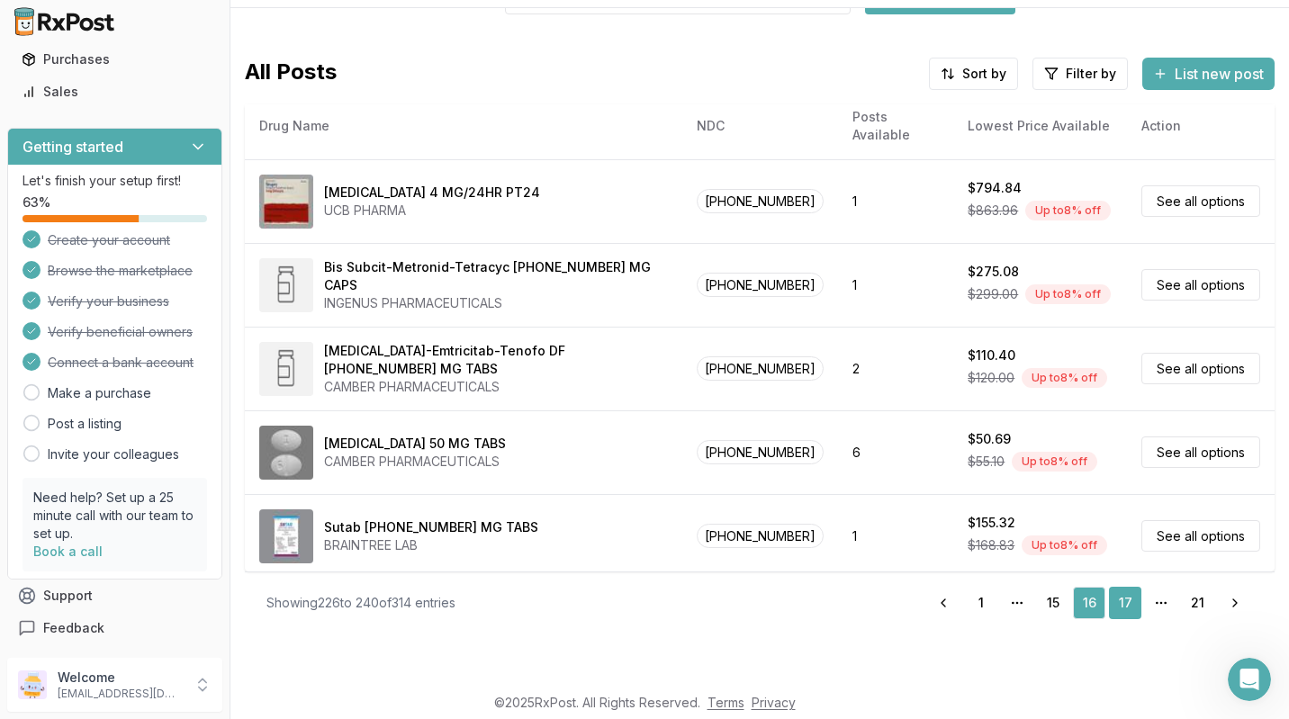
click at [1113, 610] on link "17" at bounding box center [1125, 603] width 32 height 32
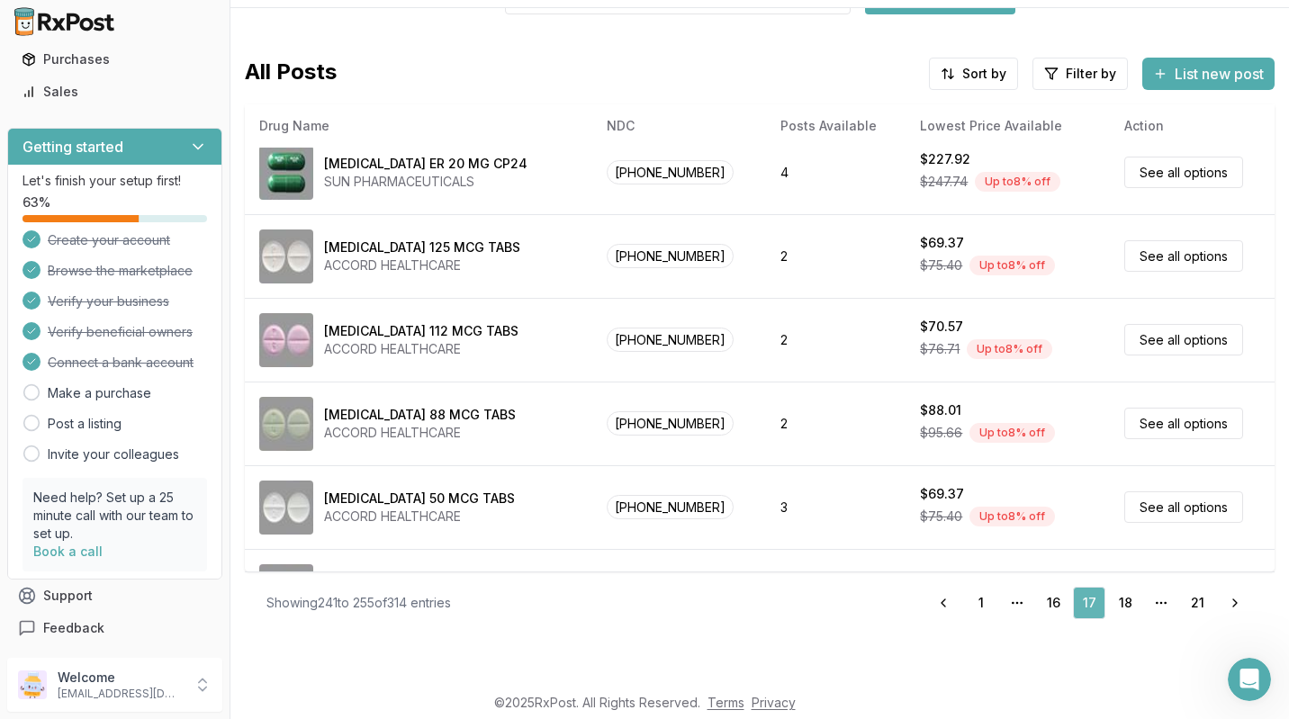
scroll to position [826, 0]
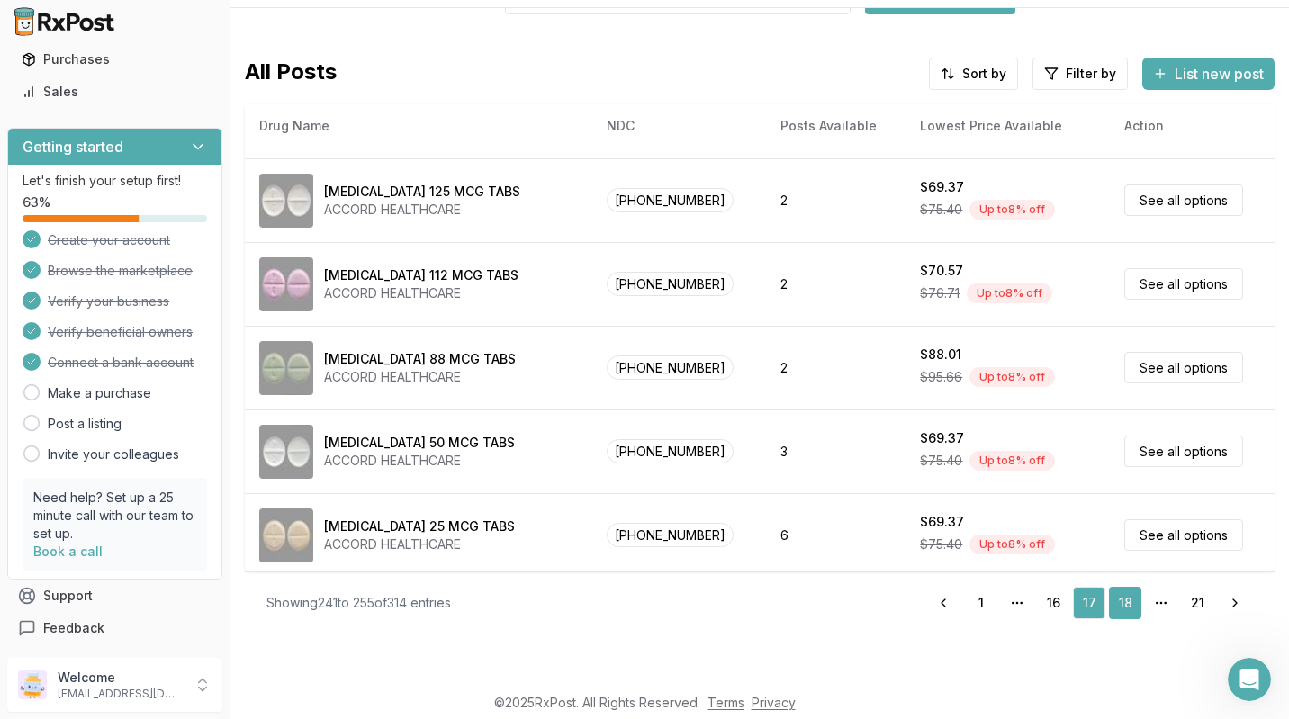
click at [1119, 602] on link "18" at bounding box center [1125, 603] width 32 height 32
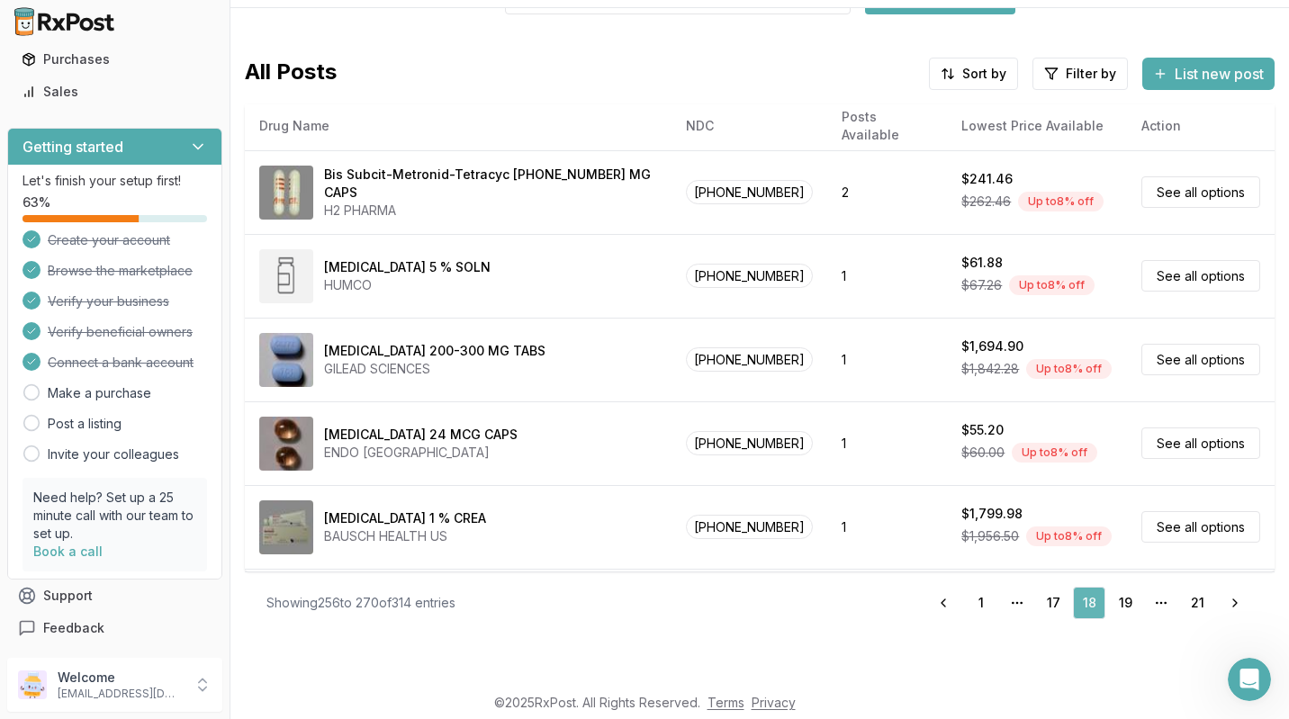
scroll to position [826, 0]
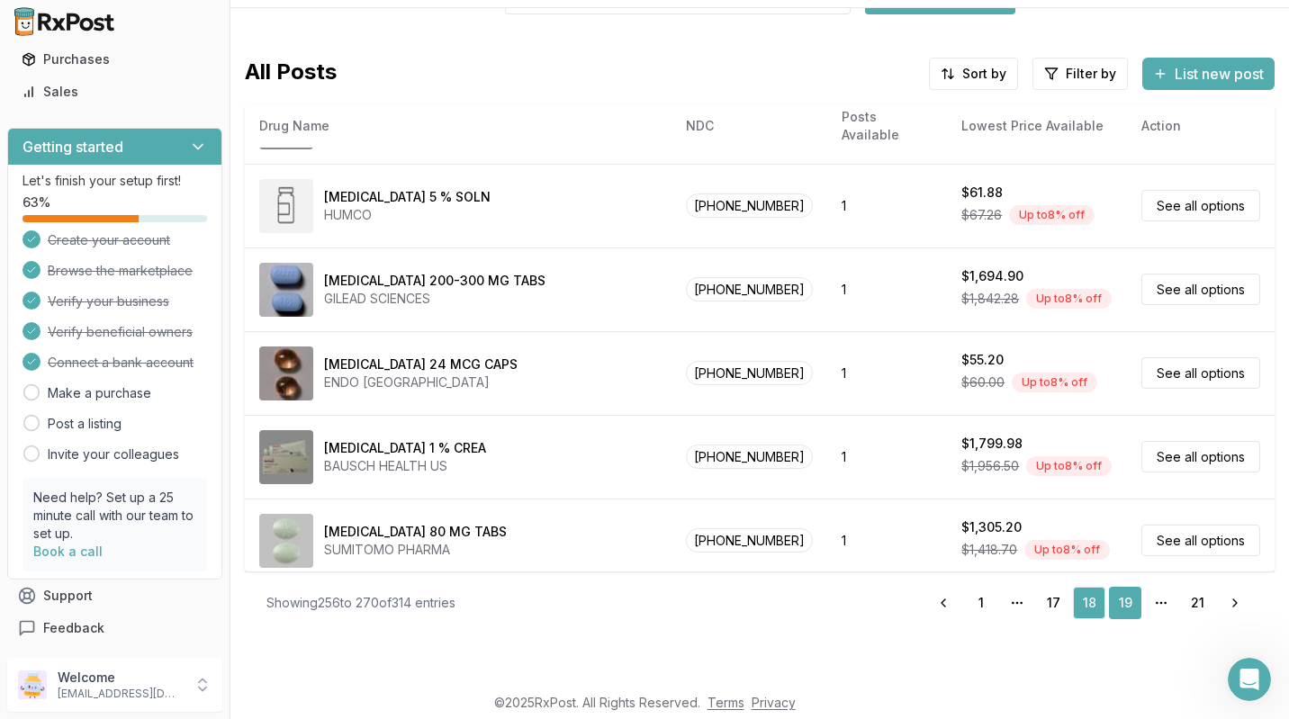
click at [1118, 603] on link "19" at bounding box center [1125, 603] width 32 height 32
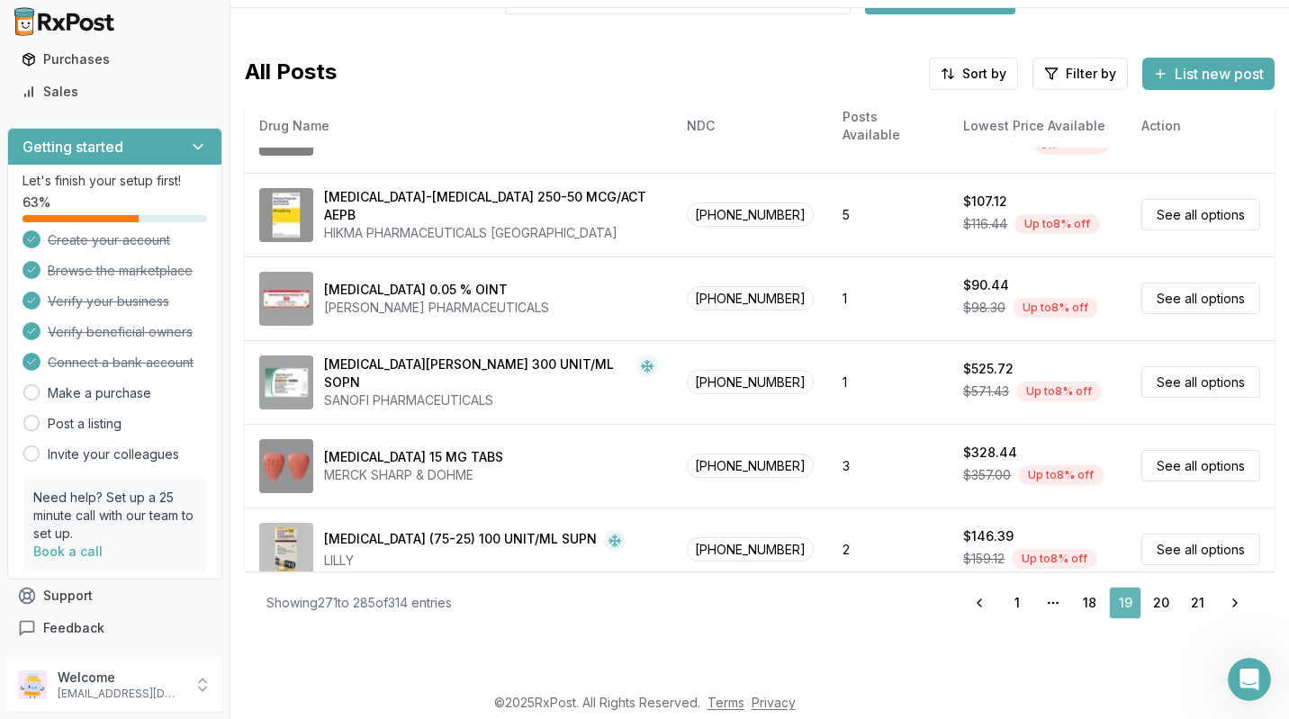
scroll to position [841, 0]
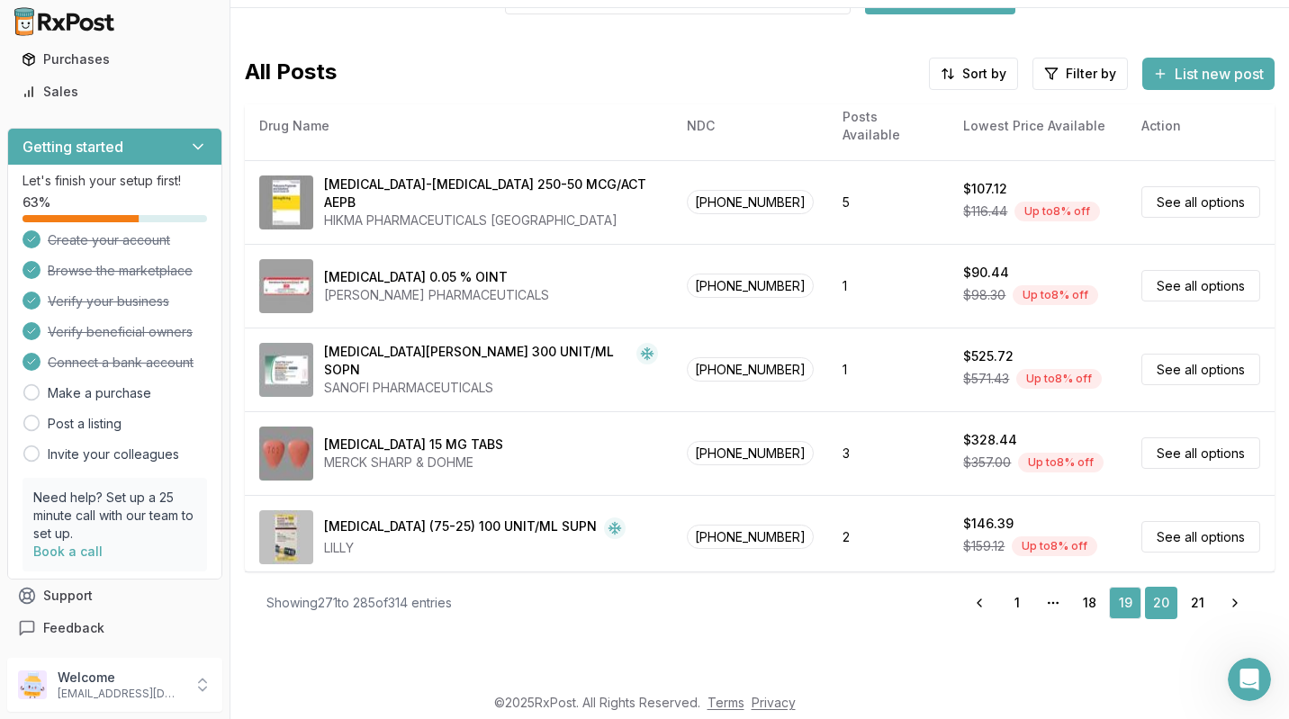
click at [1154, 603] on link "20" at bounding box center [1161, 603] width 32 height 32
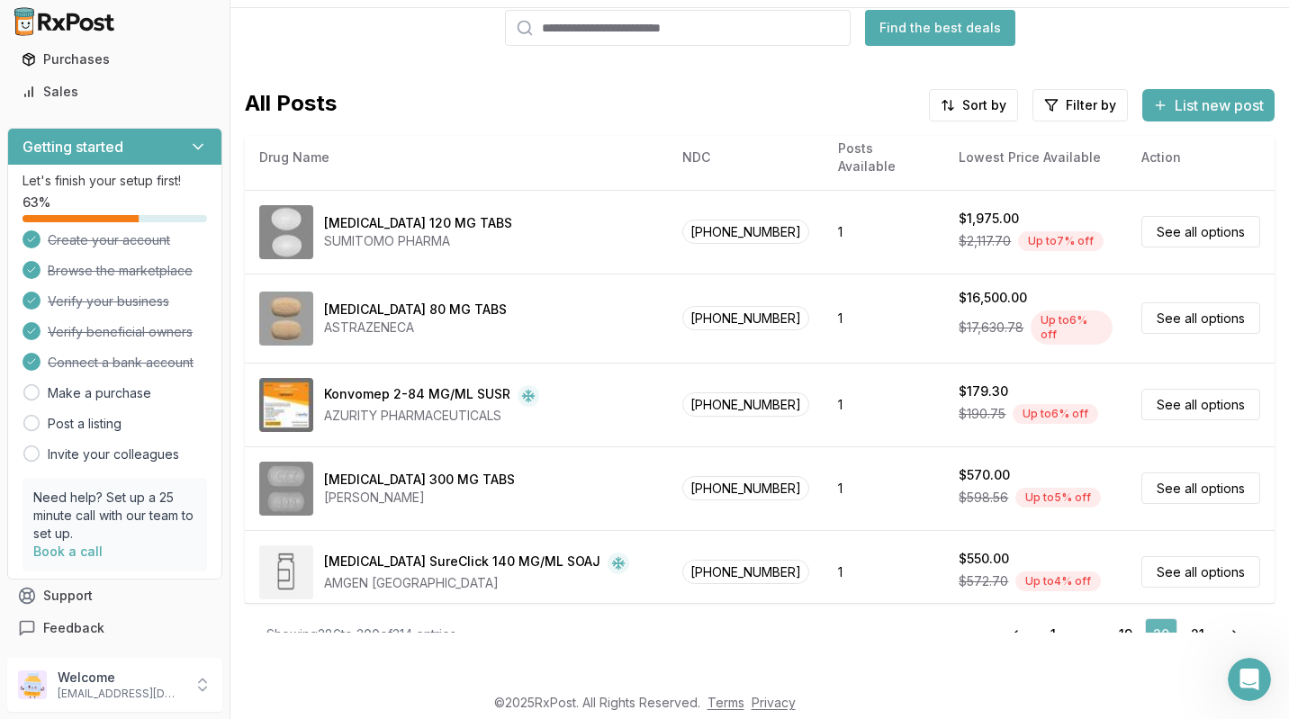
scroll to position [116, 0]
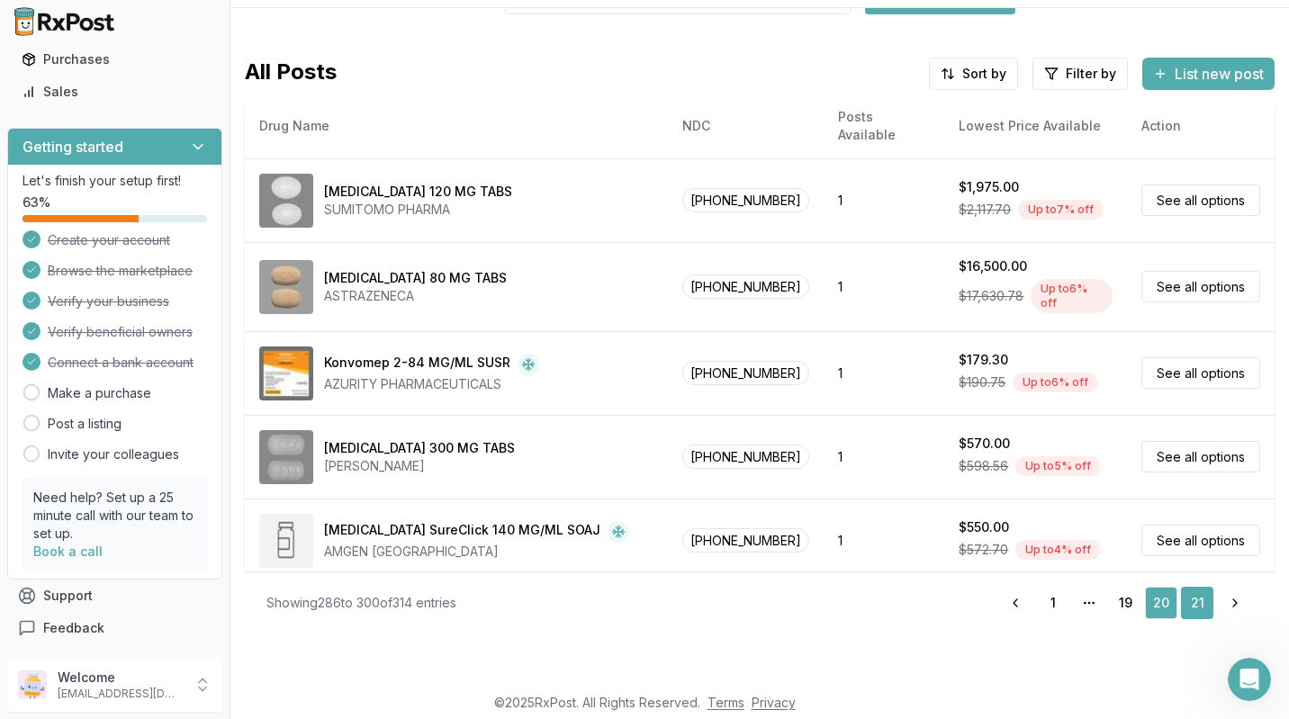
click at [1192, 608] on link "21" at bounding box center [1197, 603] width 32 height 32
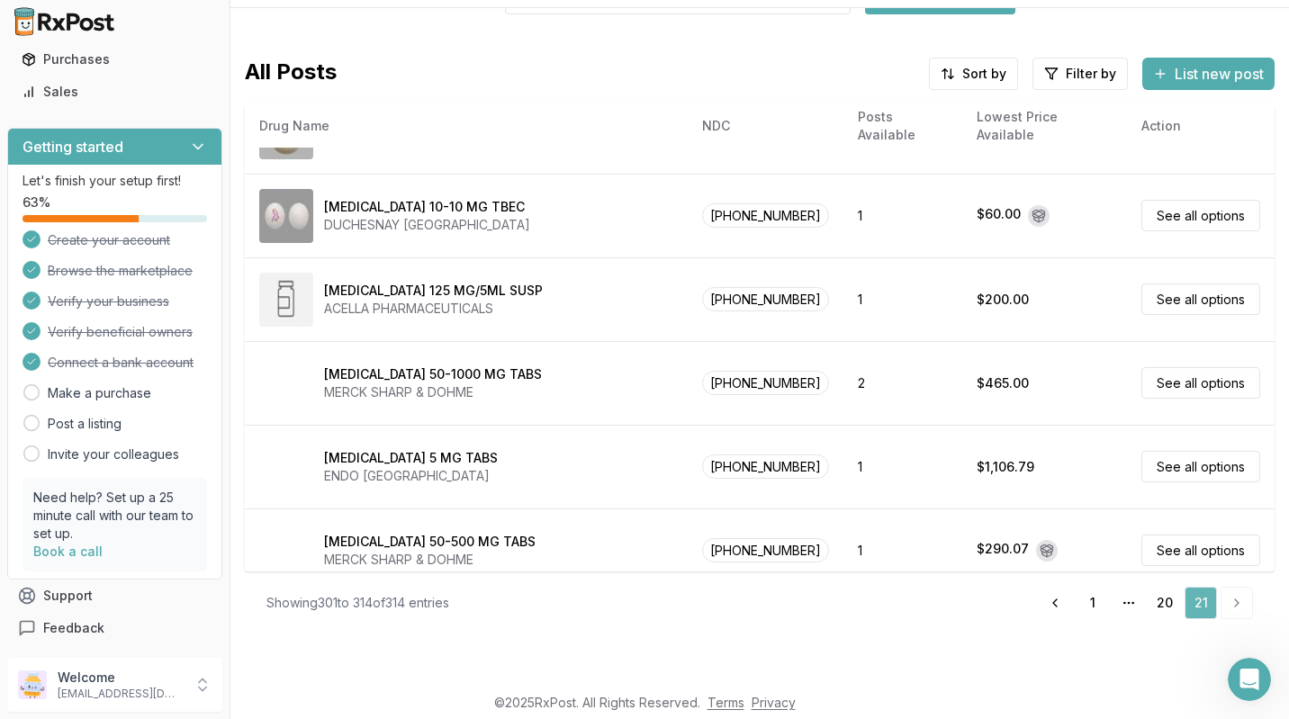
scroll to position [203, 0]
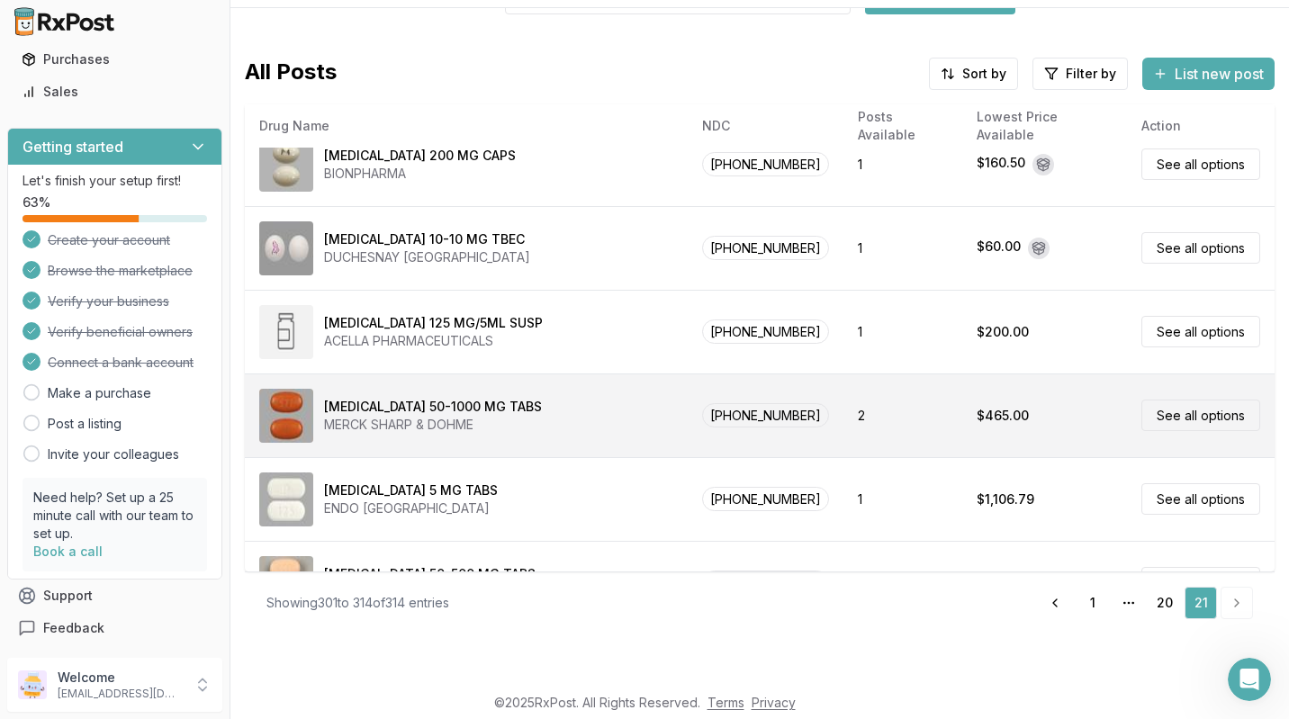
click at [1163, 403] on link "See all options" at bounding box center [1200, 416] width 119 height 32
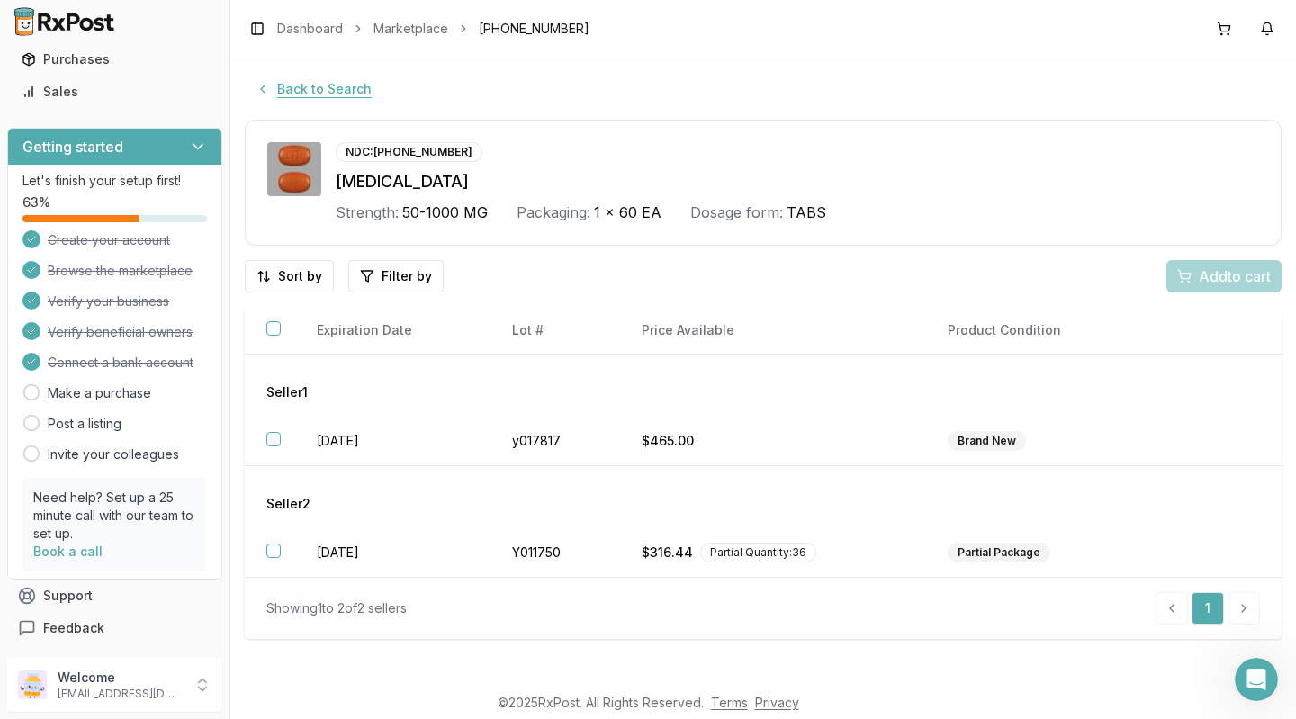
click at [306, 86] on button "Back to Search" at bounding box center [314, 89] width 138 height 32
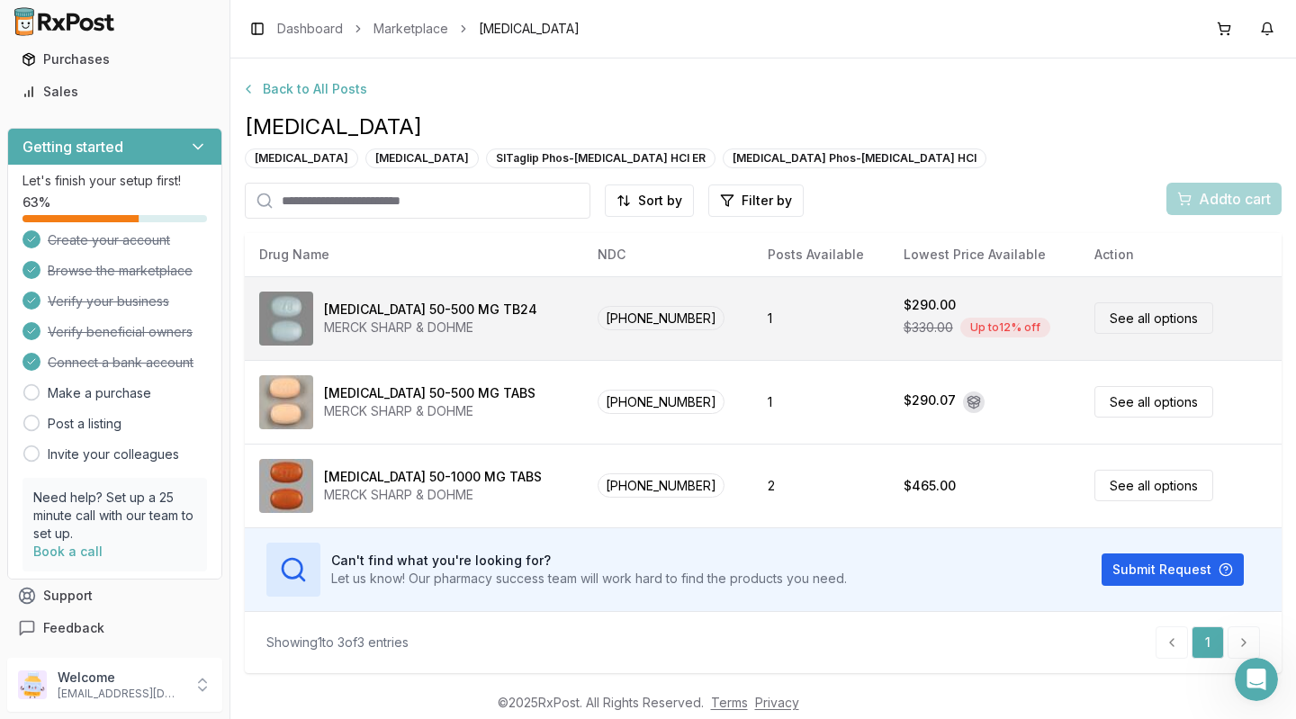
click at [1141, 326] on link "See all options" at bounding box center [1154, 318] width 119 height 32
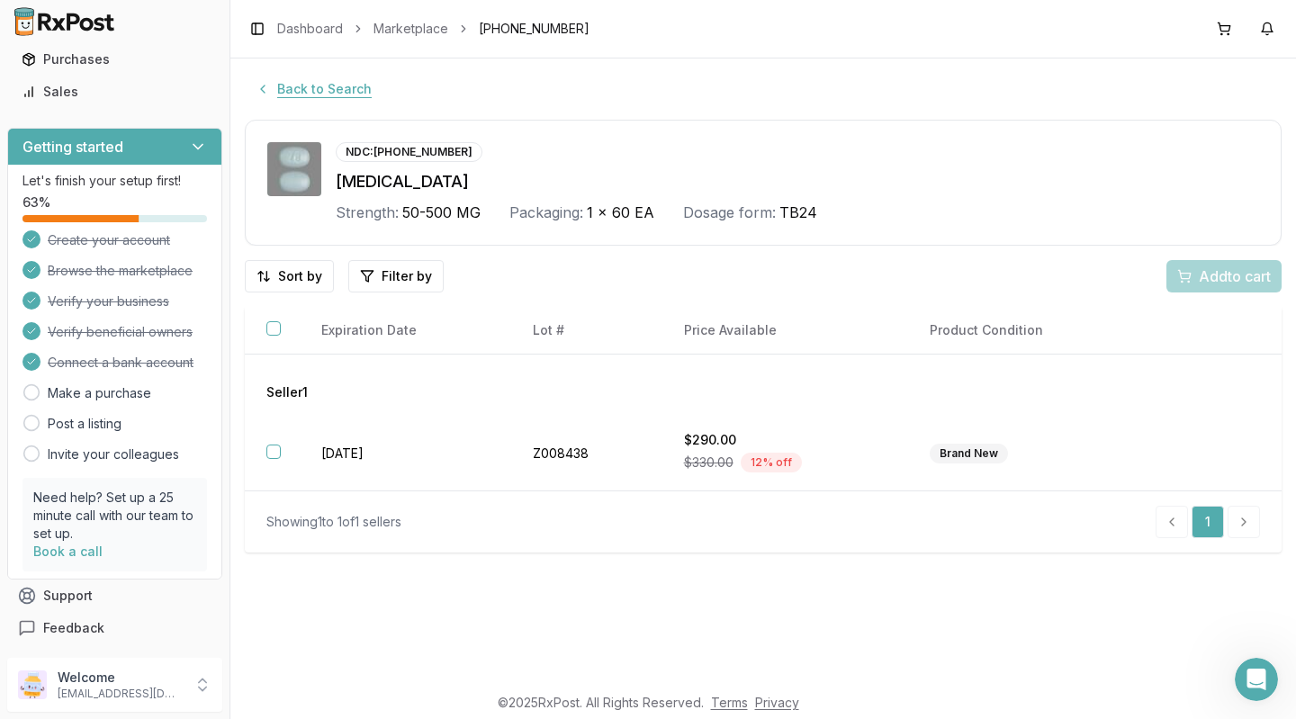
click at [312, 86] on button "Back to Search" at bounding box center [314, 89] width 138 height 32
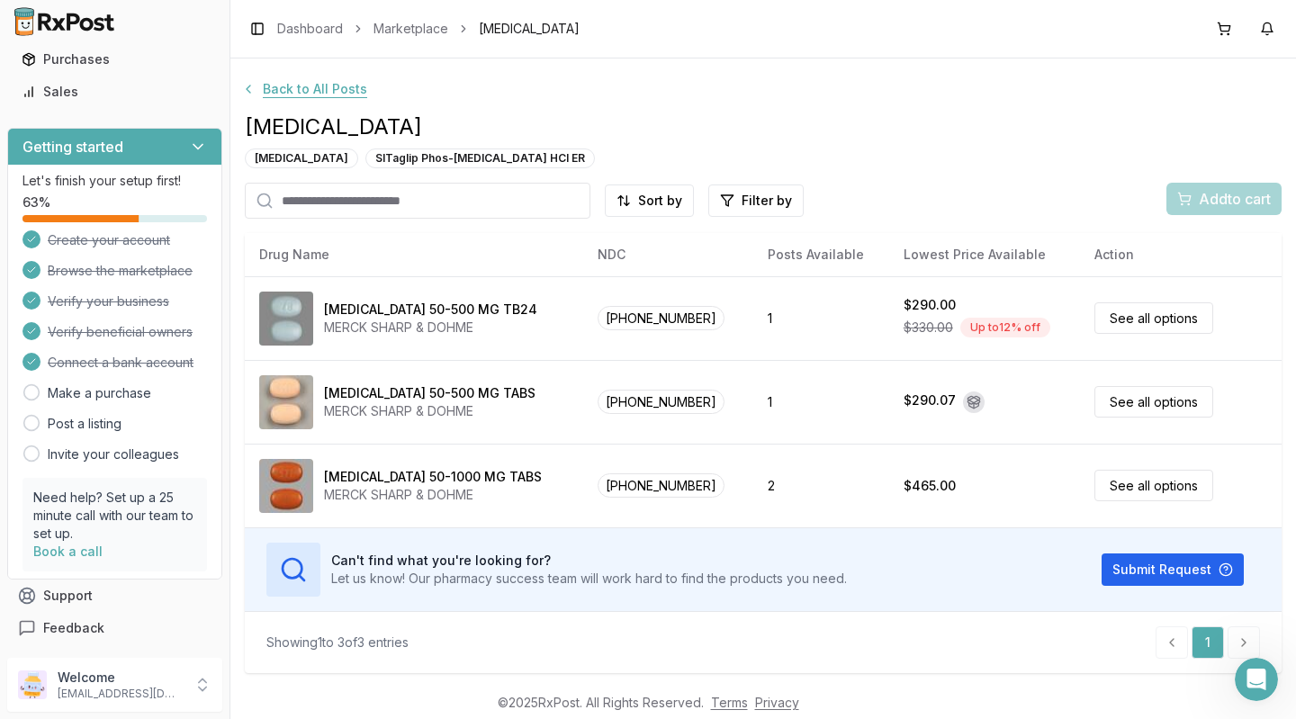
click at [319, 86] on button "Back to All Posts" at bounding box center [304, 89] width 148 height 32
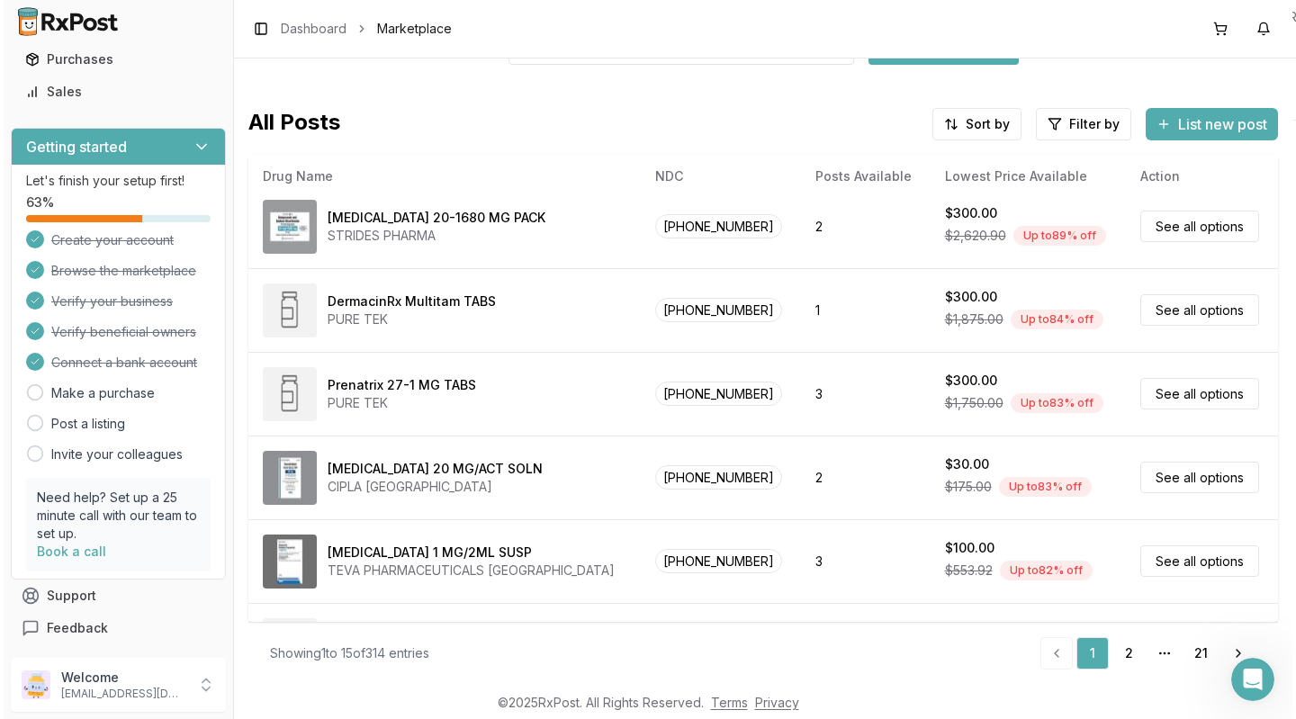
scroll to position [431, 0]
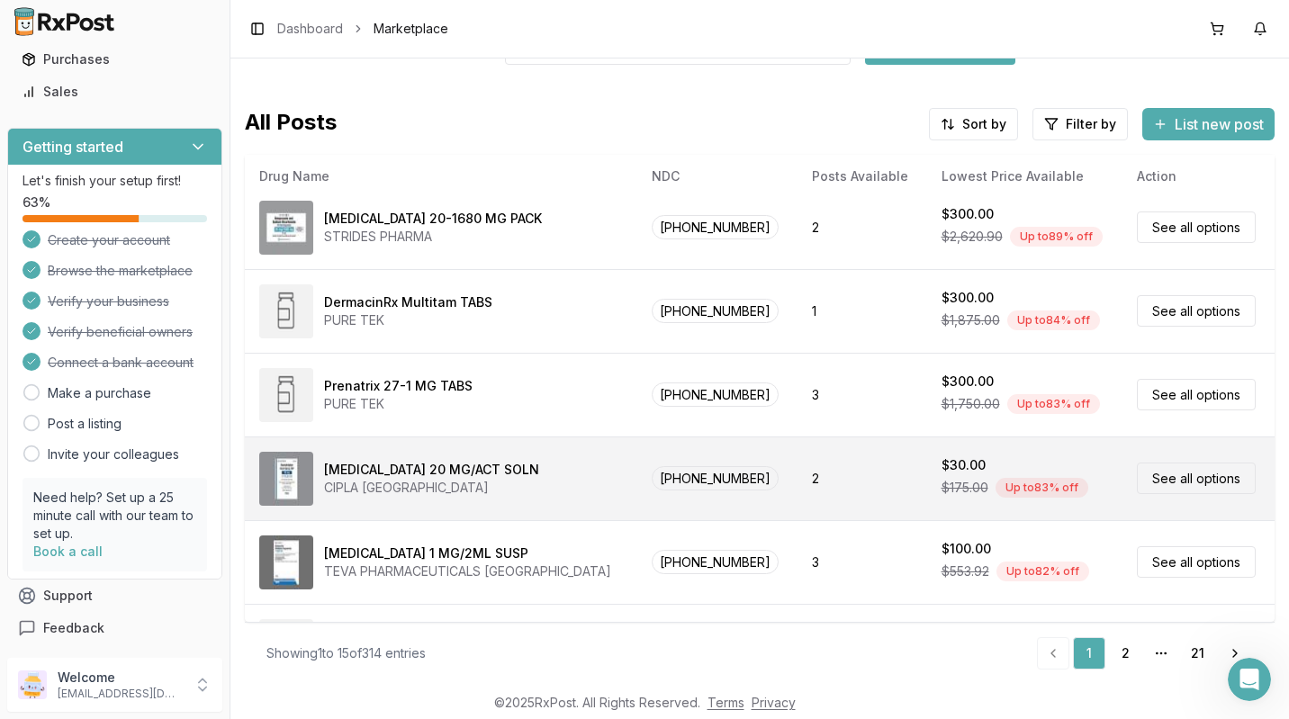
click at [1177, 481] on link "See all options" at bounding box center [1196, 479] width 119 height 32
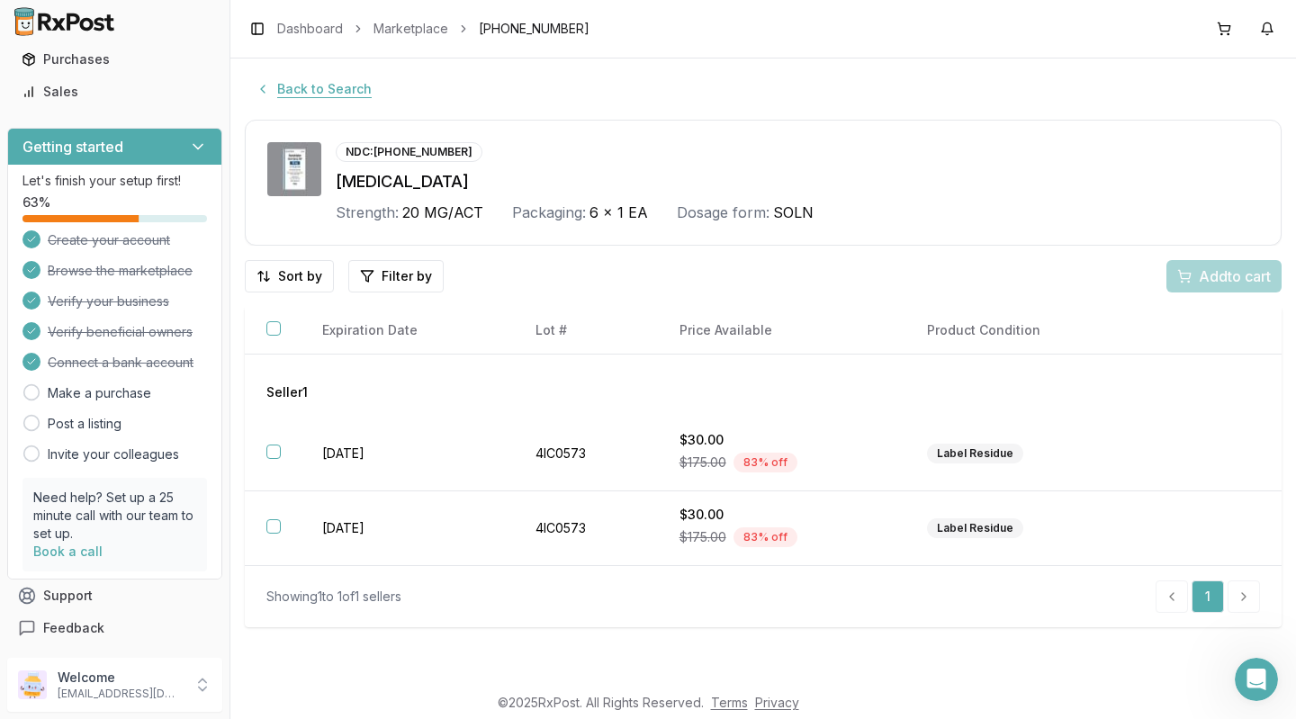
click at [322, 80] on button "Back to Search" at bounding box center [314, 89] width 138 height 32
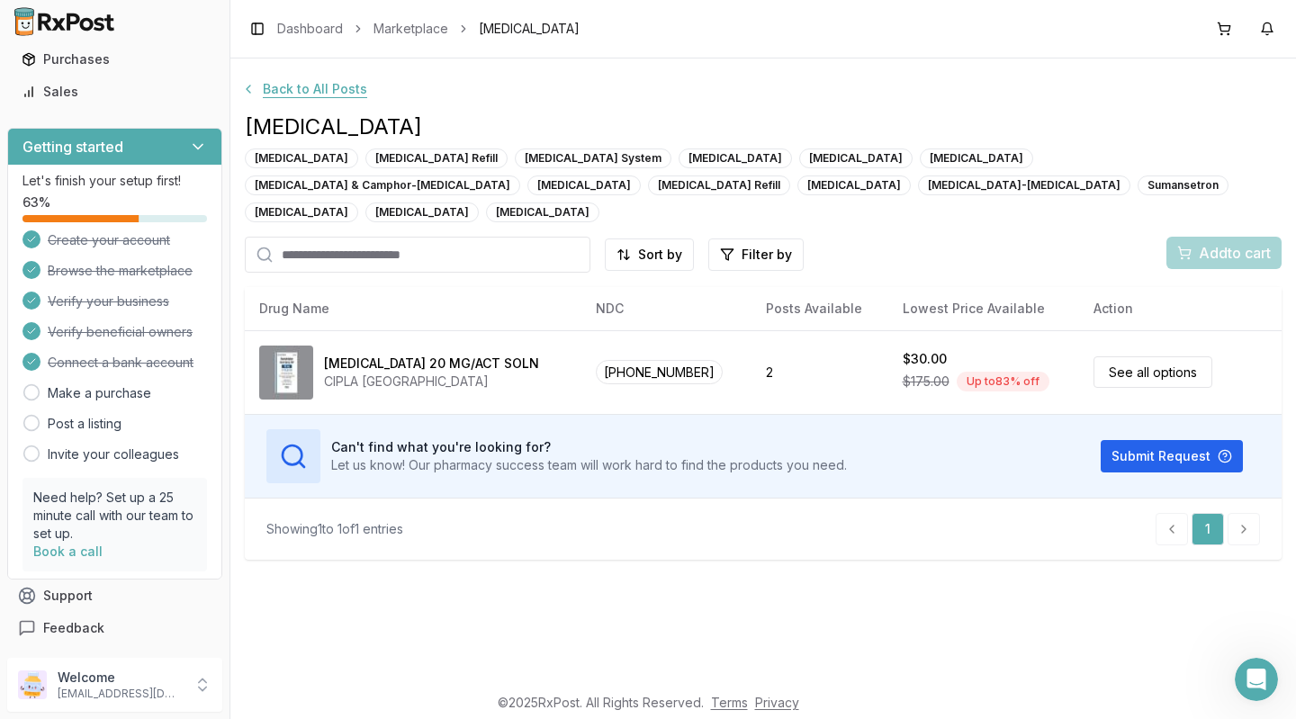
click at [327, 97] on button "Back to All Posts" at bounding box center [304, 89] width 148 height 32
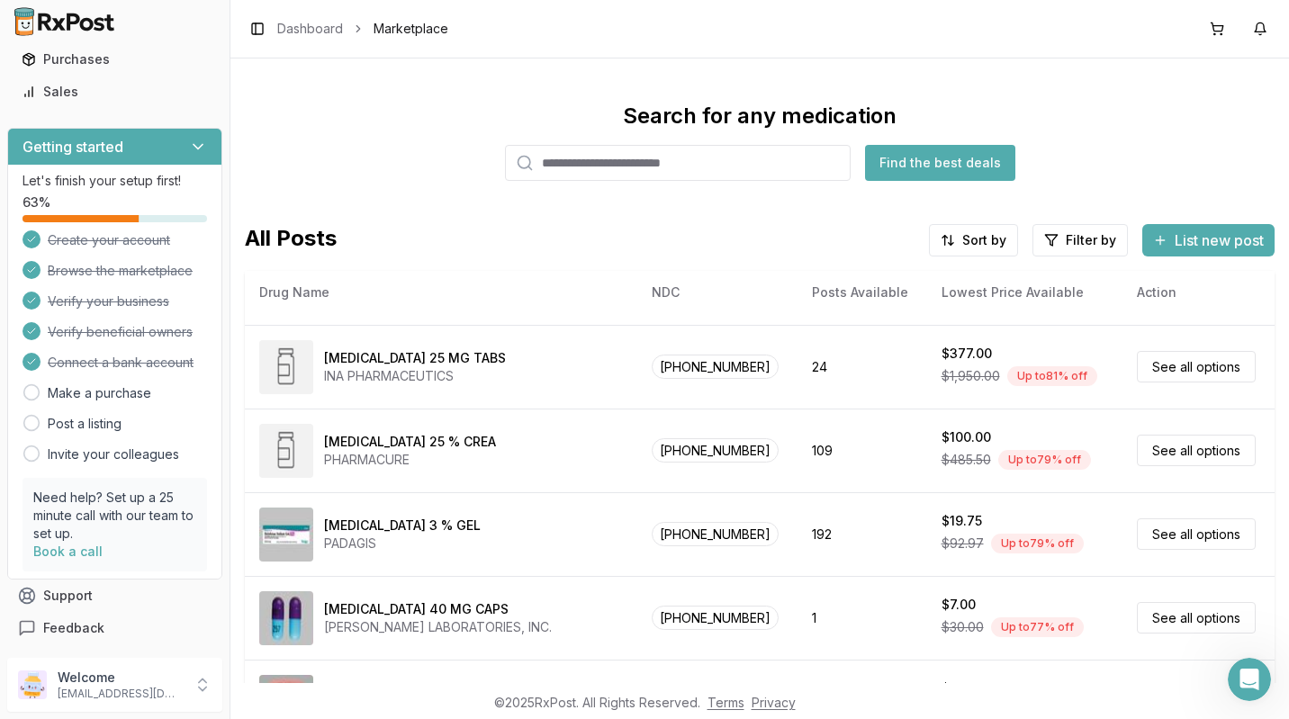
scroll to position [116, 0]
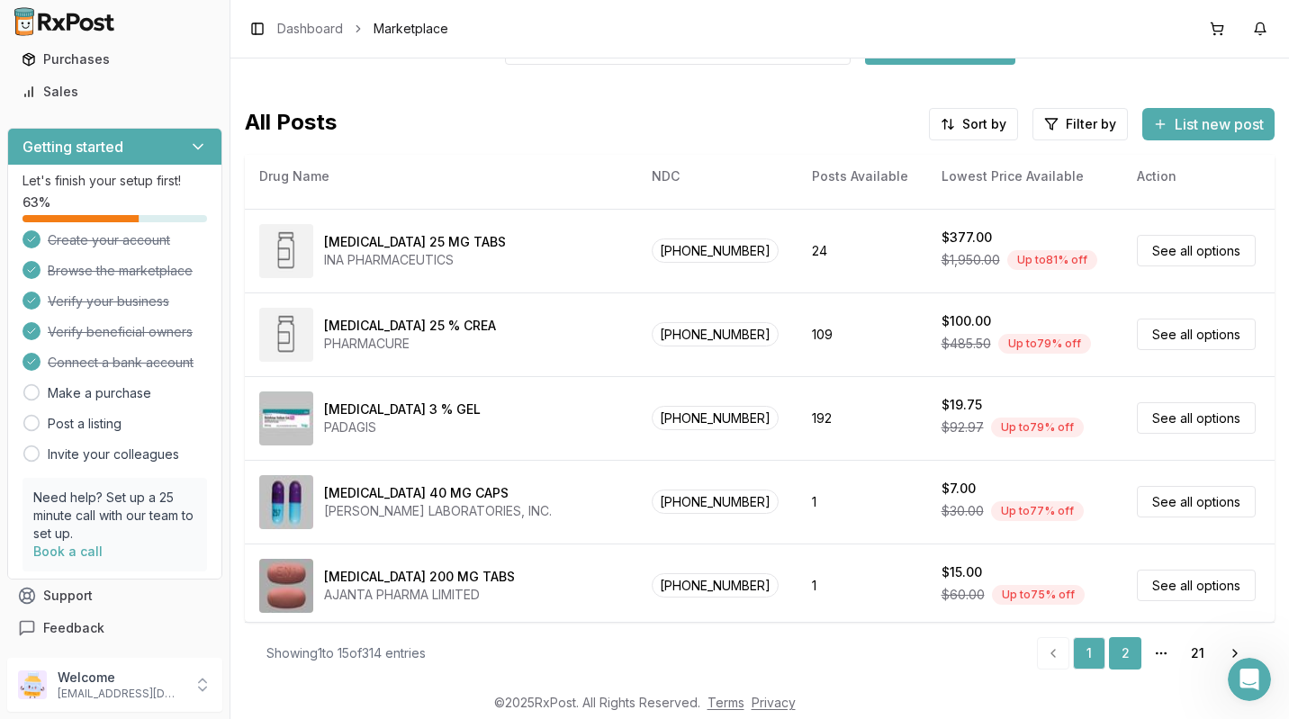
click at [1118, 653] on link "2" at bounding box center [1125, 653] width 32 height 32
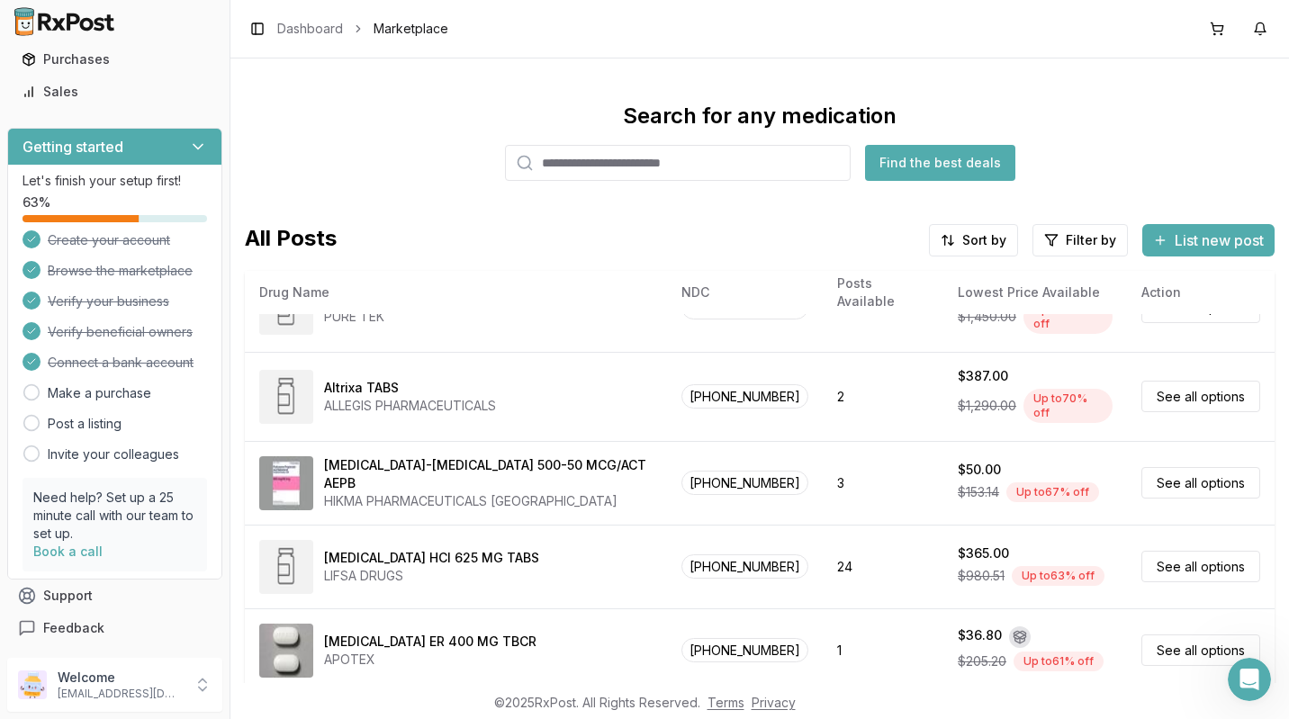
scroll to position [116, 0]
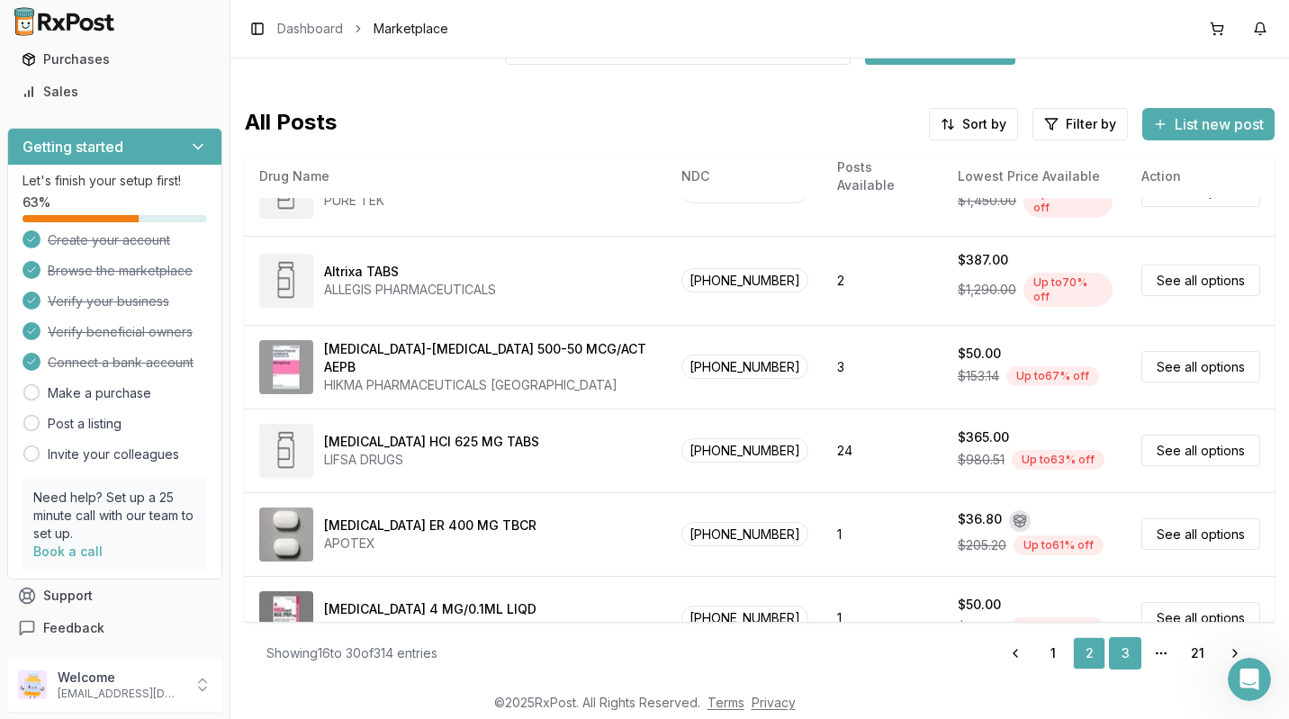
click at [1118, 653] on link "3" at bounding box center [1125, 653] width 32 height 32
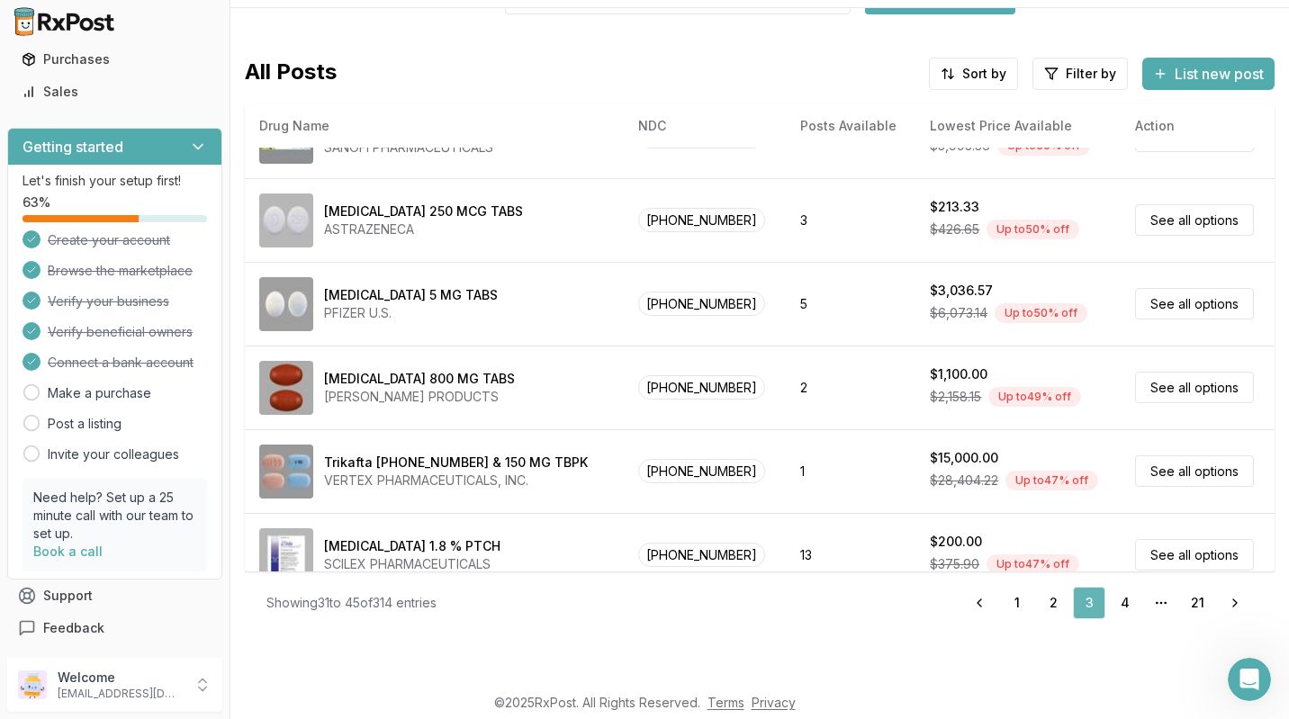
scroll to position [826, 0]
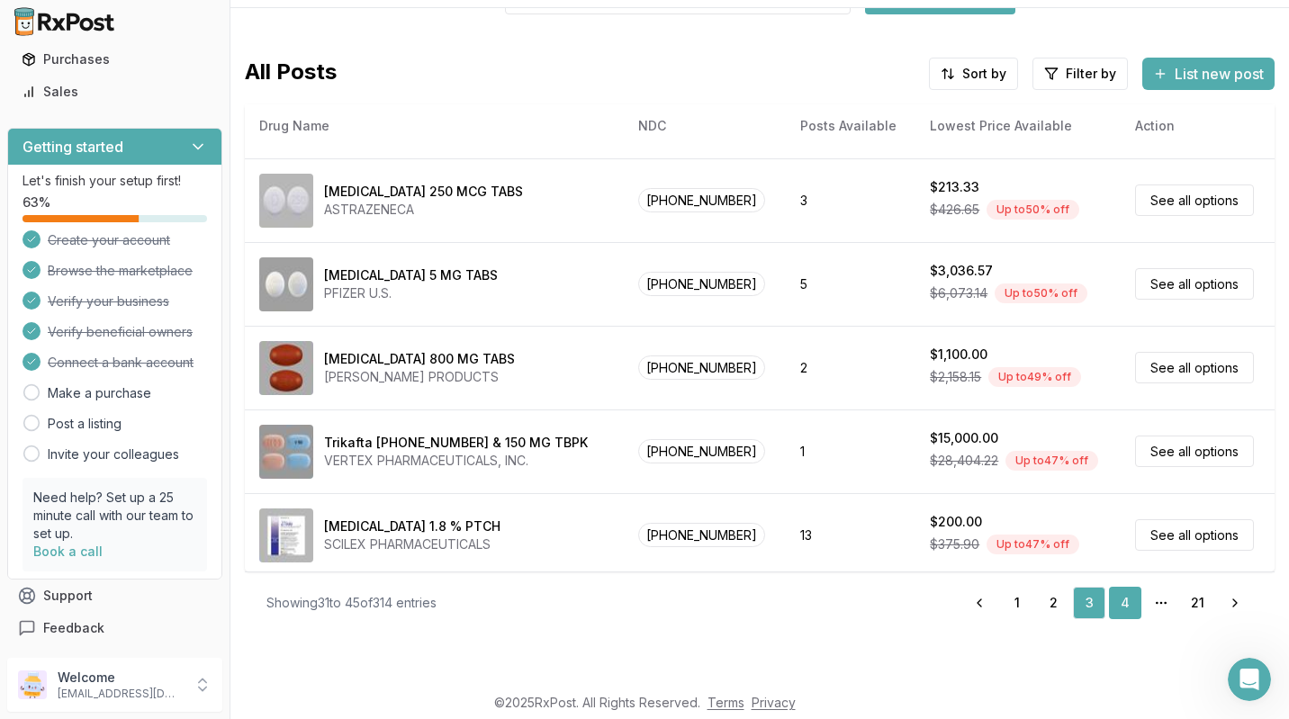
click at [1118, 603] on link "4" at bounding box center [1125, 603] width 32 height 32
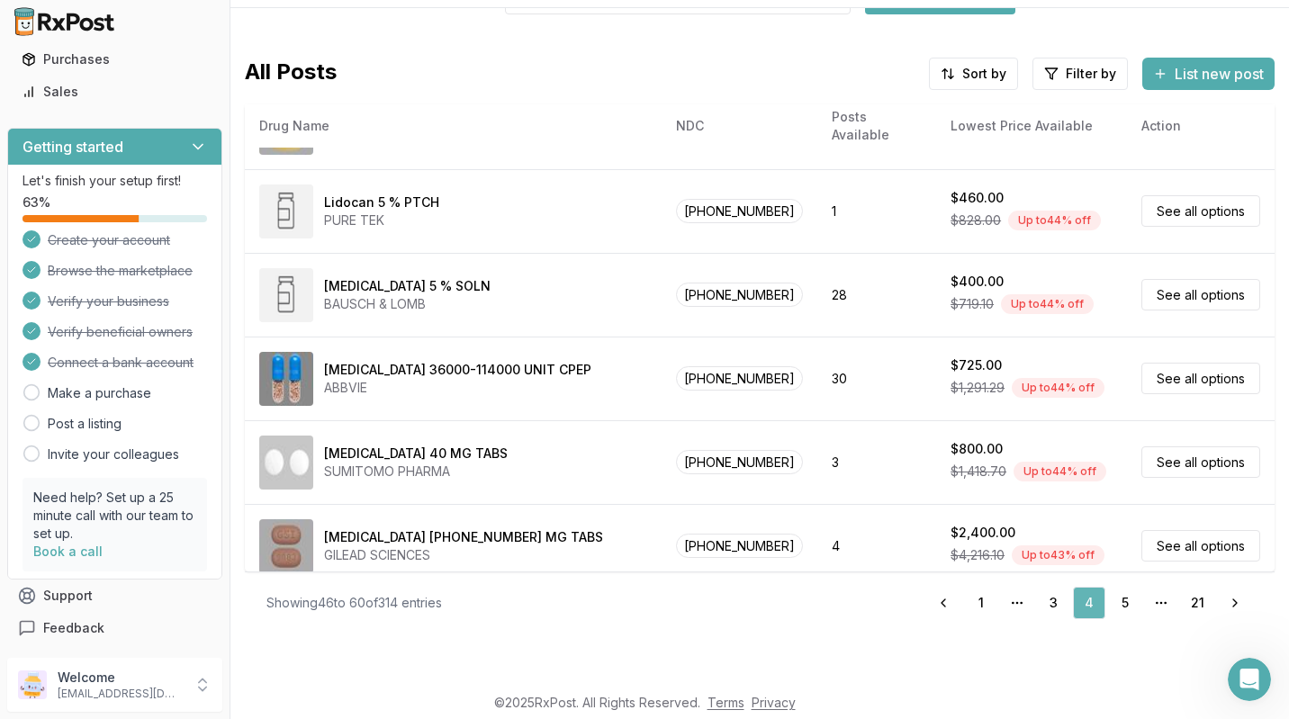
scroll to position [832, 0]
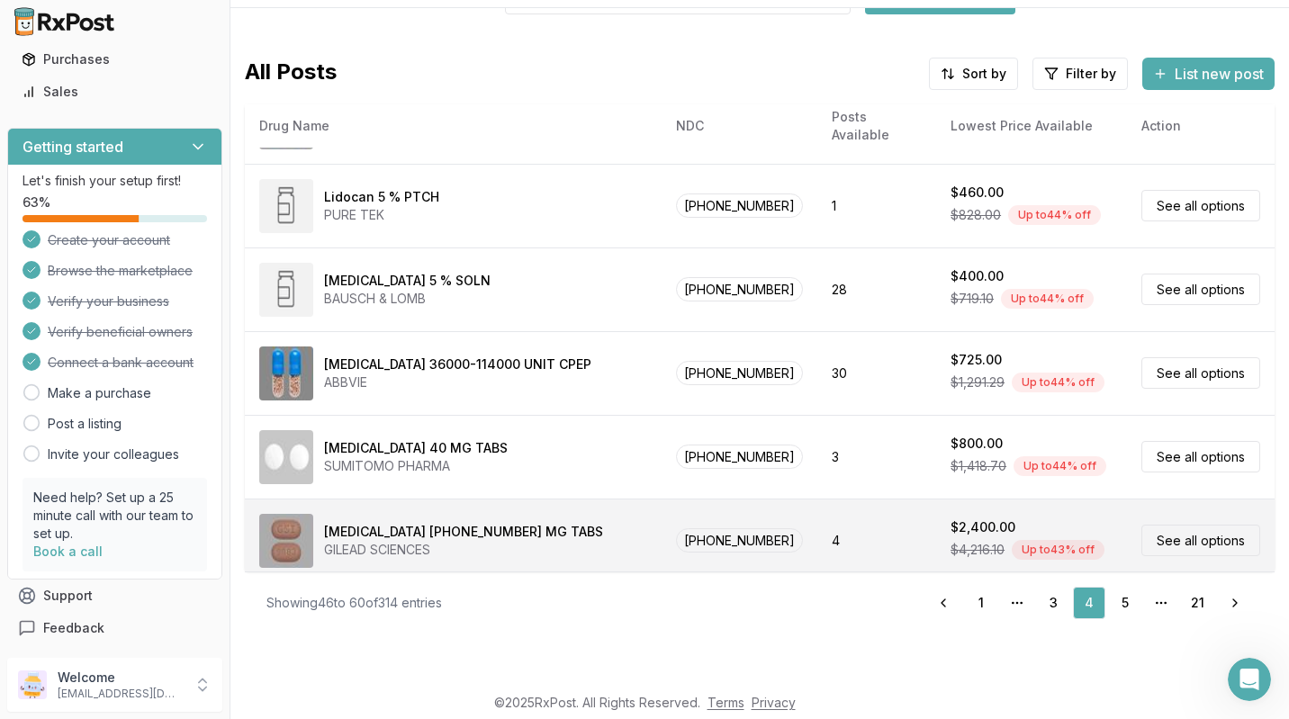
click at [1167, 531] on link "See all options" at bounding box center [1200, 541] width 119 height 32
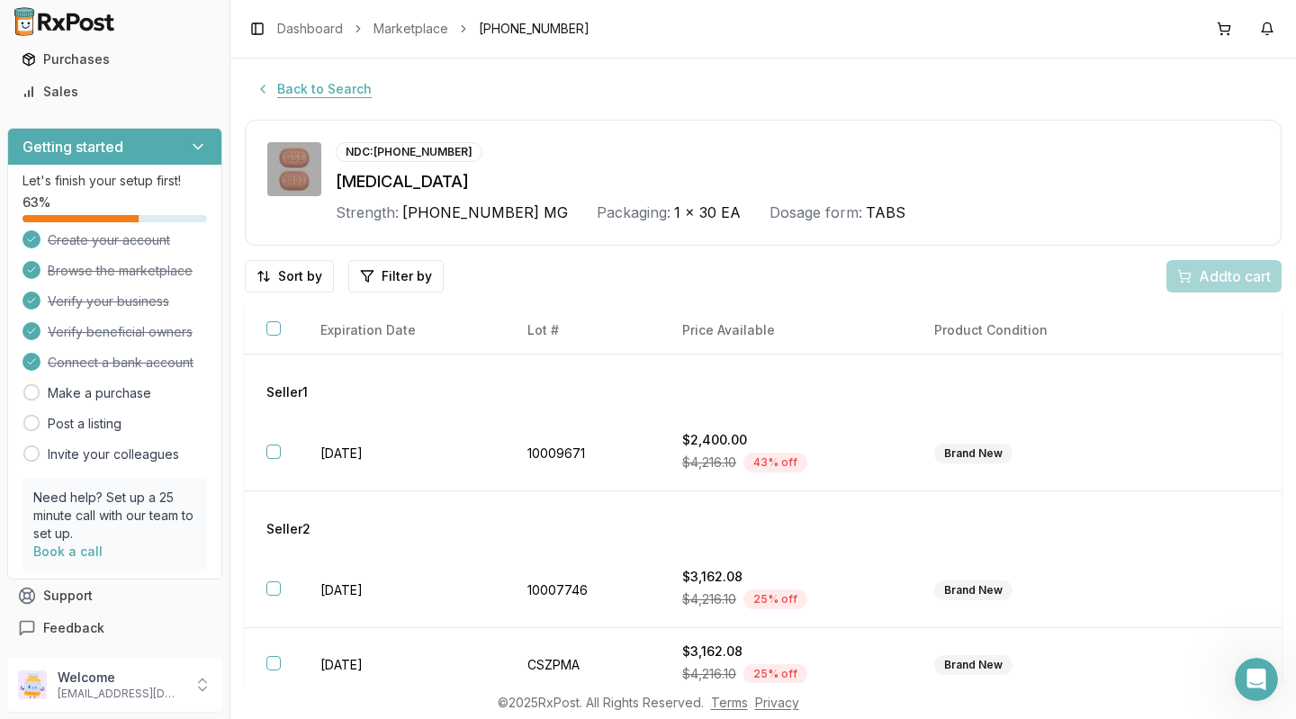
click at [322, 93] on button "Back to Search" at bounding box center [314, 89] width 138 height 32
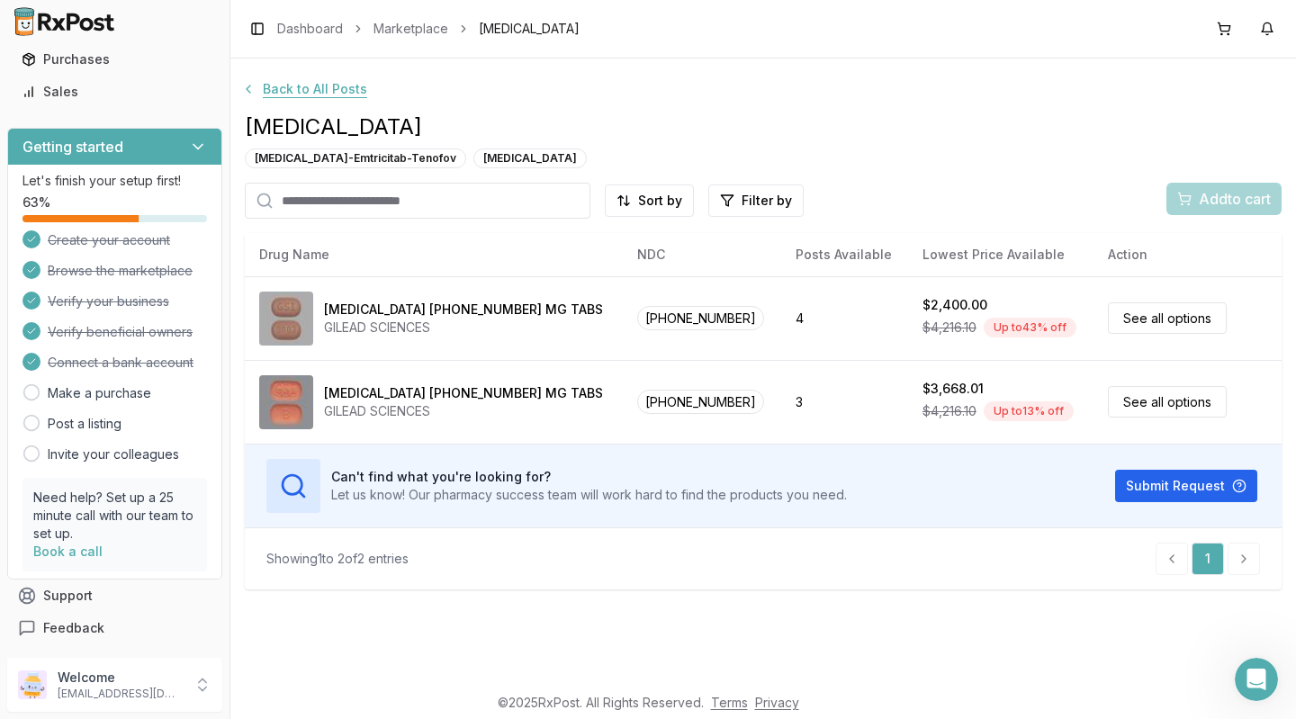
click at [291, 86] on button "Back to All Posts" at bounding box center [304, 89] width 148 height 32
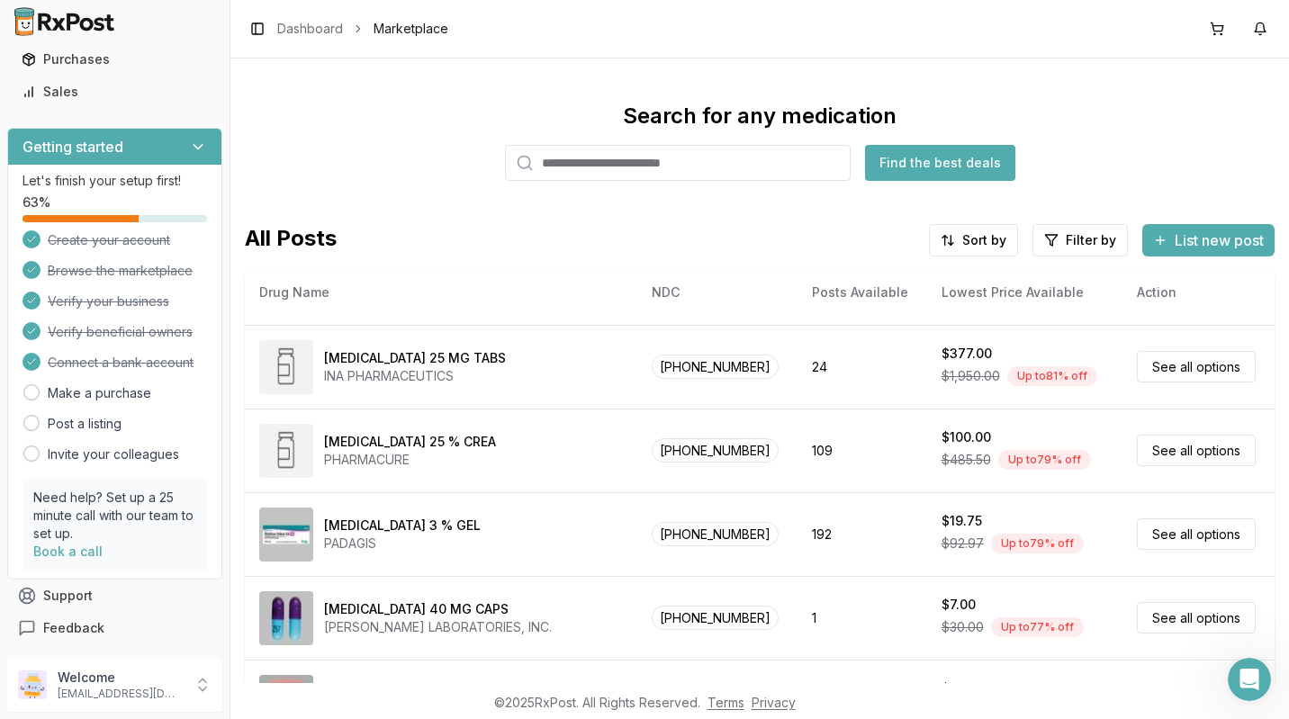
scroll to position [116, 0]
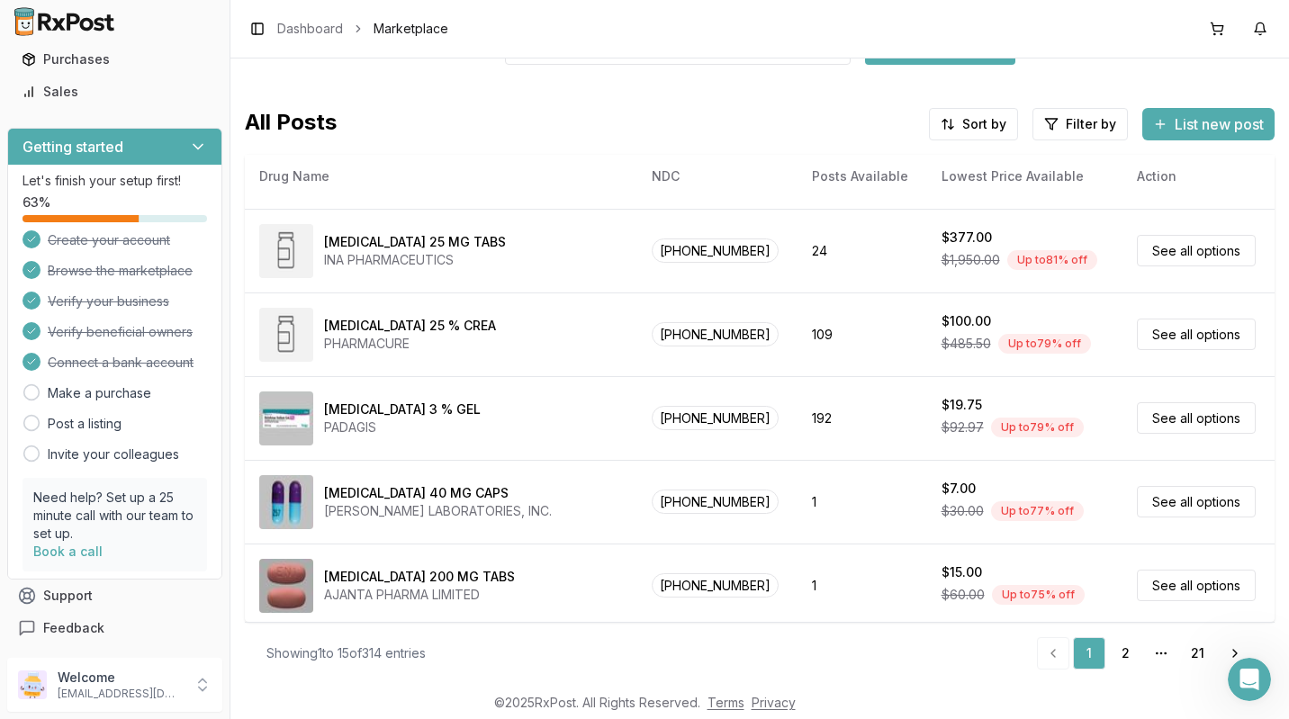
click at [1156, 662] on span "More pages" at bounding box center [1161, 653] width 32 height 32
click at [1048, 663] on li "pagination" at bounding box center [1053, 653] width 32 height 32
click at [1073, 657] on link "1" at bounding box center [1089, 653] width 32 height 32
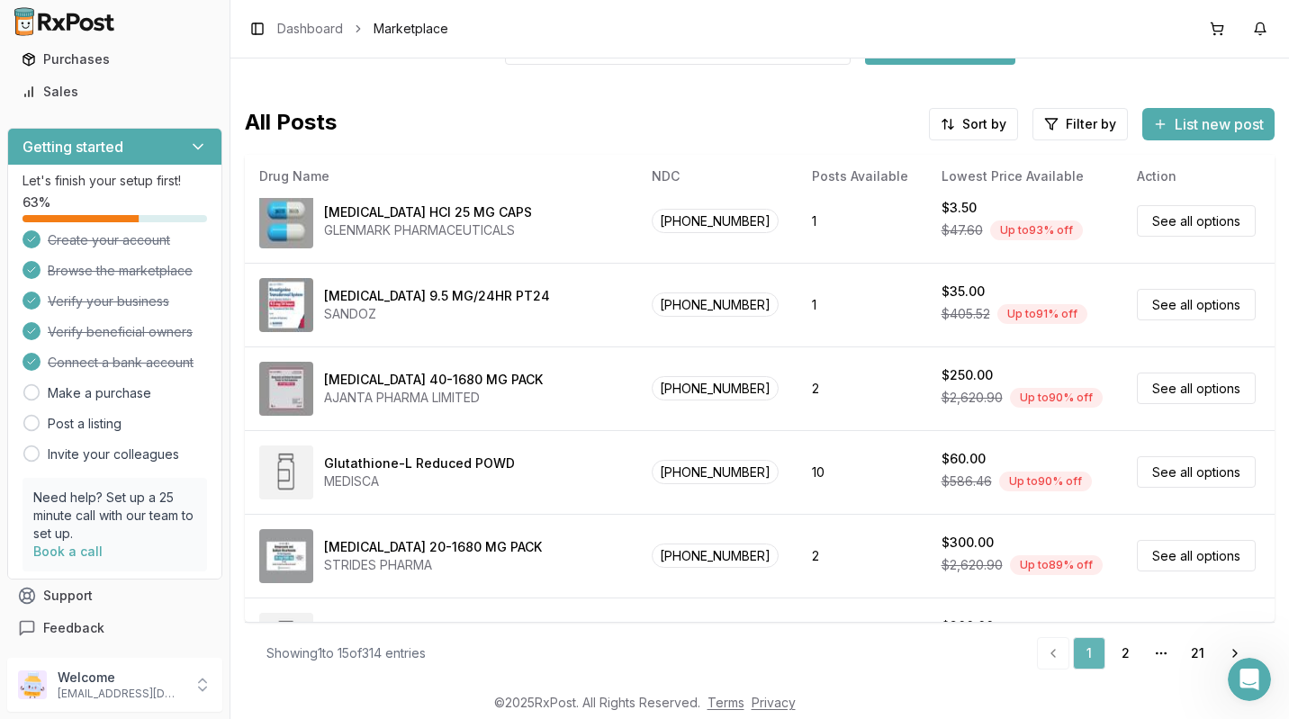
scroll to position [0, 0]
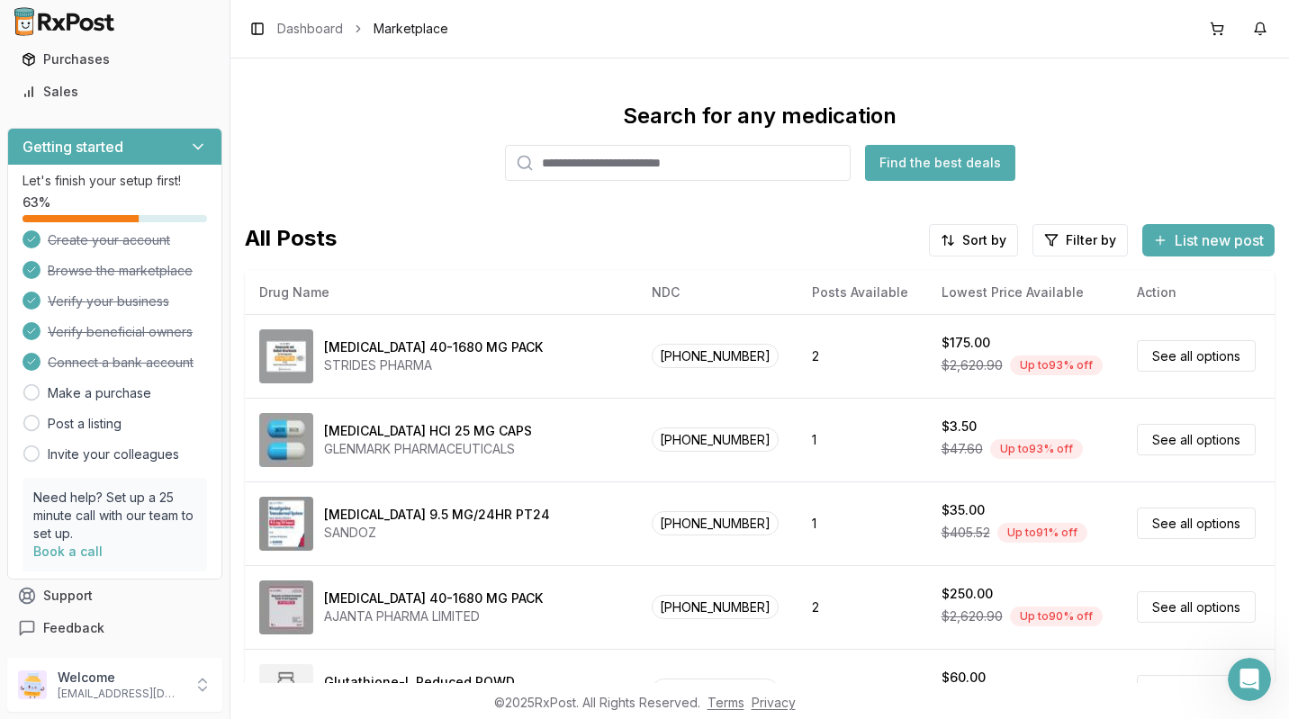
click at [699, 164] on input "search" at bounding box center [678, 163] width 346 height 36
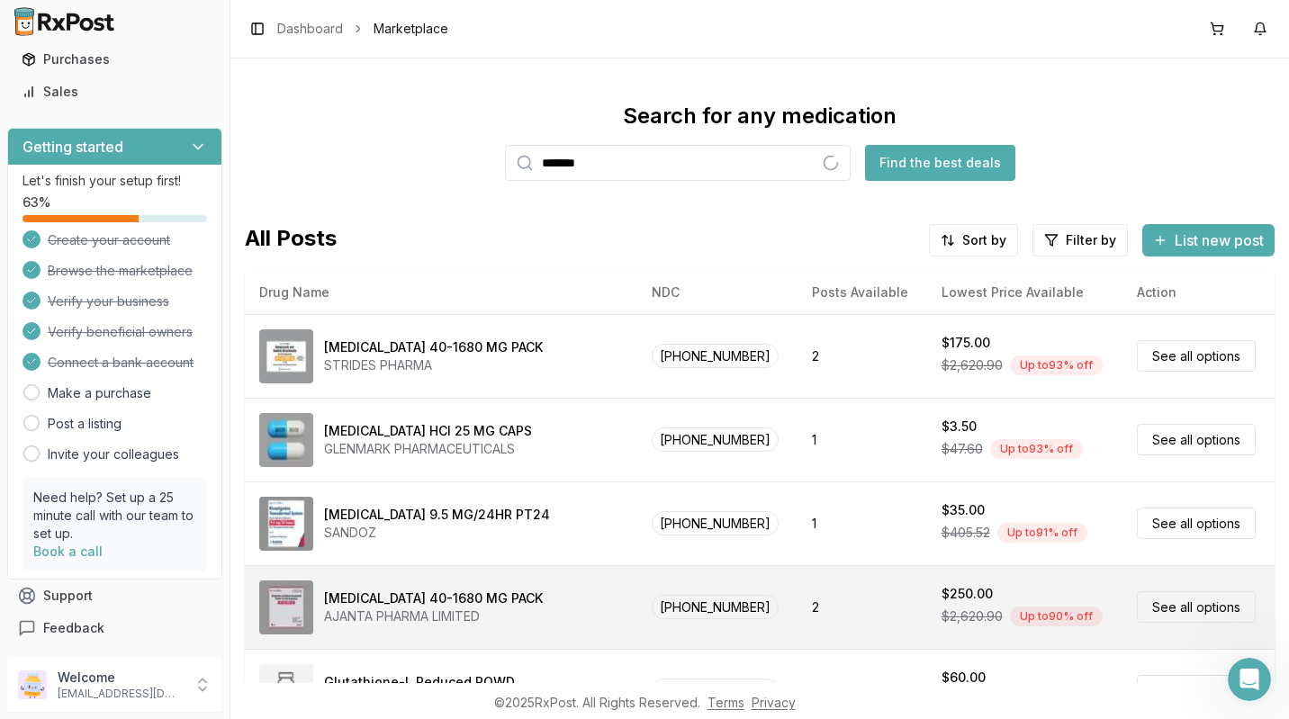
type input "*******"
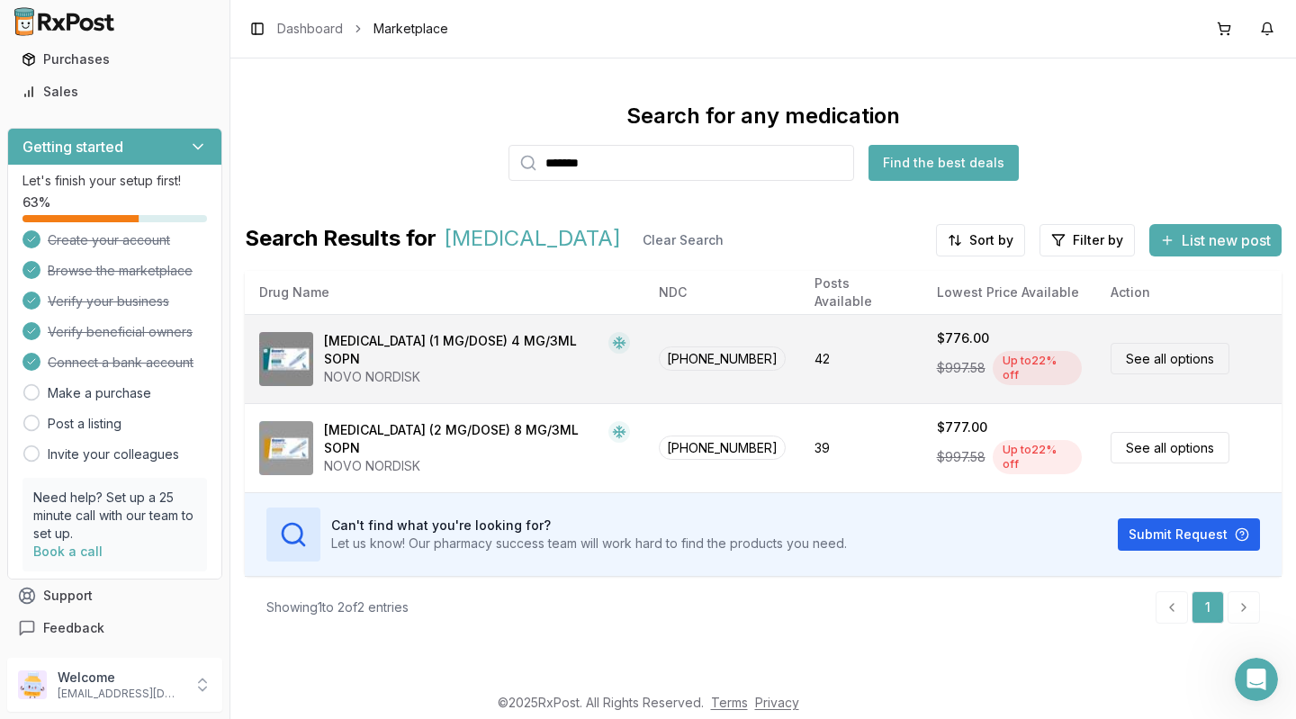
click at [1173, 356] on link "See all options" at bounding box center [1170, 359] width 119 height 32
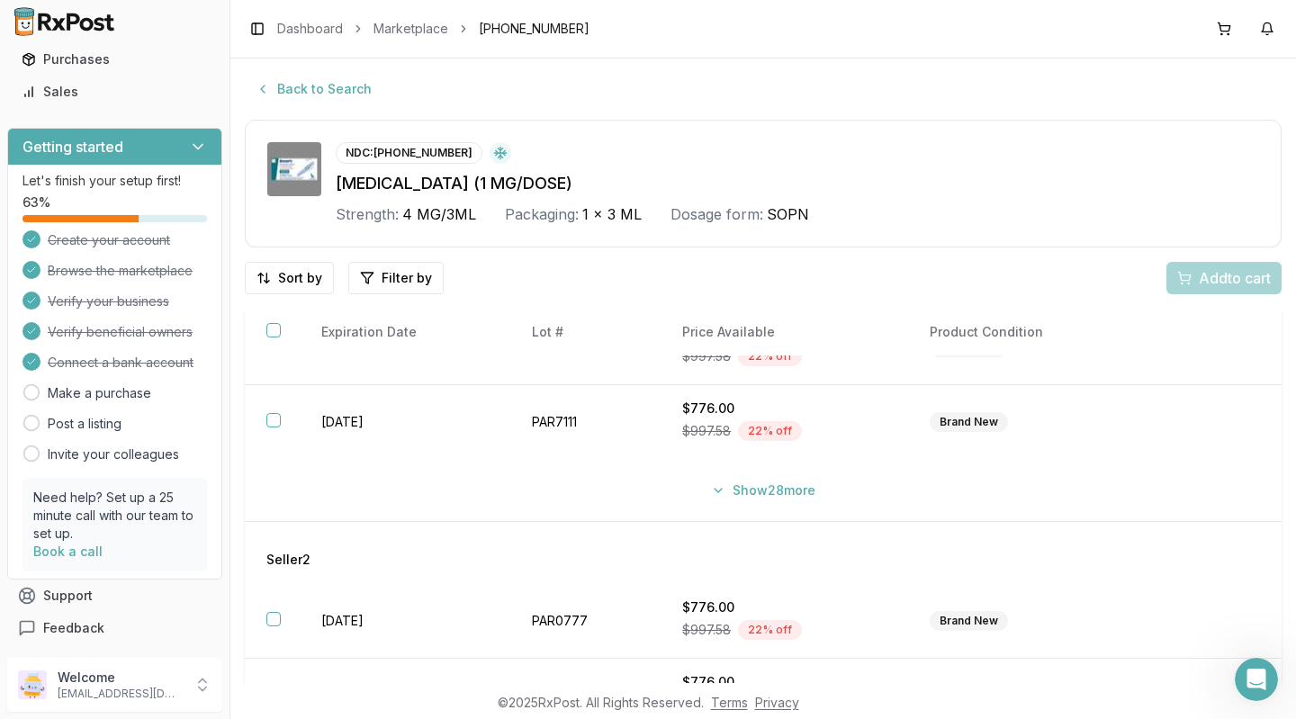
scroll to position [113, 0]
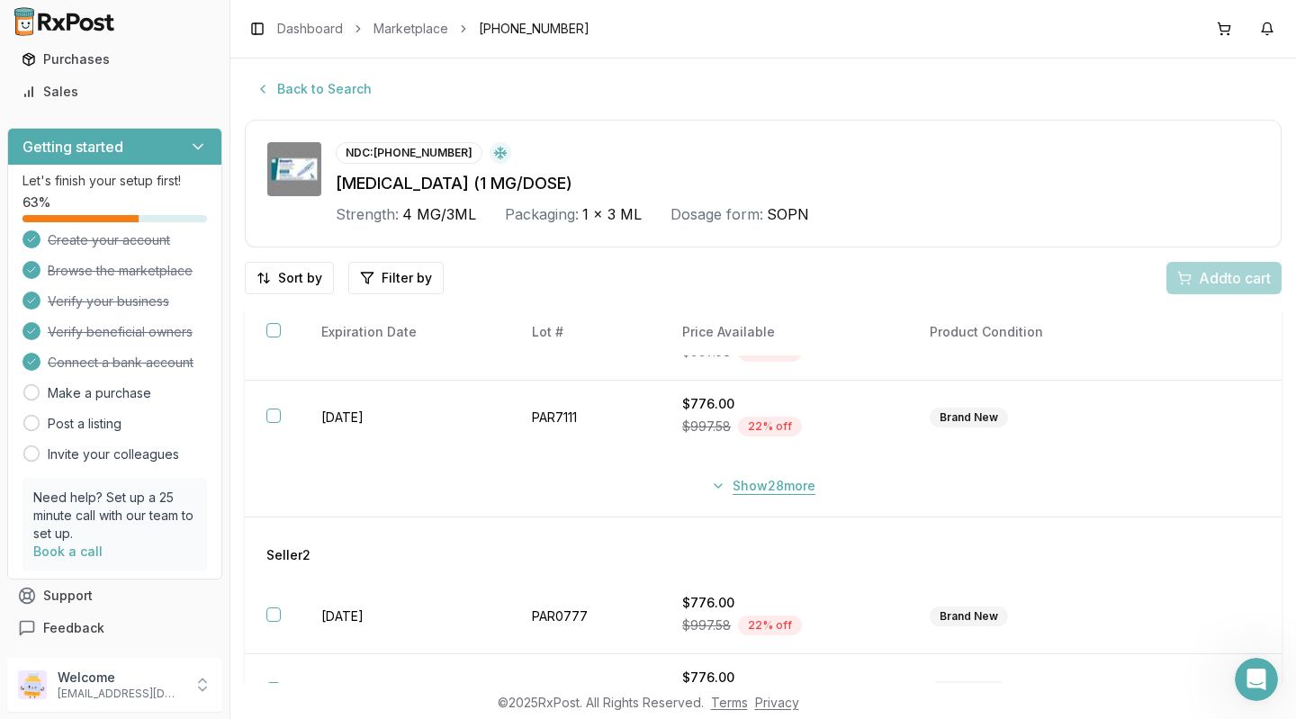
click at [708, 494] on button "Show 28 more" at bounding box center [763, 486] width 126 height 32
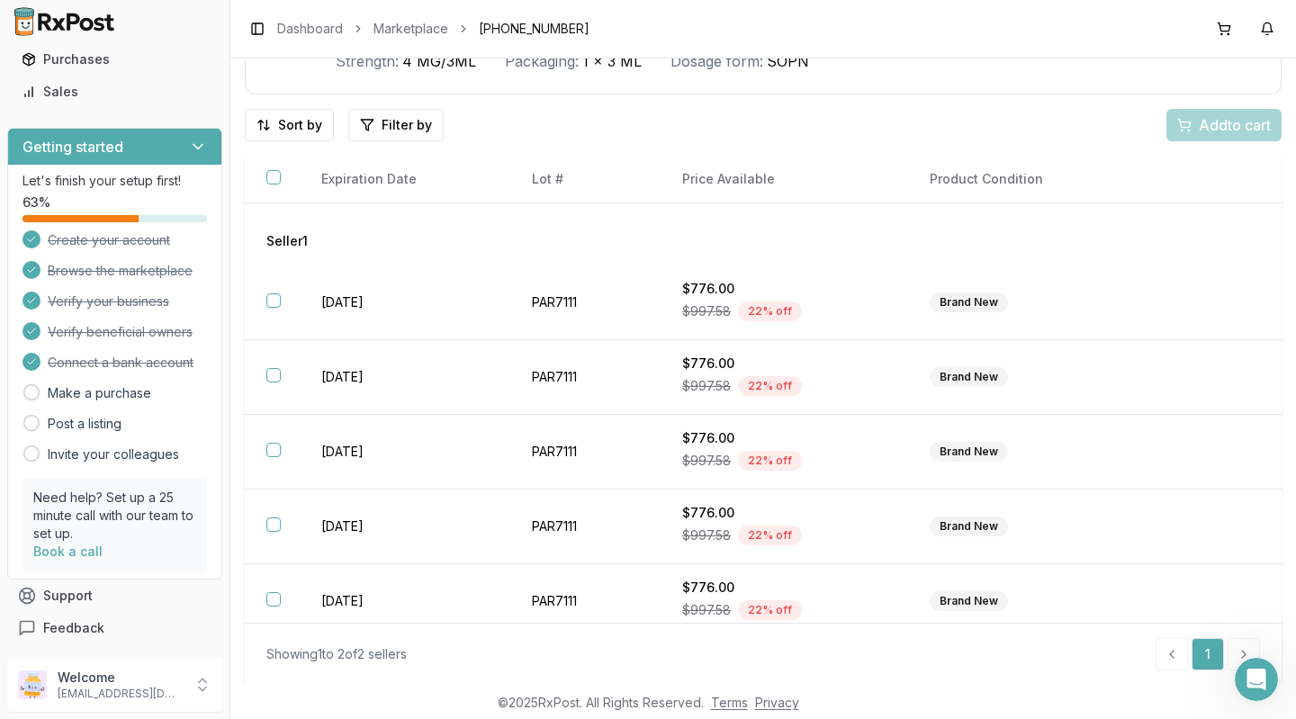
scroll to position [0, 0]
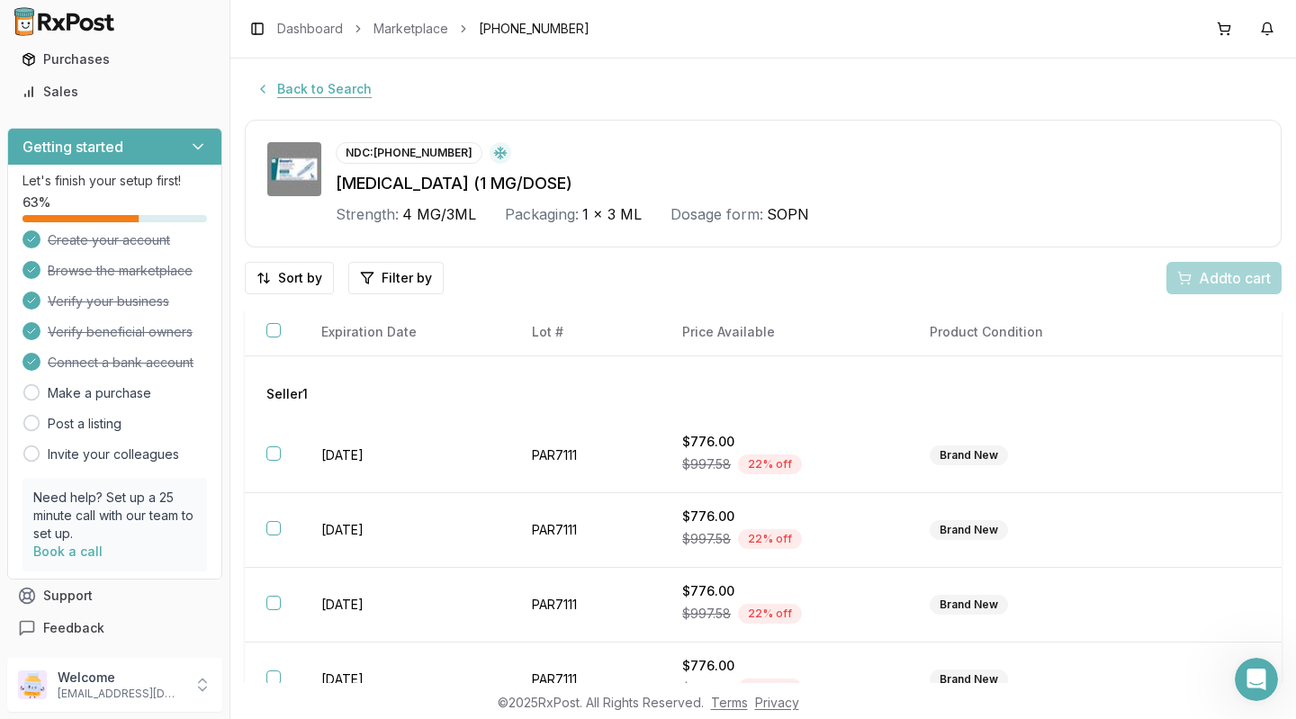
click at [277, 99] on button "Back to Search" at bounding box center [314, 89] width 138 height 32
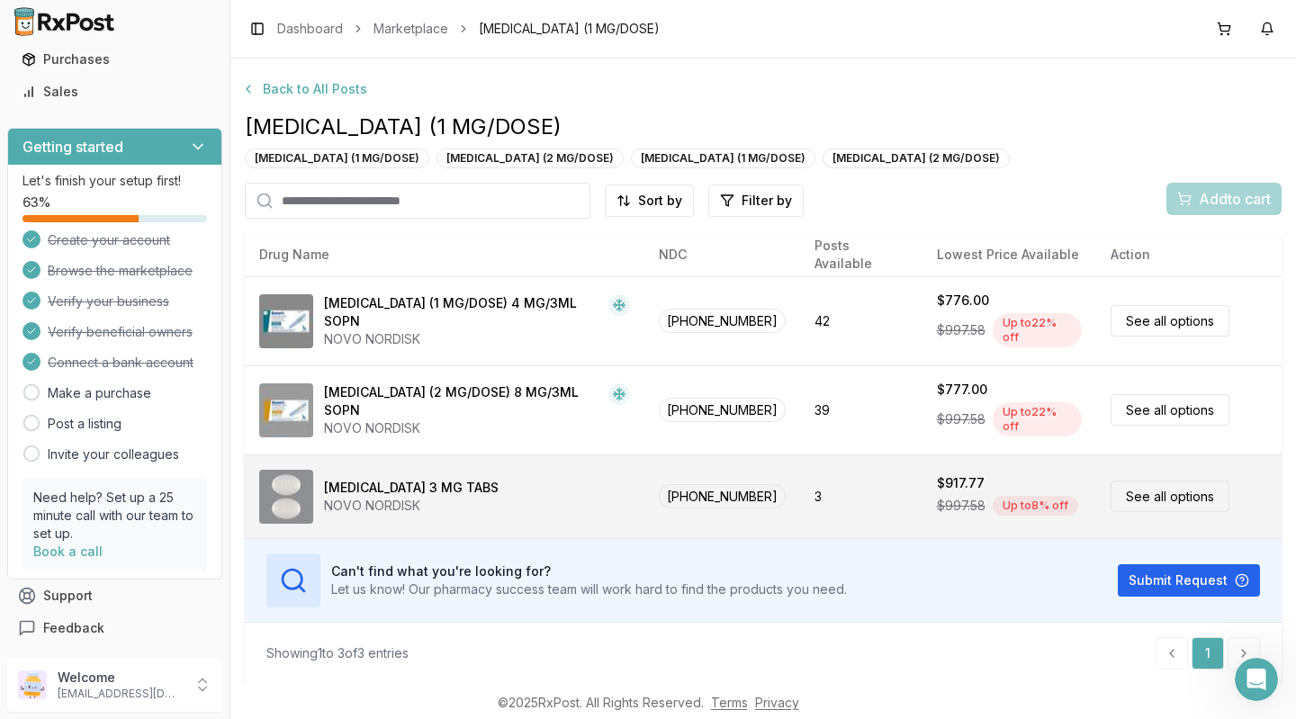
click at [1158, 488] on link "See all options" at bounding box center [1170, 497] width 119 height 32
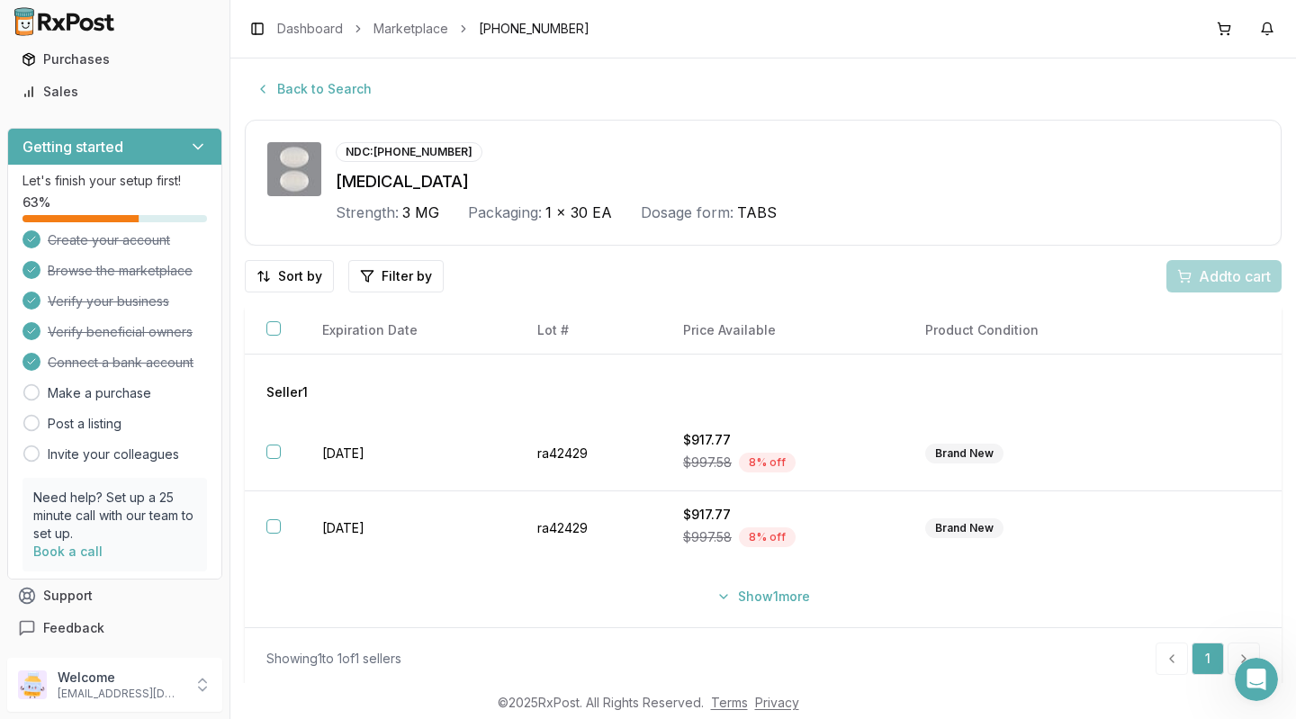
scroll to position [2, 0]
click at [763, 601] on button "Show 1 more" at bounding box center [763, 595] width 115 height 32
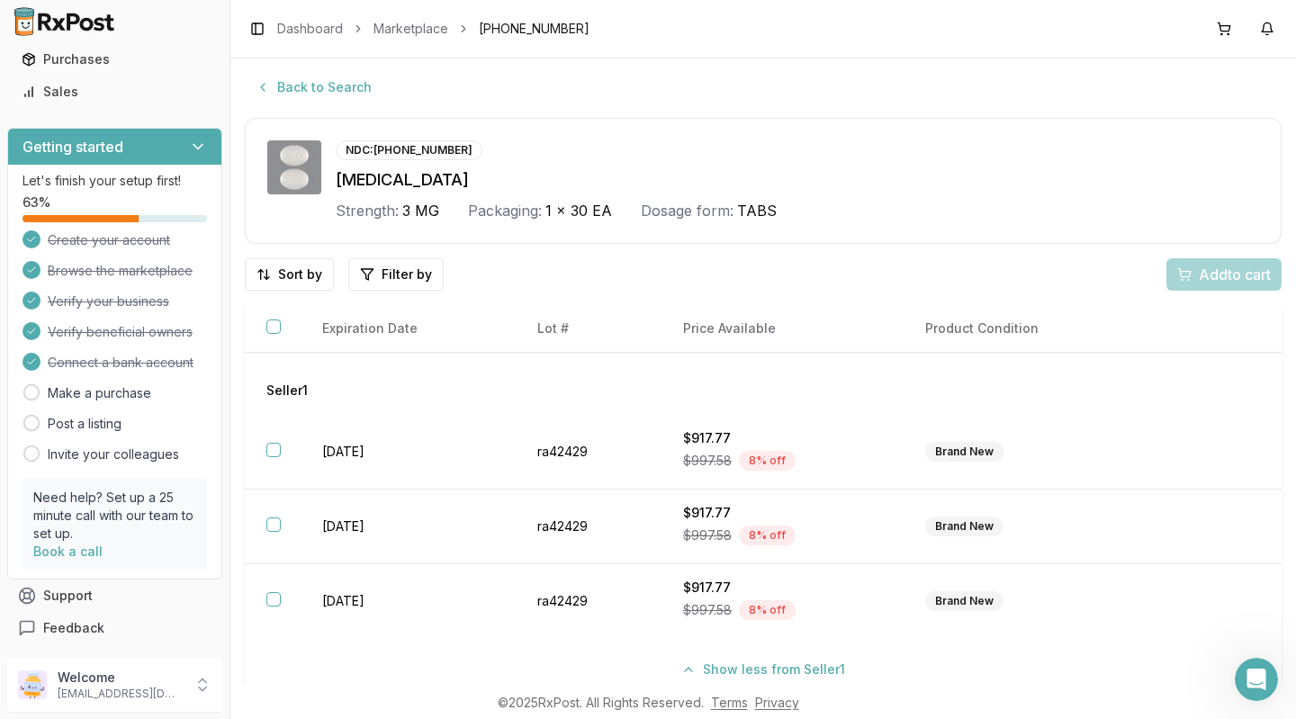
scroll to position [0, 0]
click at [281, 104] on button "Back to Search" at bounding box center [314, 89] width 138 height 32
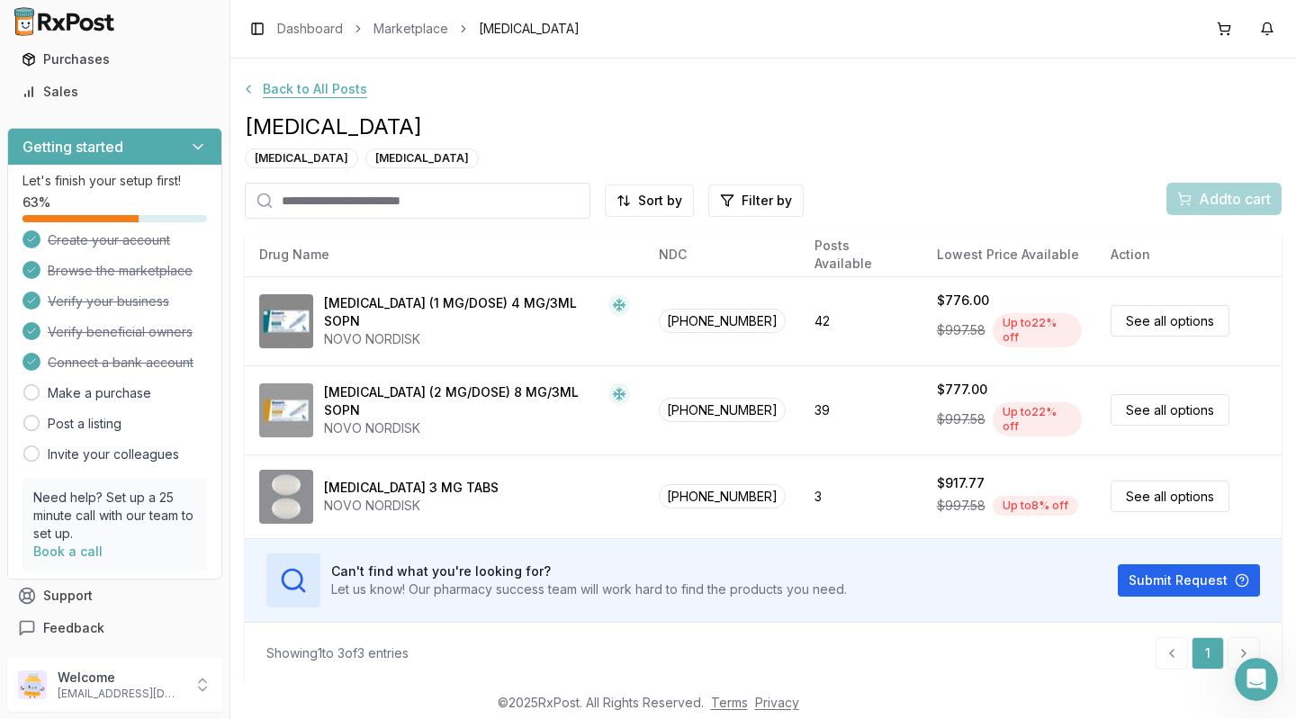
click at [299, 101] on button "Back to All Posts" at bounding box center [304, 89] width 148 height 32
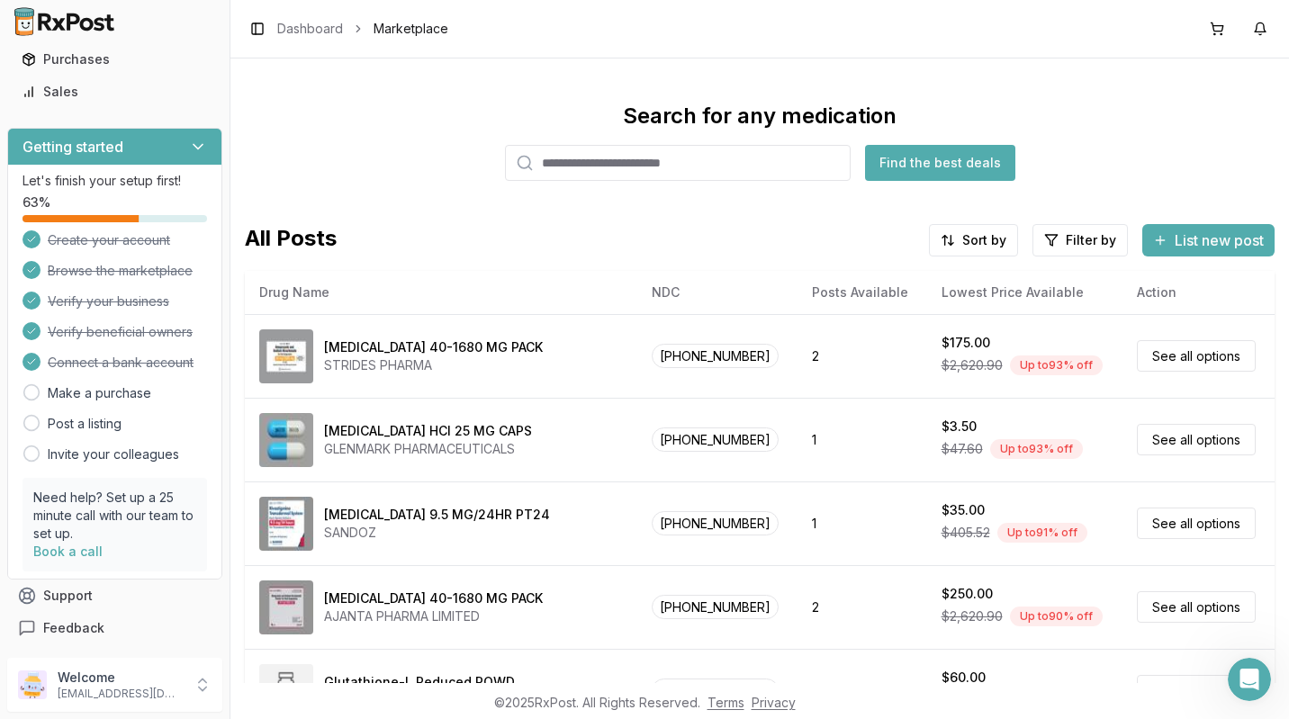
click at [687, 164] on input "search" at bounding box center [678, 163] width 346 height 36
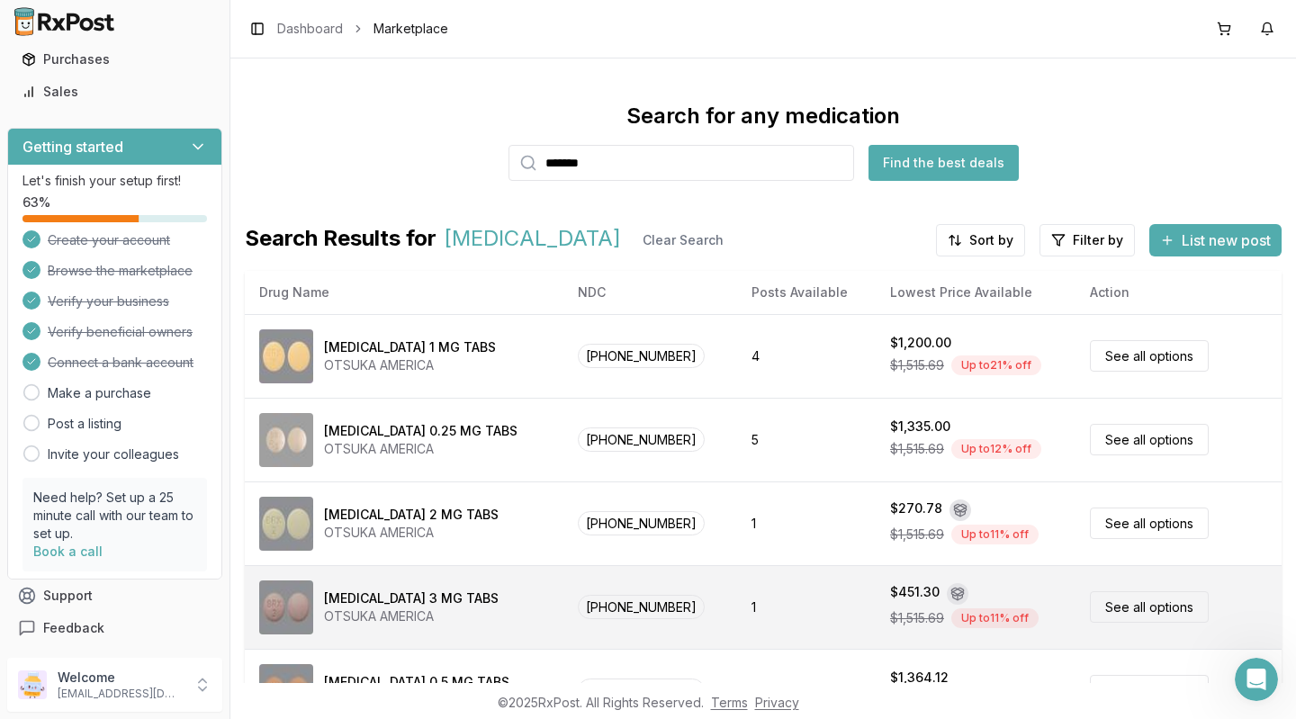
type input "*******"
click at [958, 597] on icon at bounding box center [958, 596] width 0 height 5
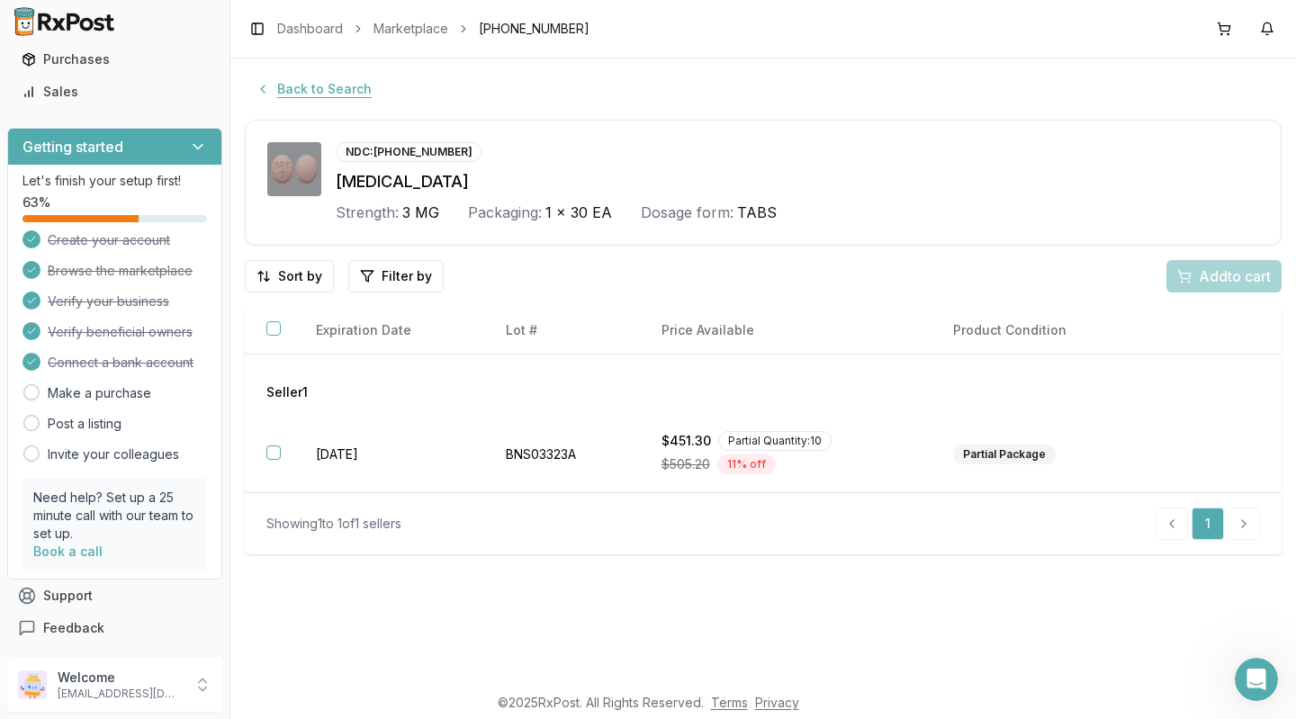
click at [263, 86] on button "Back to Search" at bounding box center [314, 89] width 138 height 32
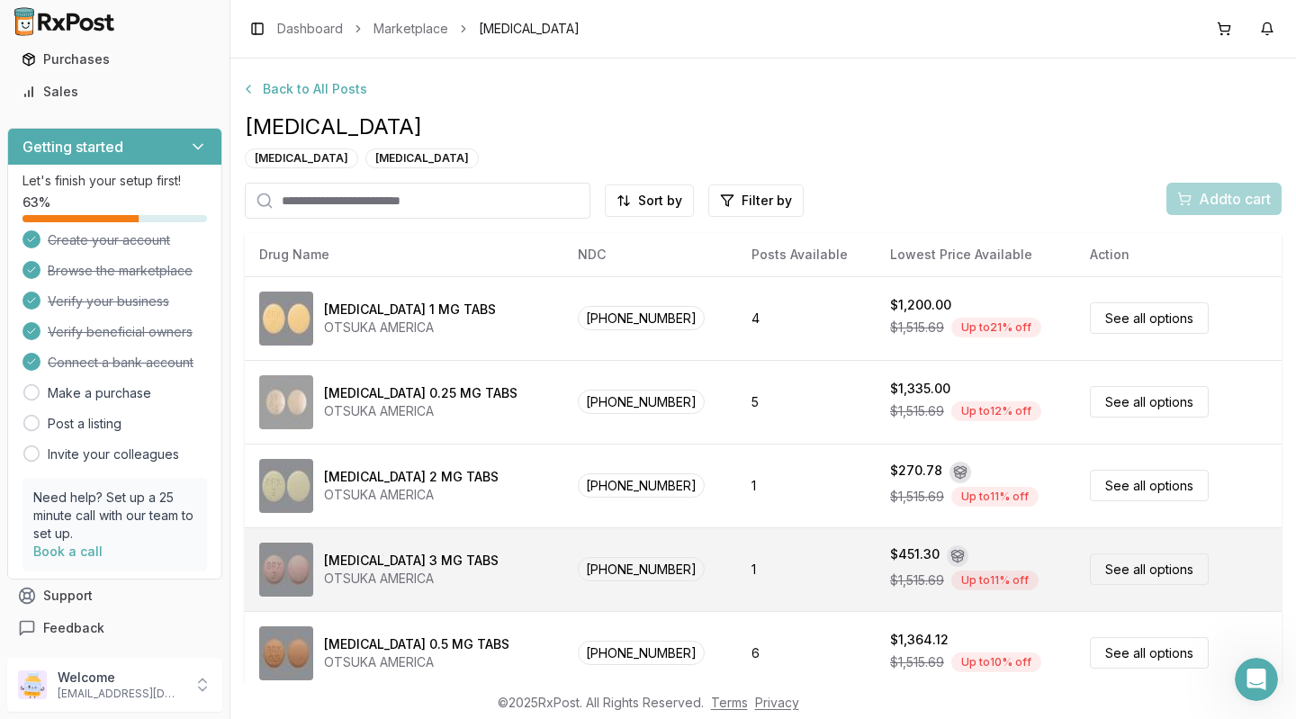
click at [1110, 571] on link "See all options" at bounding box center [1149, 570] width 119 height 32
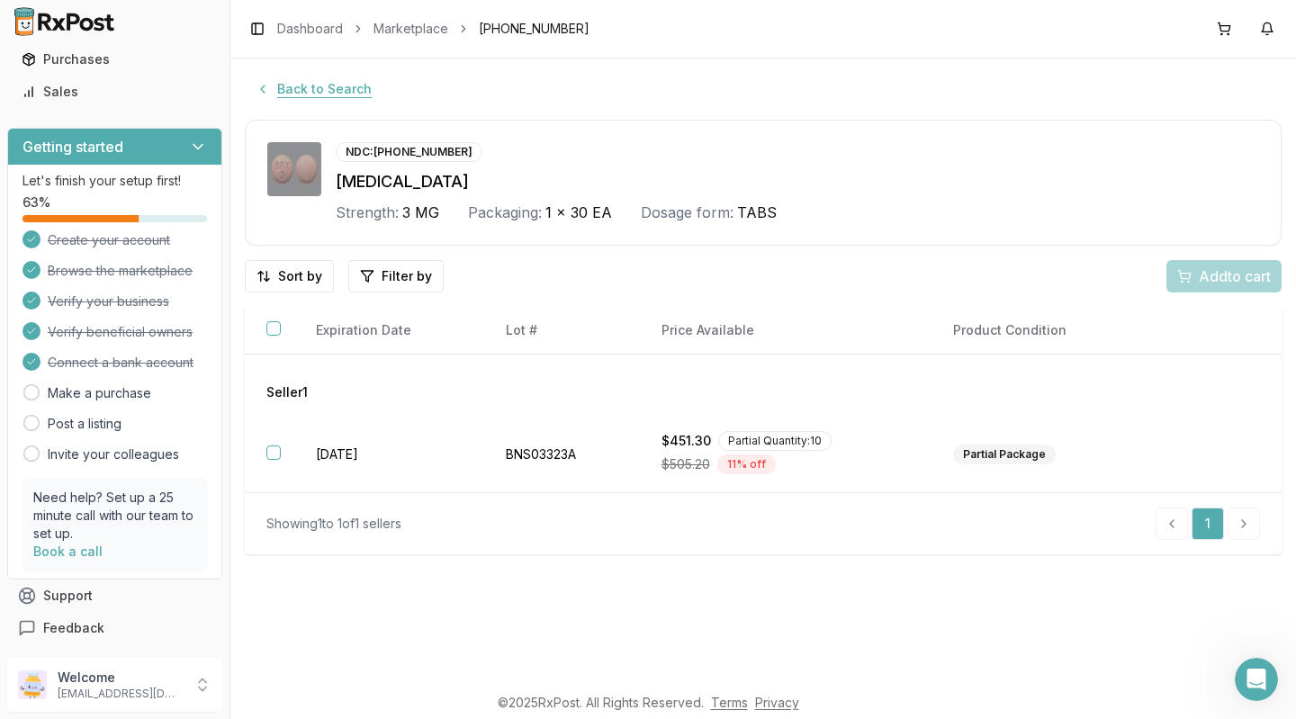
click at [279, 86] on button "Back to Search" at bounding box center [314, 89] width 138 height 32
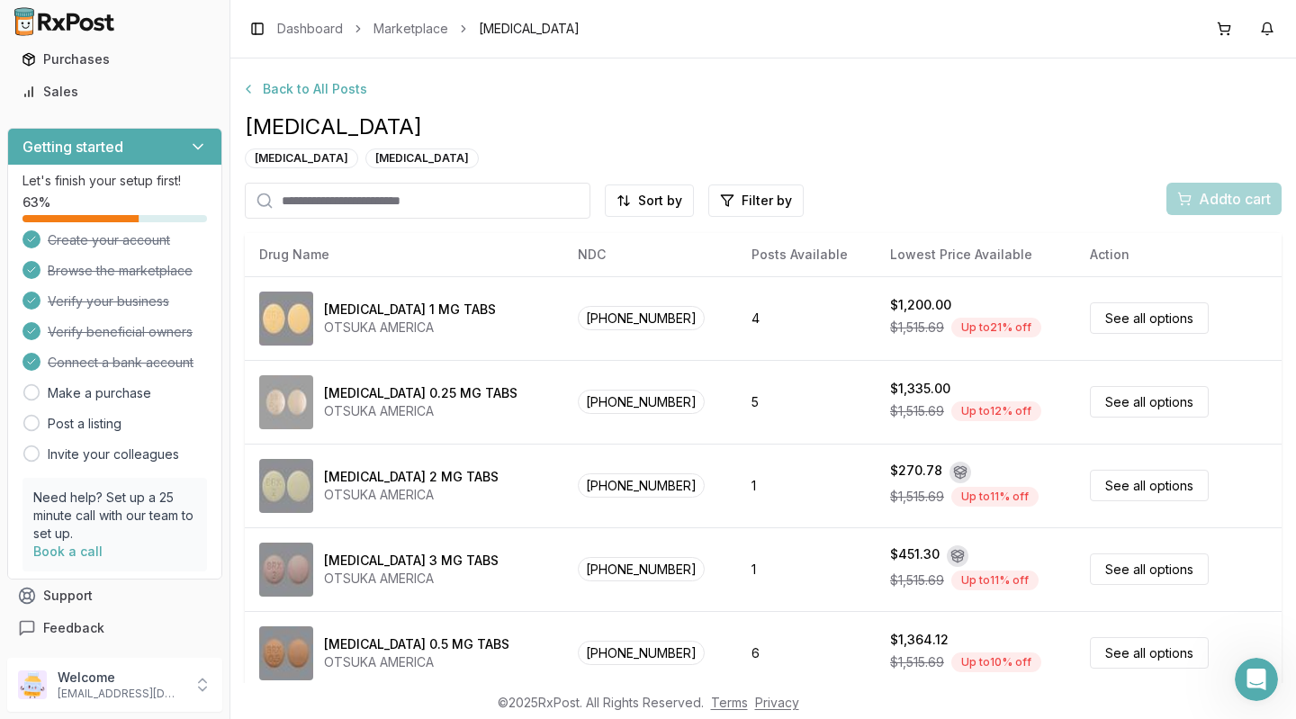
scroll to position [76, 0]
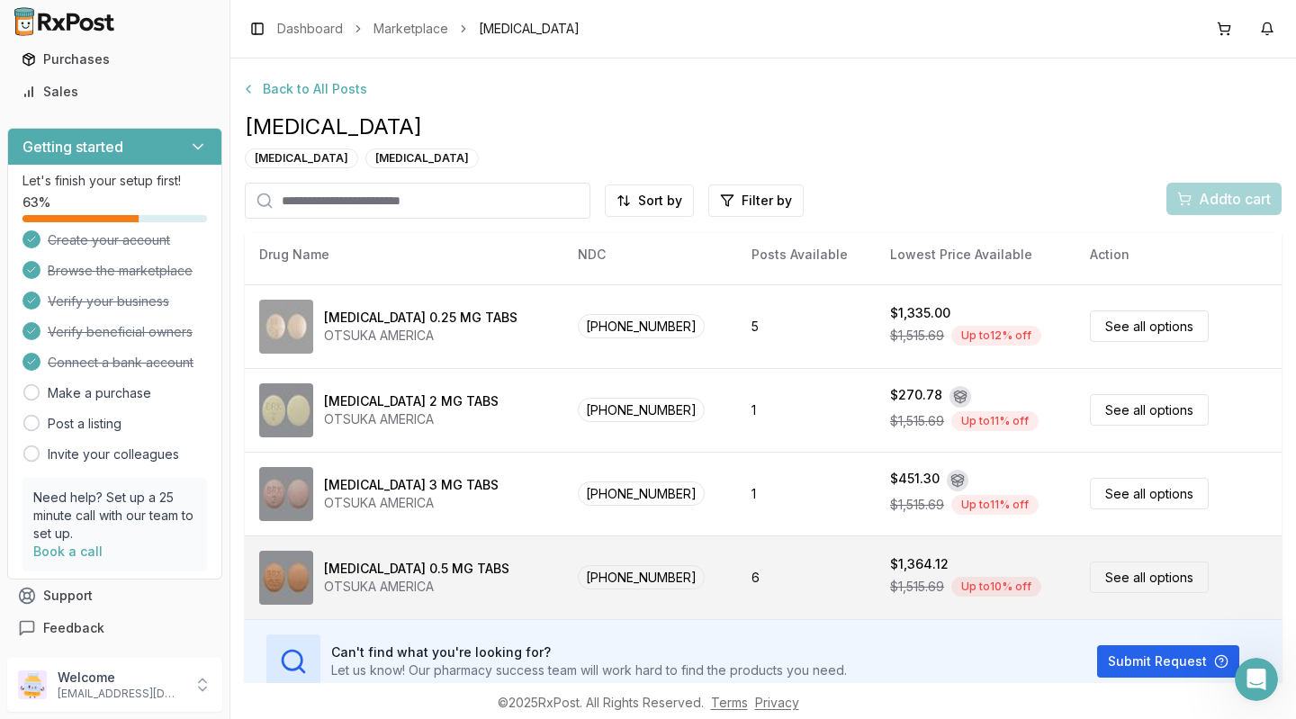
click at [1126, 589] on link "See all options" at bounding box center [1149, 578] width 119 height 32
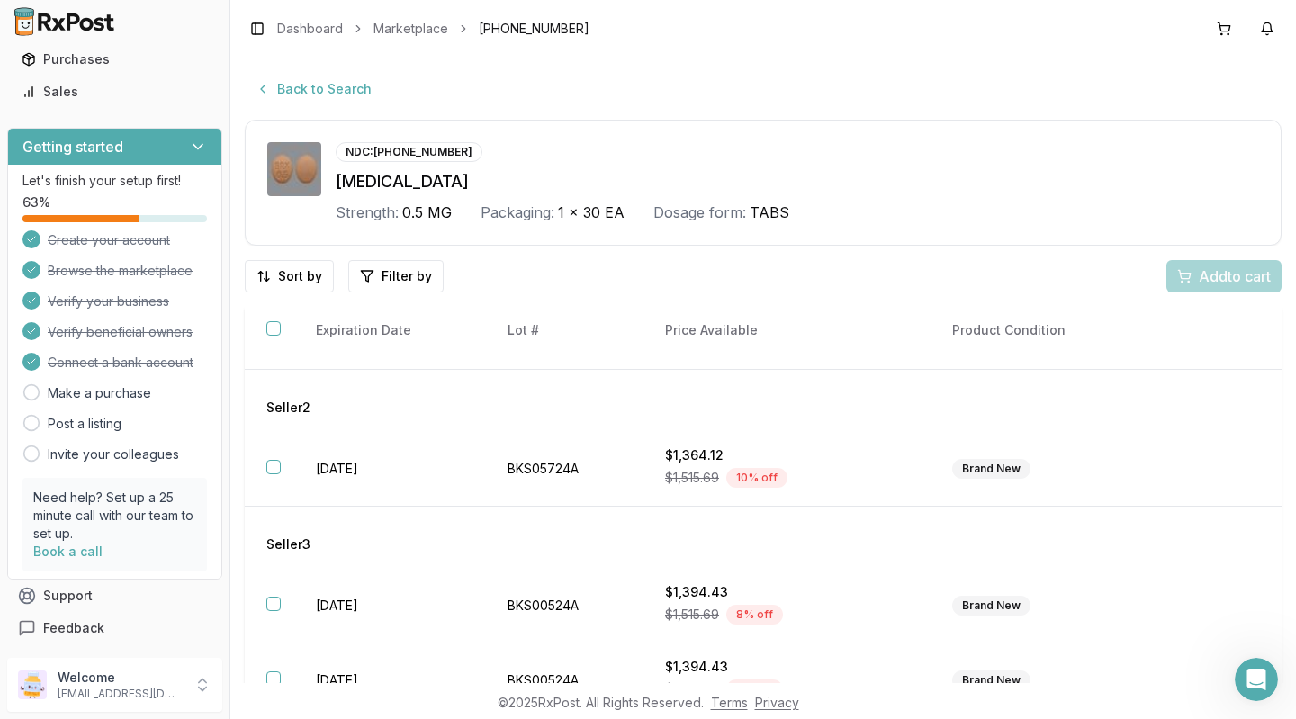
scroll to position [151, 0]
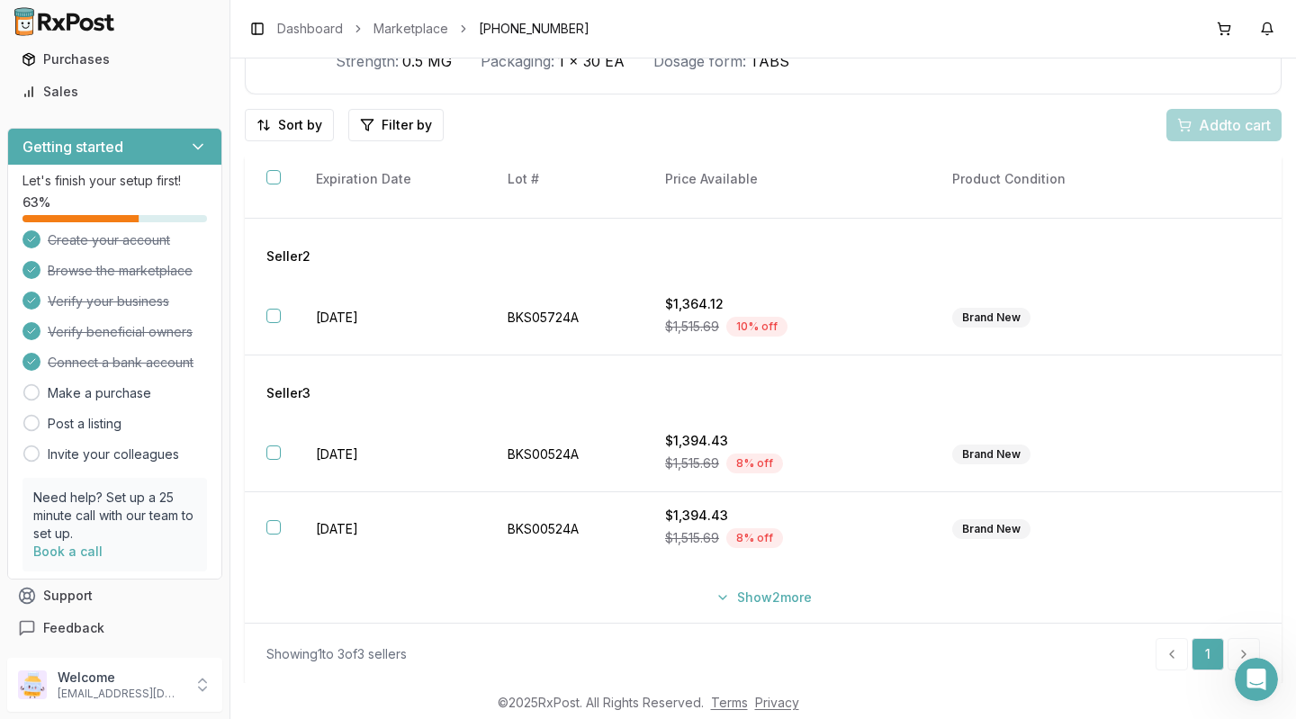
click at [191, 146] on icon at bounding box center [198, 147] width 18 height 18
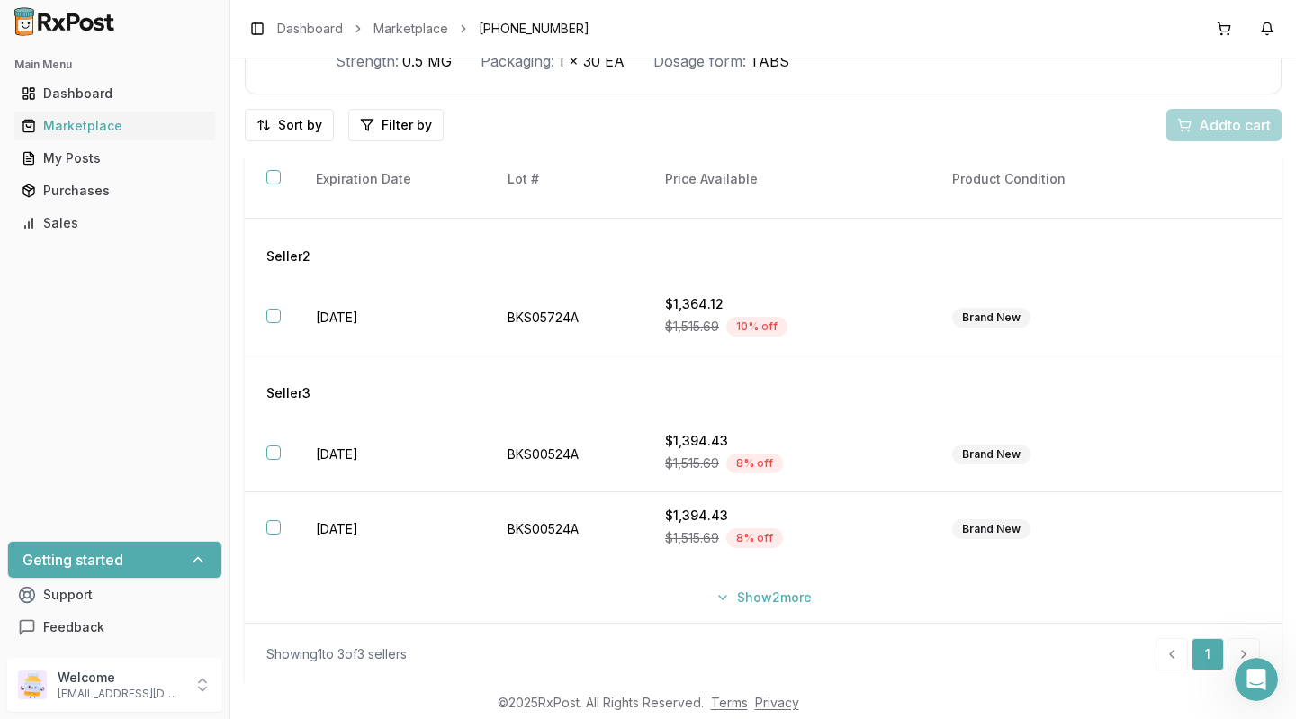
scroll to position [0, 0]
click at [200, 545] on div "Getting started" at bounding box center [114, 560] width 213 height 36
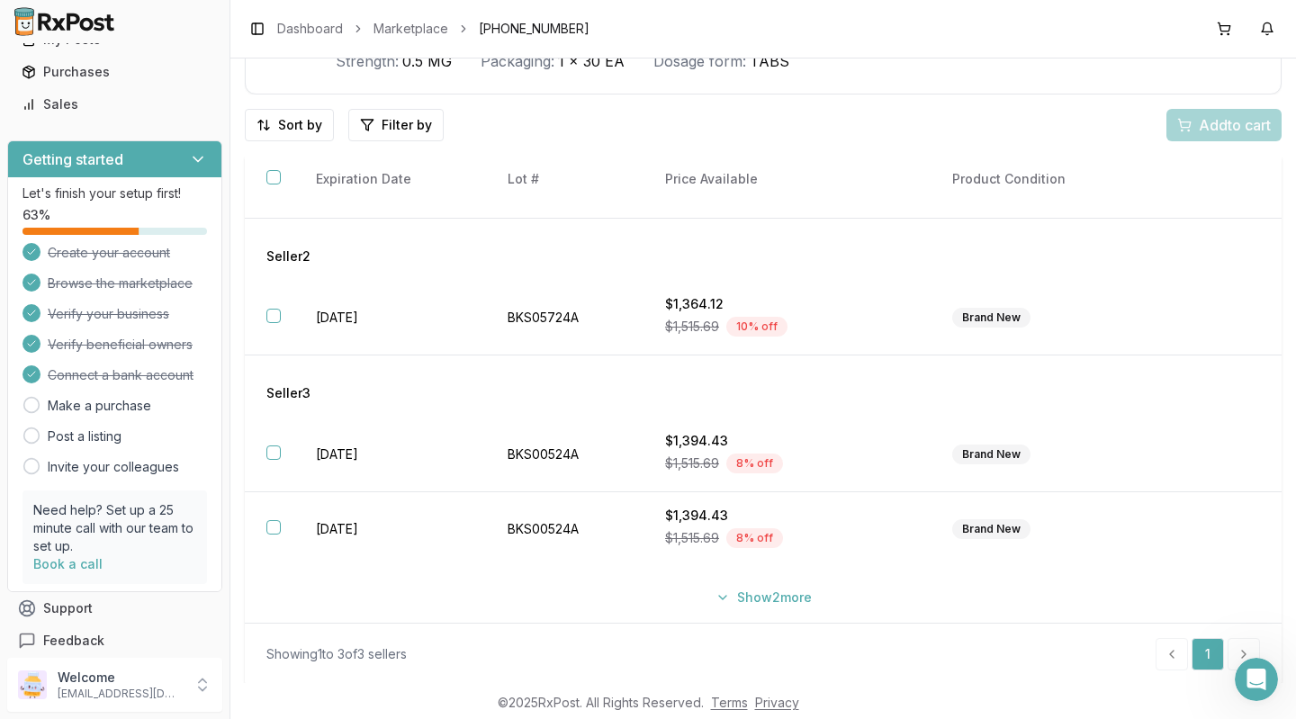
scroll to position [131, 0]
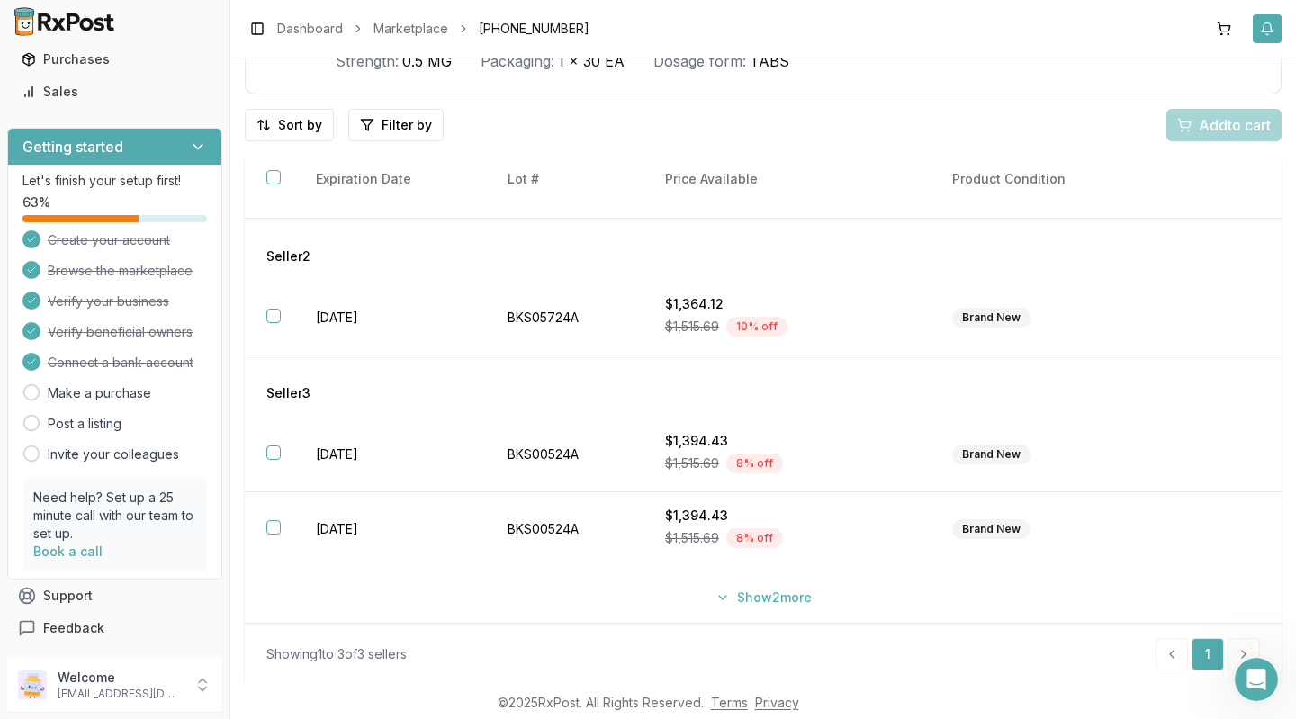
click at [1264, 37] on button "button" at bounding box center [1267, 28] width 29 height 29
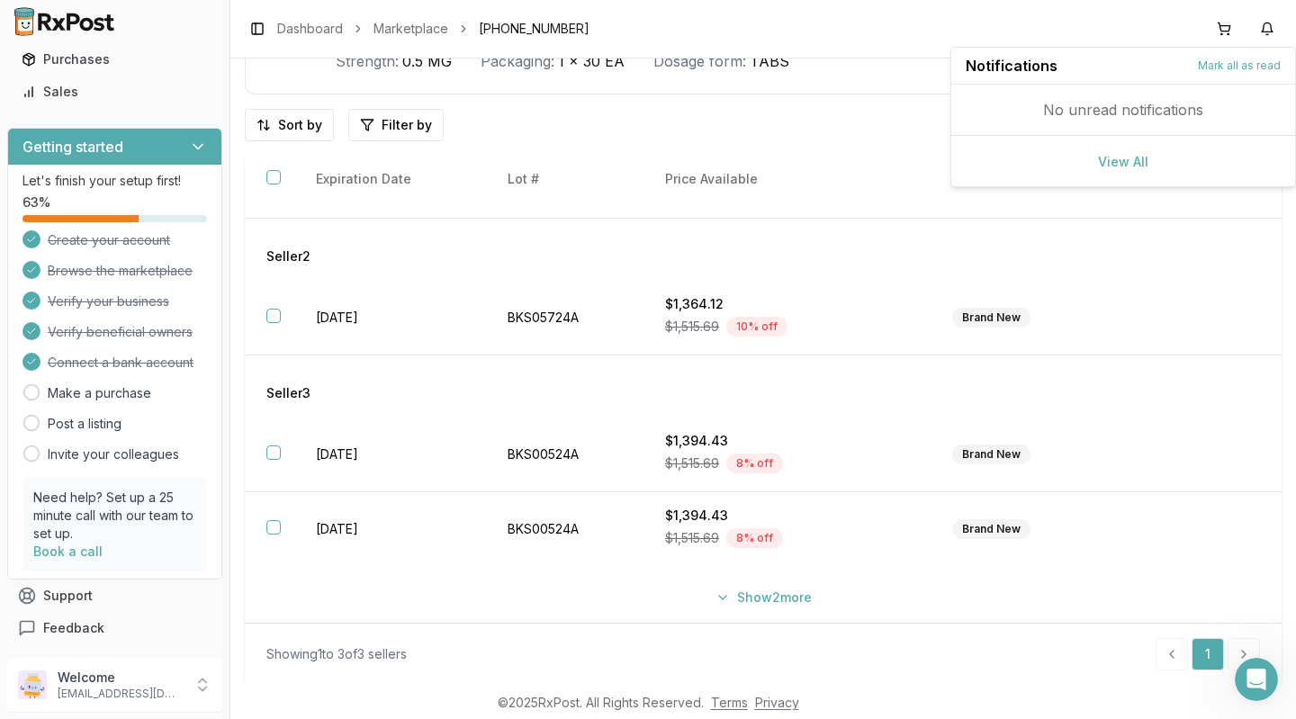
click at [1175, 259] on div "Seller 2" at bounding box center [763, 257] width 994 height 18
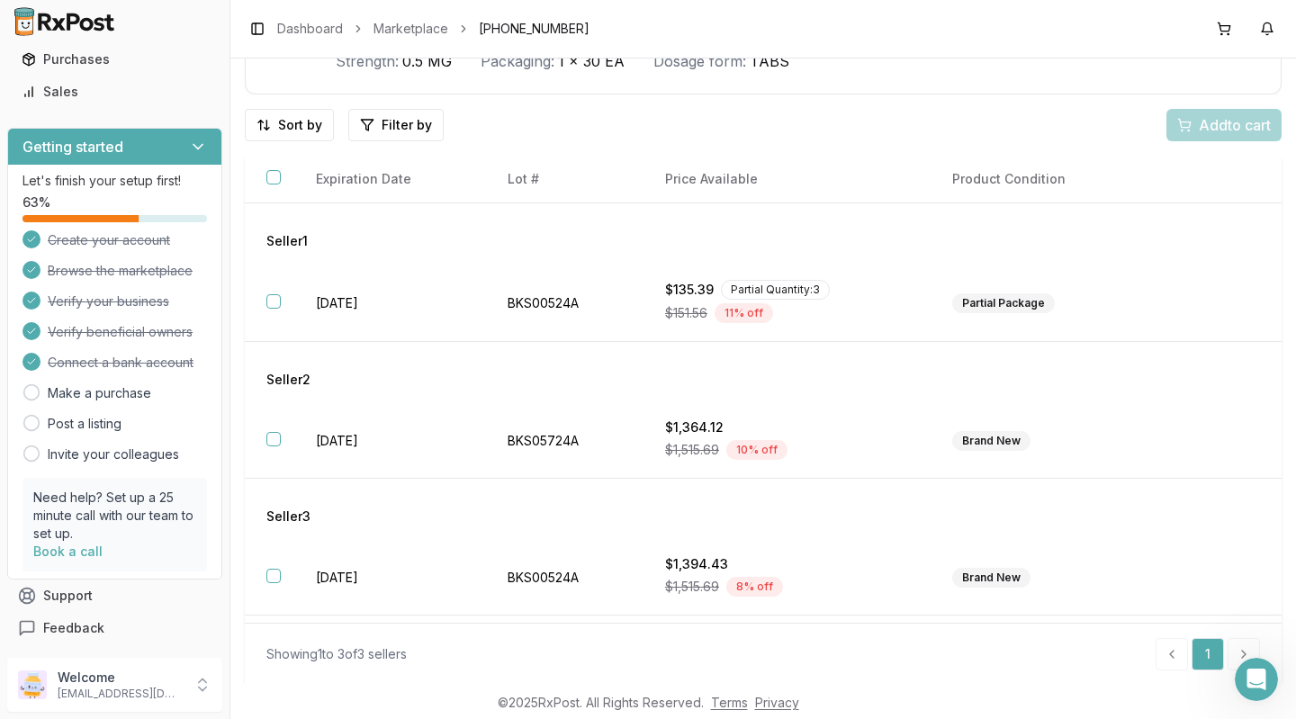
scroll to position [0, 0]
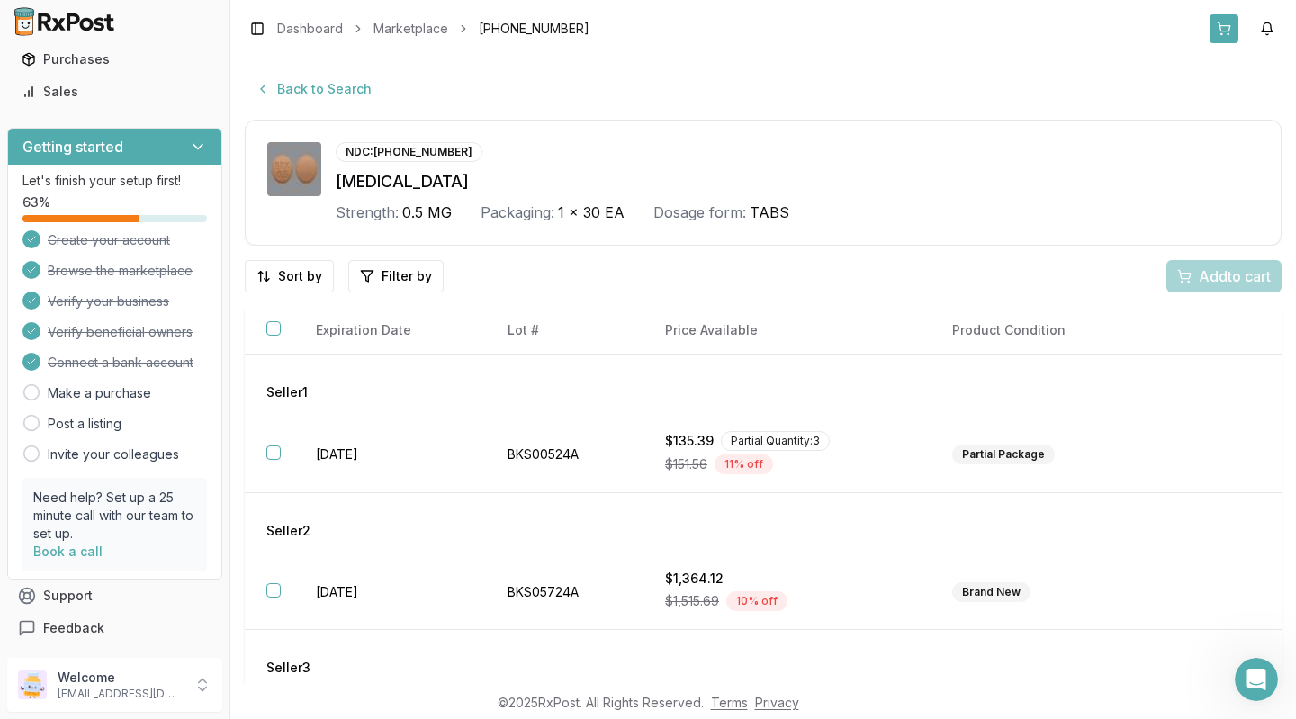
click at [1215, 34] on button at bounding box center [1224, 28] width 29 height 29
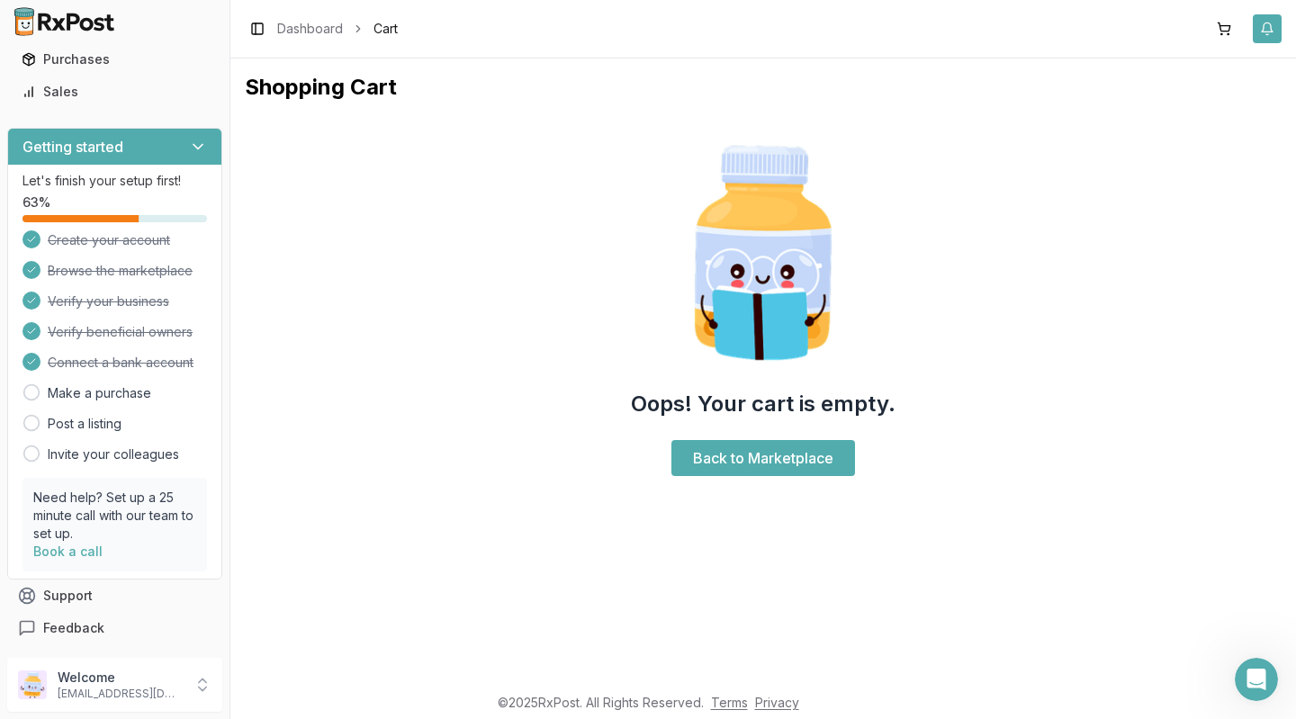
click at [1267, 34] on button "button" at bounding box center [1267, 28] width 29 height 29
click at [1133, 164] on link "View All" at bounding box center [1123, 161] width 50 height 15
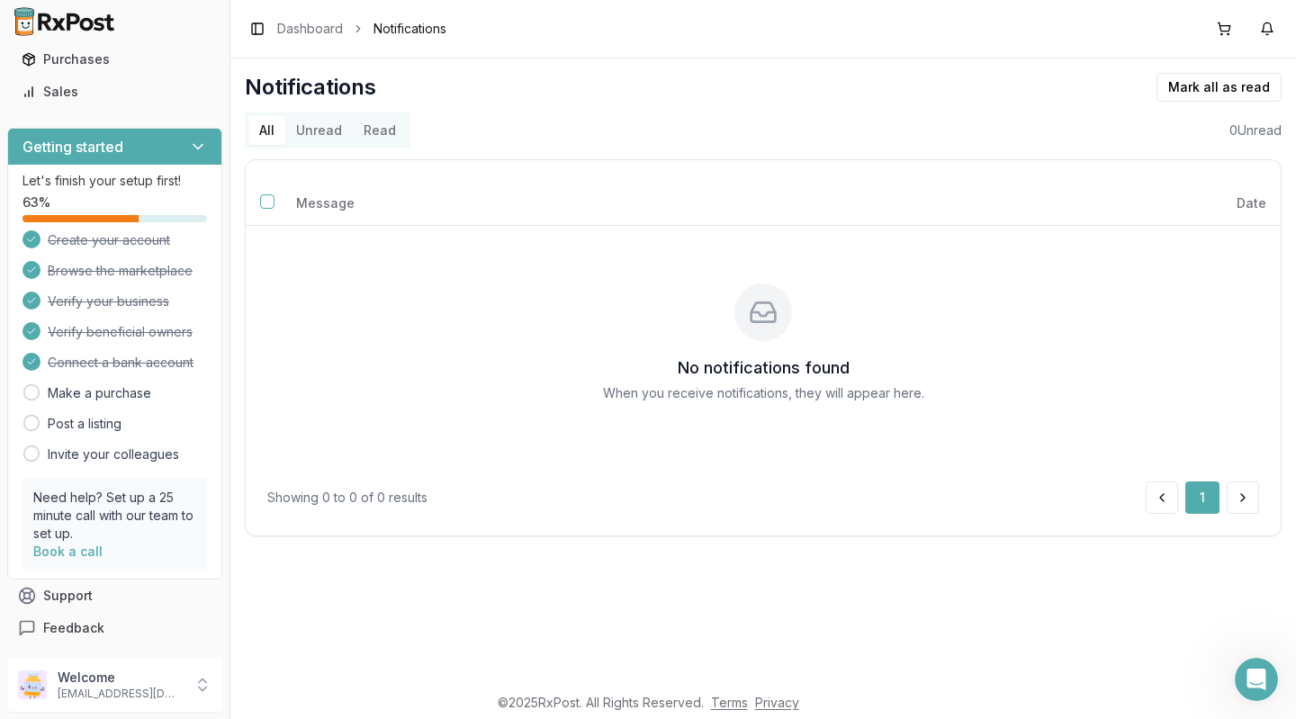
click at [44, 24] on img at bounding box center [64, 21] width 115 height 29
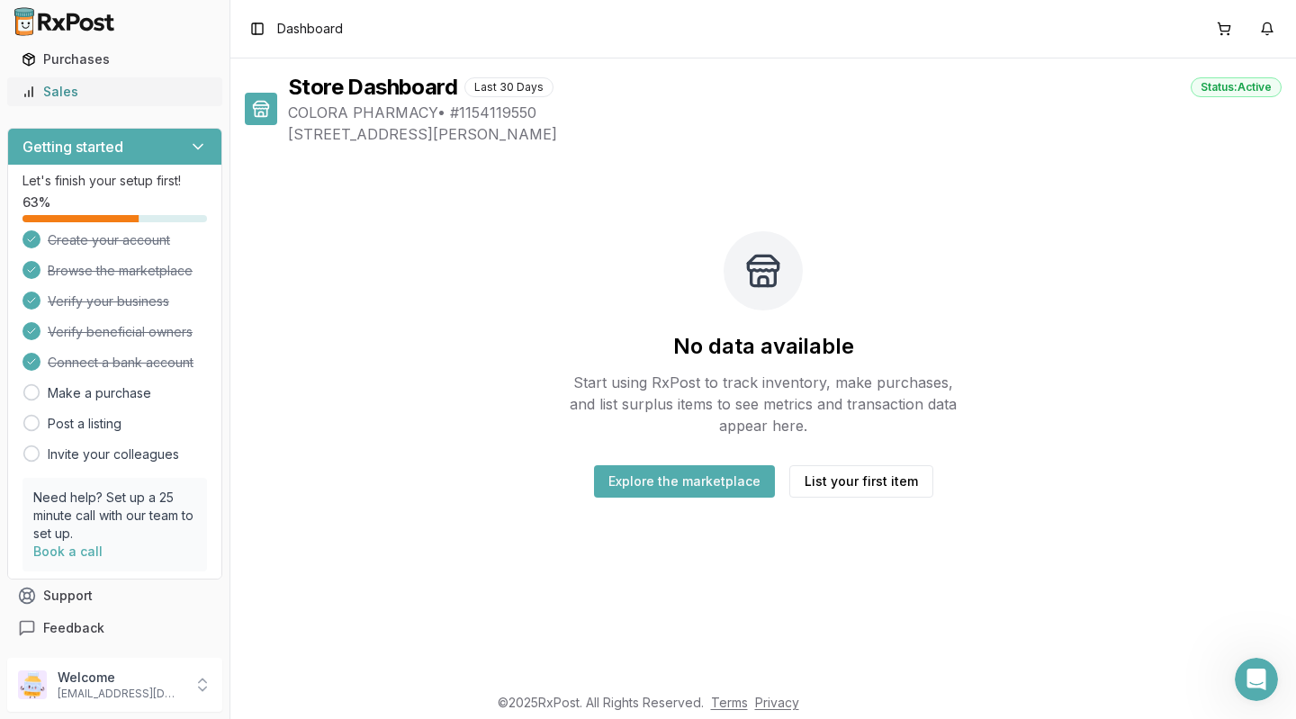
click at [47, 89] on div "Sales" at bounding box center [115, 92] width 186 height 18
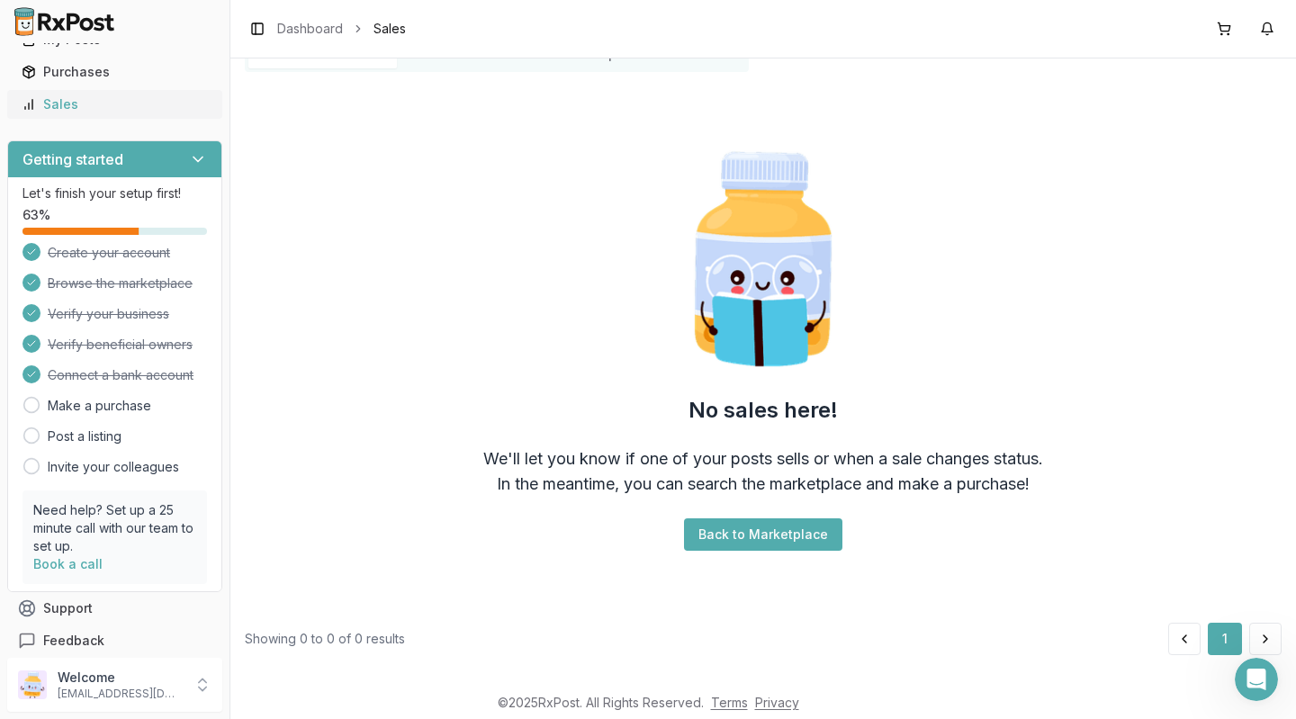
scroll to position [131, 0]
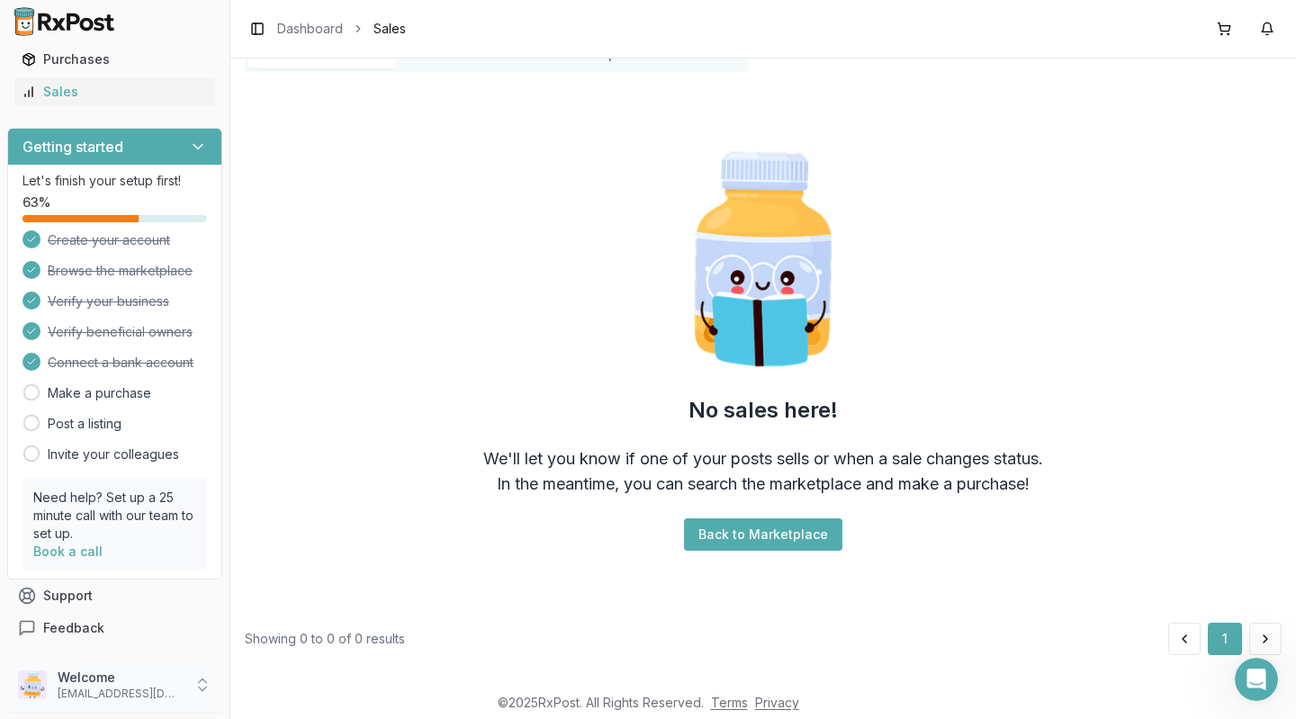
click at [74, 676] on p "Welcome" at bounding box center [120, 678] width 125 height 18
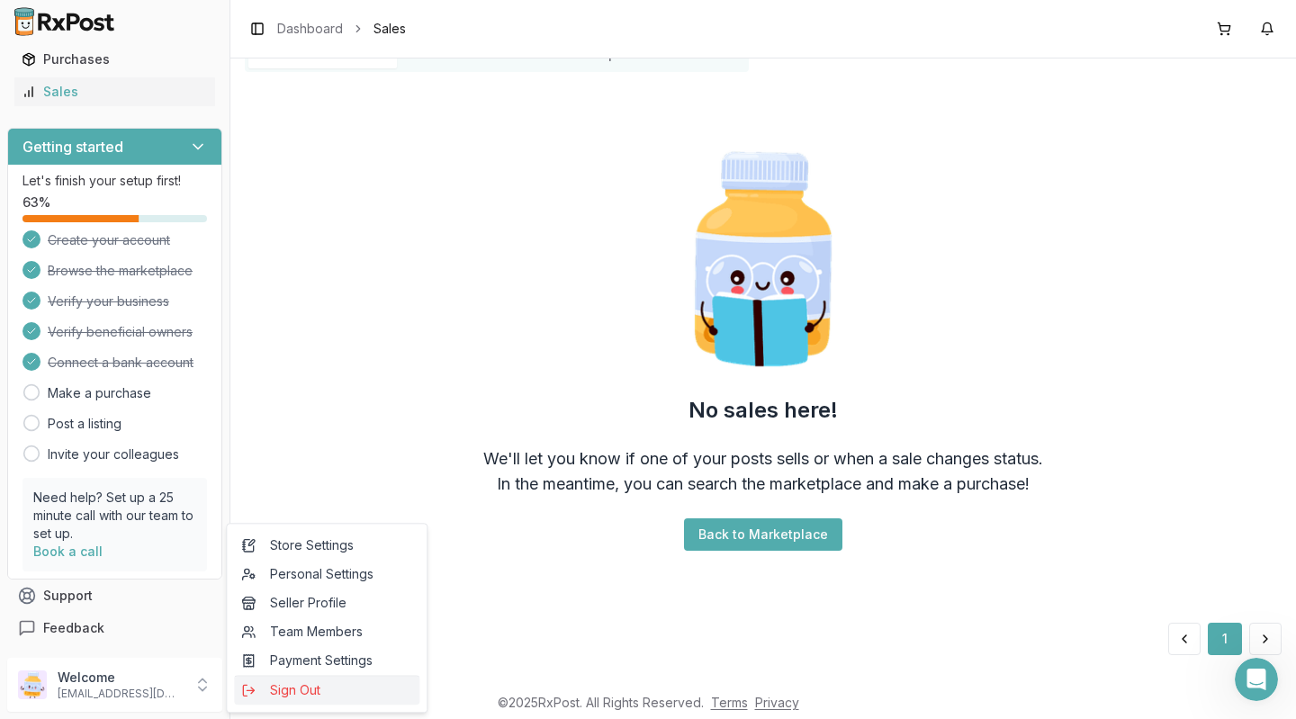
click at [288, 697] on span "Sign Out" at bounding box center [326, 690] width 171 height 18
